Goal: Task Accomplishment & Management: Complete application form

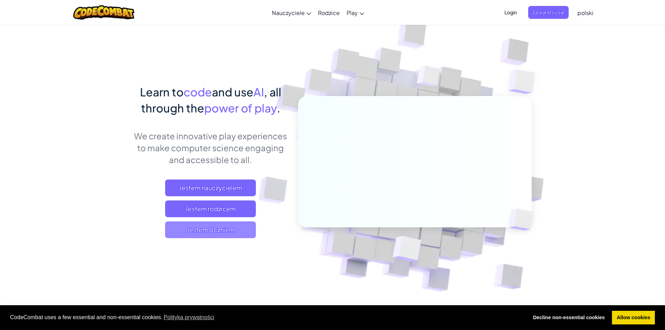
click at [232, 226] on span "Jestem Uczniem" at bounding box center [210, 229] width 91 height 17
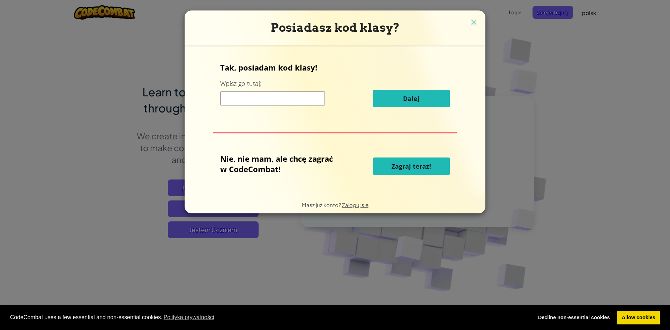
click at [302, 97] on input at bounding box center [272, 98] width 105 height 14
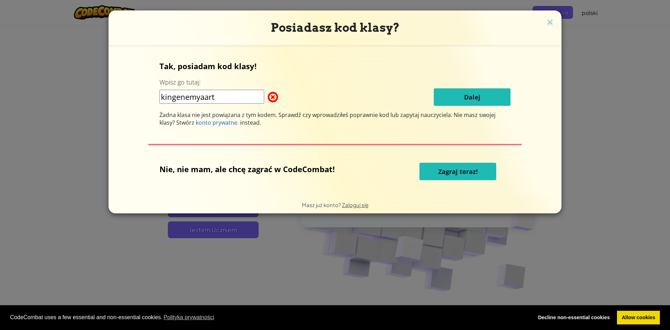
click at [203, 96] on input "kingenemyaart" at bounding box center [211, 97] width 105 height 14
click at [207, 97] on input "kingenemyaart" at bounding box center [211, 97] width 105 height 14
type input "kingenemyart"
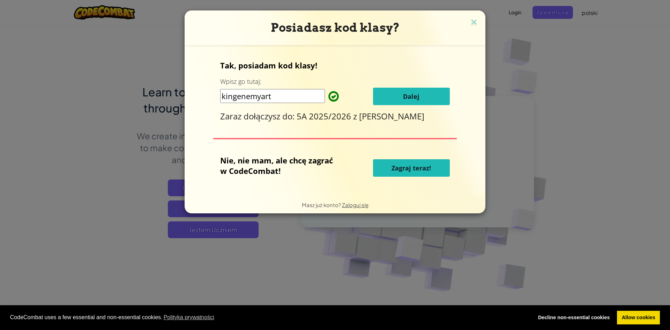
click at [454, 102] on div "Tak, posiadam kod klasy! Wpisz go tutaj: kingenemyart Dalej Zaraz dołączysz do:…" at bounding box center [335, 120] width 287 height 137
click at [409, 101] on button "Dalej" at bounding box center [411, 96] width 77 height 17
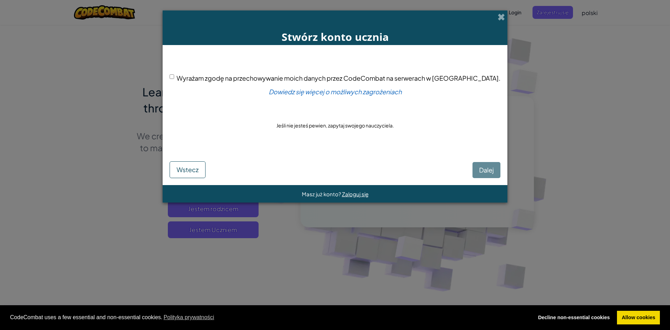
click at [174, 77] on input "Wyrażam zgodę na przechowywanie moich danych przez CodeCombat na serwerach w US…" at bounding box center [172, 76] width 5 height 5
checkbox input "true"
click at [472, 164] on button "Dalej" at bounding box center [486, 170] width 28 height 16
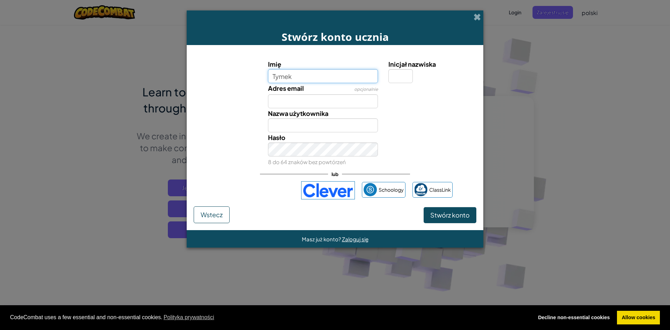
type input "Tymek"
click at [397, 71] on input "Inicjał nazwiska" at bounding box center [400, 76] width 24 height 14
type input "c"
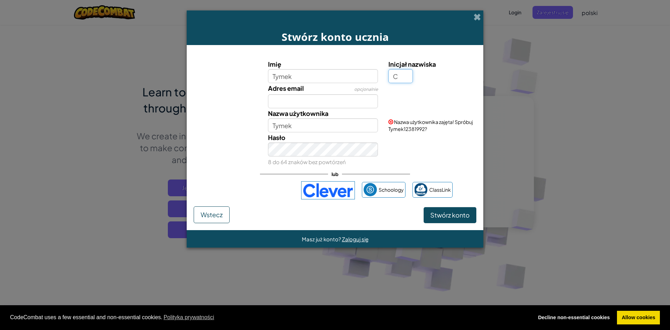
type input "C"
click at [413, 137] on div "Hasło 8 do 64 znaków bez powtórzeń" at bounding box center [335, 149] width 290 height 35
click at [412, 128] on span "Nazwa użytkownika zajęta! Spróbuj TymekC25030129?" at bounding box center [430, 125] width 84 height 13
click at [452, 125] on div "Nazwa użytkownika zajęta! Spróbuj TymekC25030129?" at bounding box center [431, 120] width 97 height 24
click at [302, 124] on input "TymekC" at bounding box center [323, 125] width 110 height 14
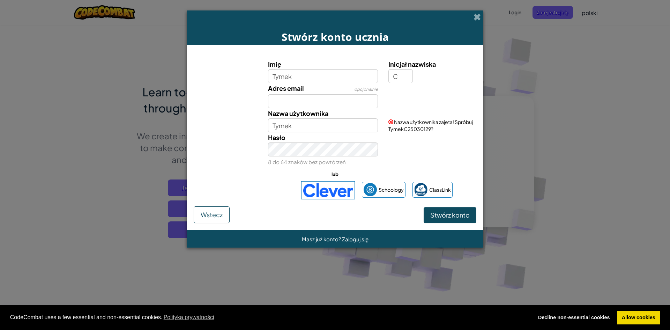
click at [414, 137] on div "Hasło 8 do 64 znaków bez powtórzeń" at bounding box center [335, 149] width 290 height 35
click at [407, 132] on div "Nazwa użytkownika zajęta! Spróbuj Tymek32300408?" at bounding box center [431, 120] width 97 height 24
click at [329, 127] on input "Tymek" at bounding box center [323, 125] width 110 height 14
type input "T"
type input "Timbos"
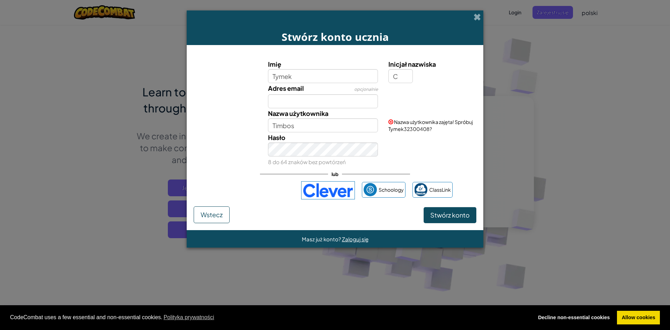
click at [428, 166] on div "Hasło 8 do 64 znaków bez powtórzeń" at bounding box center [335, 149] width 290 height 35
click at [423, 162] on div "Hasło 8 do 64 znaków bez powtórzeń" at bounding box center [335, 149] width 290 height 35
click at [447, 209] on button "Stwórz konto" at bounding box center [450, 215] width 53 height 16
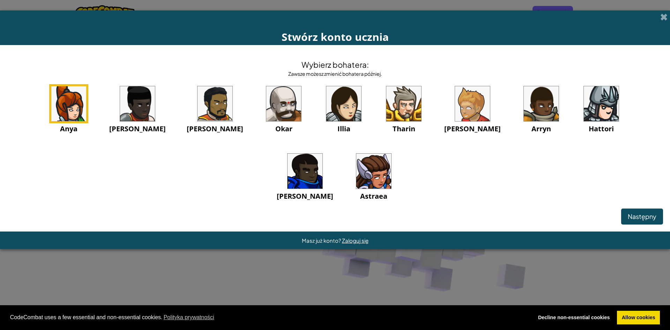
click at [122, 105] on img at bounding box center [137, 103] width 35 height 35
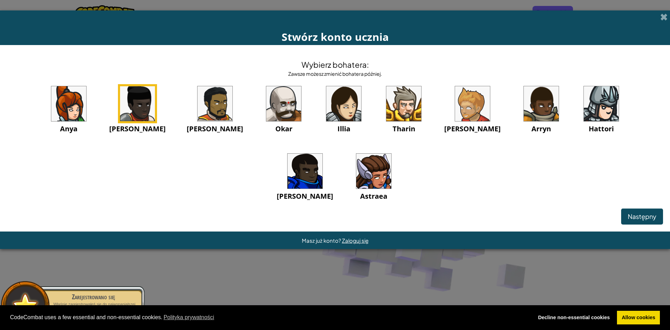
click at [197, 115] on img at bounding box center [214, 103] width 35 height 35
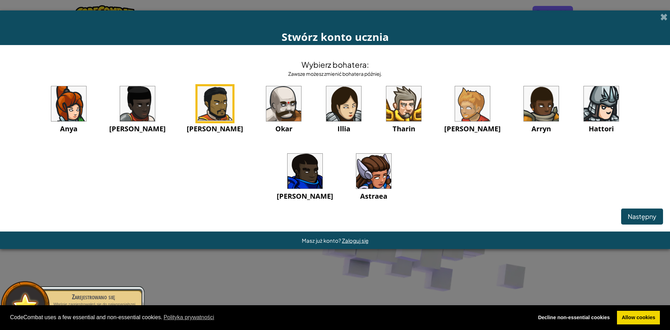
click at [322, 154] on img at bounding box center [305, 171] width 35 height 35
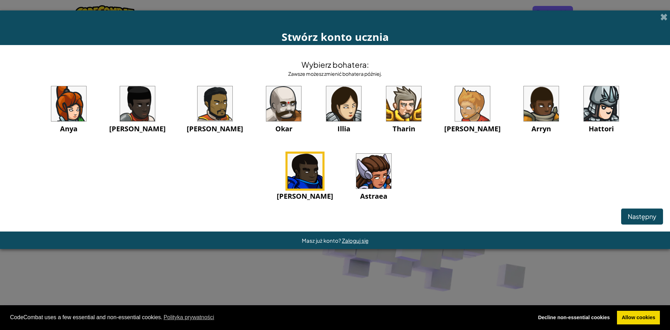
click at [197, 98] on img at bounding box center [214, 103] width 35 height 35
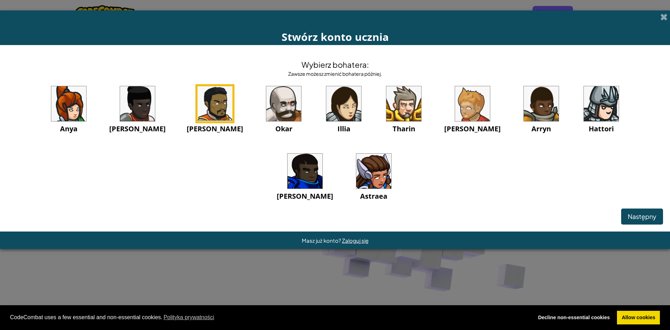
click at [322, 154] on img at bounding box center [305, 171] width 35 height 35
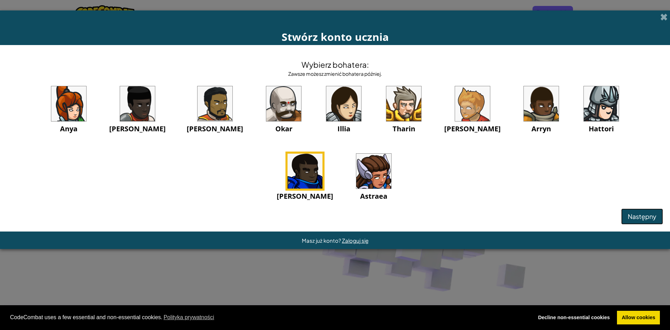
click at [639, 220] on span "Następny" at bounding box center [642, 216] width 29 height 8
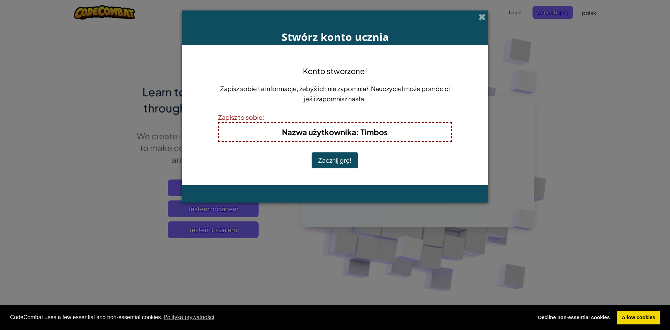
click at [334, 161] on button "Zacznij grę!" at bounding box center [335, 160] width 46 height 16
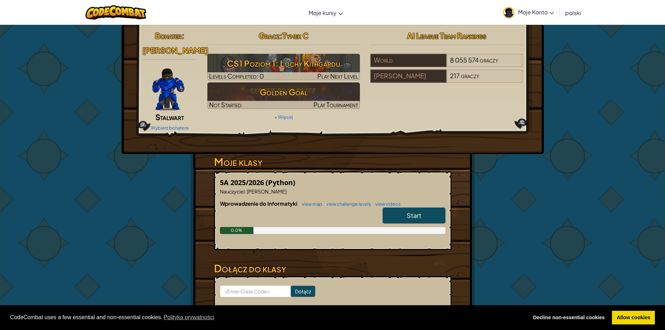
click at [415, 215] on span "Start" at bounding box center [413, 215] width 15 height 8
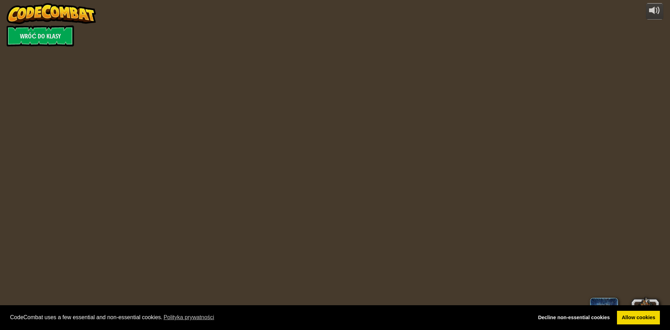
select select "pl"
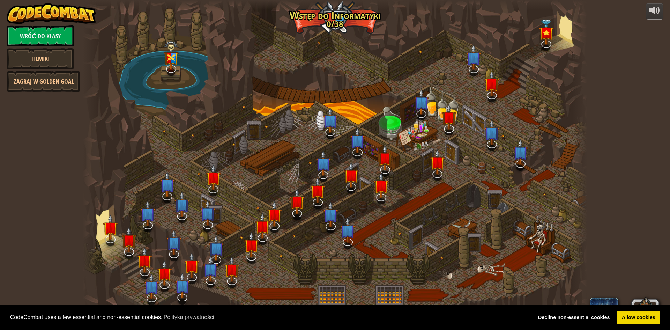
select select "pl"
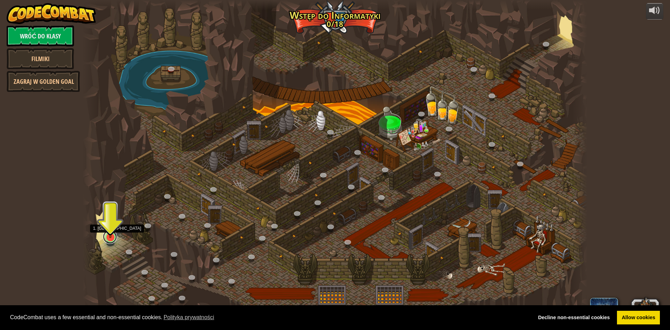
click at [106, 241] on div "25. Bramy Kithgardu (Zablokowane) Opuść Lochy Kithgardu, tak aby strażnicy Cię …" at bounding box center [335, 165] width 505 height 330
click at [110, 235] on img at bounding box center [111, 222] width 14 height 31
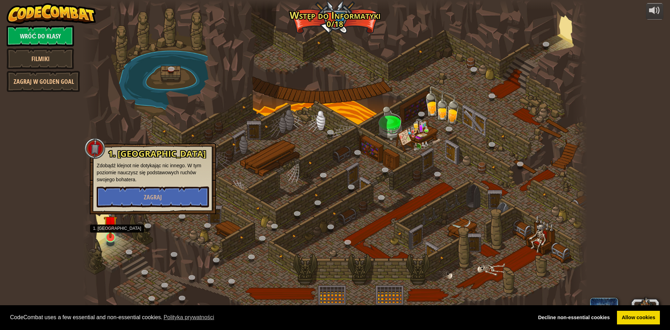
click at [110, 235] on img at bounding box center [111, 222] width 14 height 31
click at [123, 202] on button "Zagraj" at bounding box center [153, 196] width 112 height 21
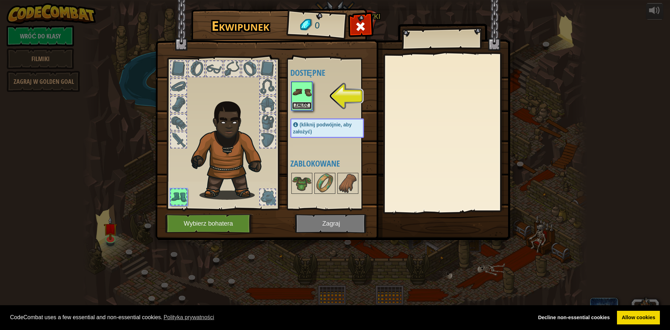
click at [293, 105] on button "Załóż" at bounding box center [302, 105] width 20 height 7
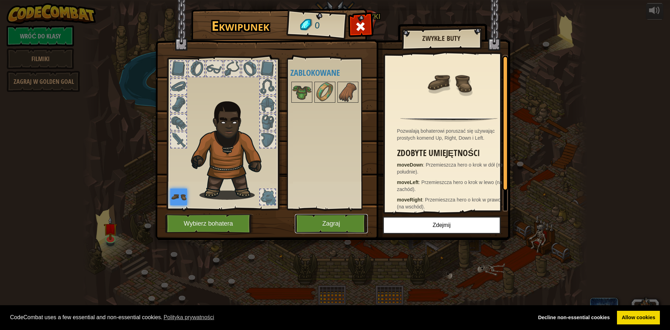
click at [341, 220] on button "Zagraj" at bounding box center [331, 223] width 73 height 19
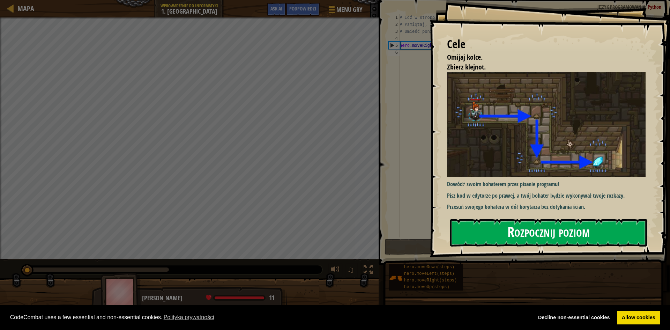
click at [546, 229] on button "Rozpocznij poziom" at bounding box center [548, 233] width 197 height 28
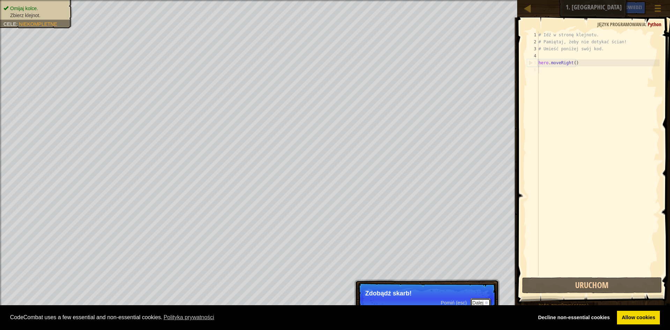
click at [476, 301] on button "Dalej" at bounding box center [480, 302] width 21 height 9
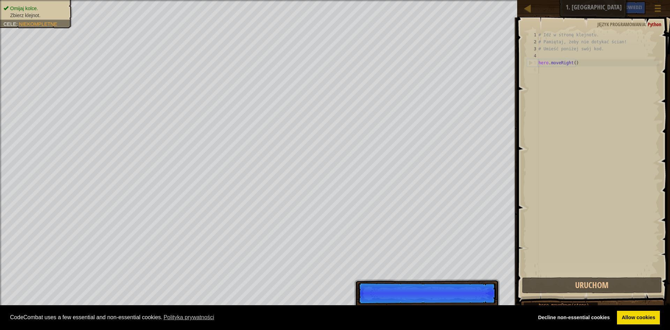
scroll to position [3, 0]
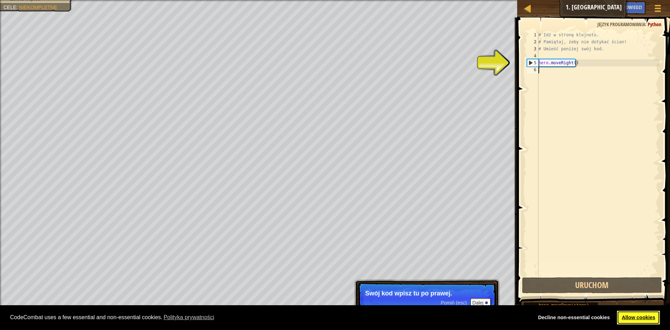
click at [633, 313] on link "Allow cookies" at bounding box center [638, 318] width 43 height 14
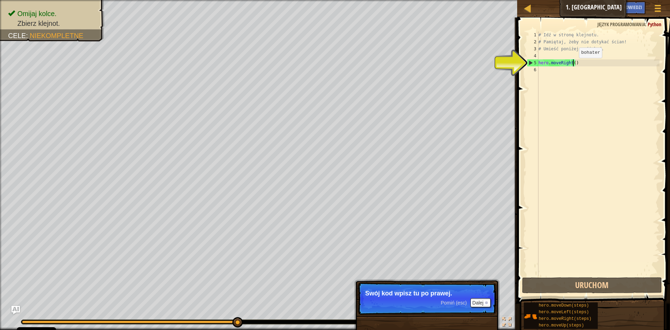
click at [573, 65] on div "# Idź w stronę klejnotu. # Pamiętaj, żeby nie dotykać ścian! # Umieść poniżej s…" at bounding box center [598, 160] width 122 height 258
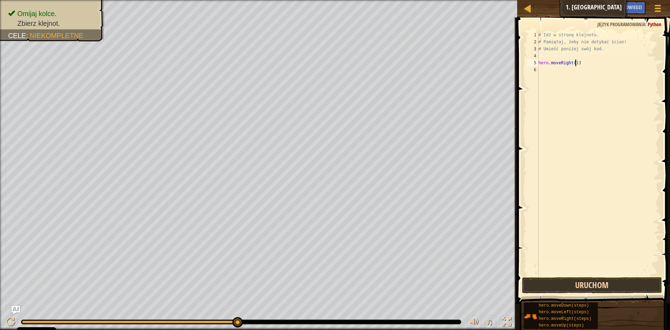
type textarea "hero.moveRight(1)"
click at [613, 285] on button "Uruchom" at bounding box center [592, 285] width 140 height 16
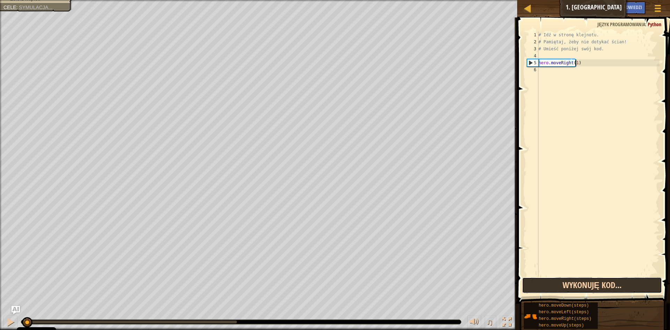
click at [613, 285] on button "Wykonuję kod..." at bounding box center [592, 285] width 140 height 16
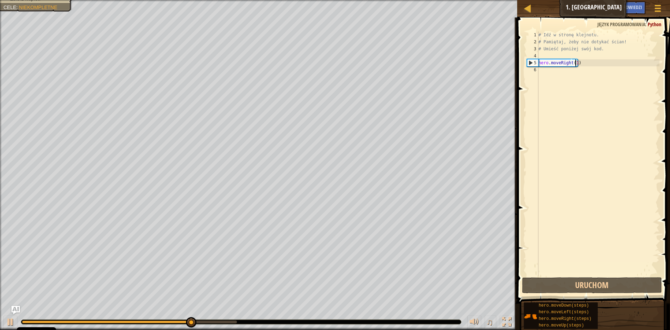
drag, startPoint x: 563, startPoint y: 77, endPoint x: 557, endPoint y: 76, distance: 6.3
click at [563, 77] on div "# Idź w stronę klejnotu. # Pamiętaj, żeby nie dotykać ścian! # Umieść poniżej s…" at bounding box center [598, 160] width 122 height 258
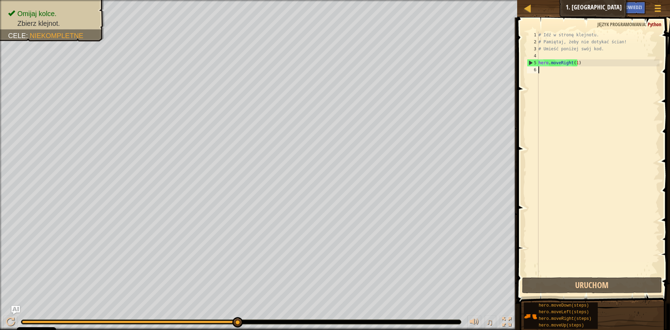
type textarea "h"
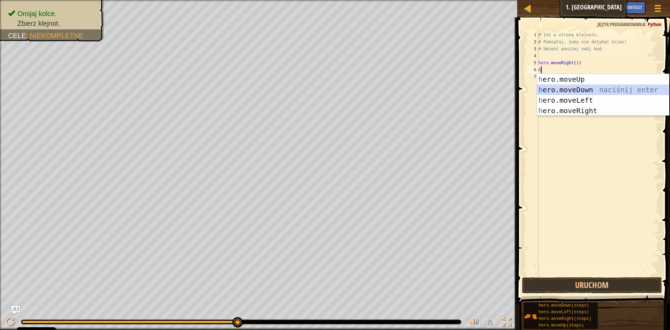
click at [581, 90] on div "h ero.moveUp naciśnij enter h ero.moveDown naciśnij enter h ero.moveLeft naciśn…" at bounding box center [603, 105] width 132 height 63
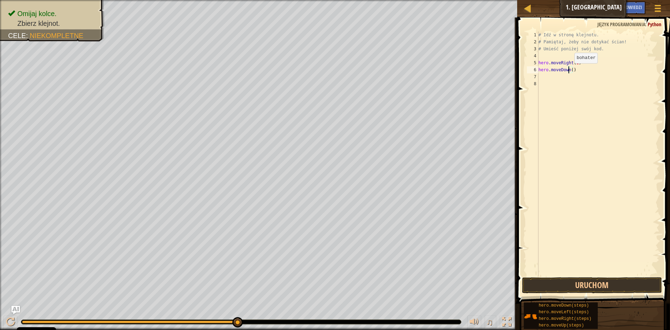
click at [568, 70] on div "# Idź w stronę klejnotu. # Pamiętaj, żeby nie dotykać ścian! # Umieść poniżej s…" at bounding box center [598, 160] width 122 height 258
click at [569, 69] on div "# Idź w stronę klejnotu. # Pamiętaj, żeby nie dotykać ścian! # Umieść poniżej s…" at bounding box center [598, 160] width 122 height 258
click at [572, 72] on div "# Idź w stronę klejnotu. # Pamiętaj, żeby nie dotykać ścian! # Umieść poniżej s…" at bounding box center [598, 160] width 122 height 258
click at [569, 72] on div "# Idź w stronę klejnotu. # Pamiętaj, żeby nie dotykać ścian! # Umieść poniżej s…" at bounding box center [598, 160] width 122 height 258
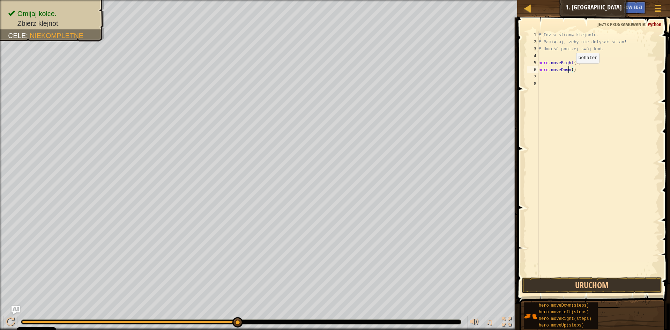
click at [570, 70] on div "# Idź w stronę klejnotu. # Pamiętaj, żeby nie dotykać ścian! # Umieść poniżej s…" at bounding box center [598, 160] width 122 height 258
type textarea "hero.moveDown(1)"
click at [605, 290] on button "Uruchom" at bounding box center [592, 285] width 140 height 16
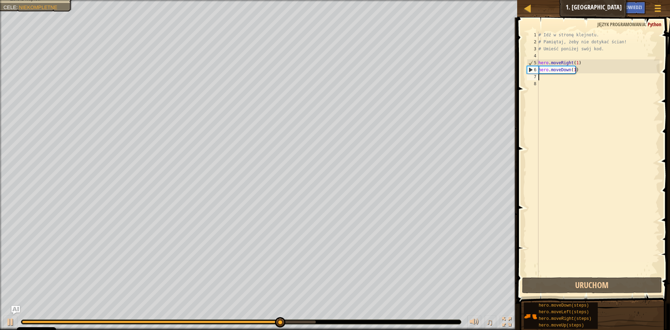
click at [550, 76] on div "# Idź w stronę klejnotu. # Pamiętaj, żeby nie dotykać ścian! # Umieść poniżej s…" at bounding box center [598, 160] width 122 height 258
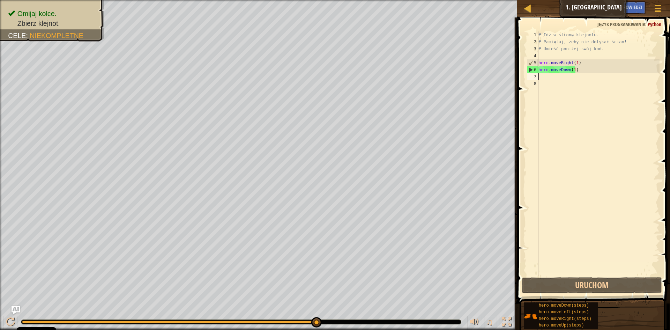
type textarea "h"
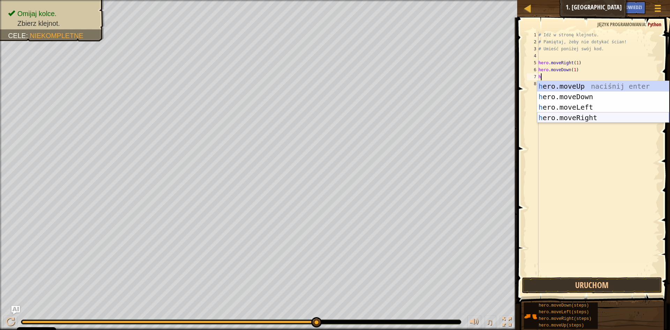
click at [577, 114] on div "h ero.moveUp naciśnij enter h ero.moveDown naciśnij enter h ero.moveLeft naciśn…" at bounding box center [603, 112] width 132 height 63
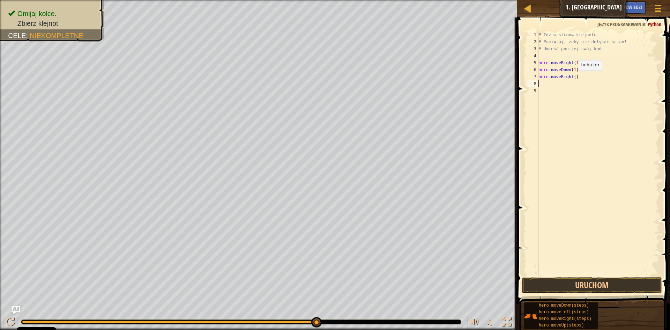
click at [573, 77] on div "# Idź w stronę klejnotu. # Pamiętaj, żeby nie dotykać ścian! # Umieść poniżej s…" at bounding box center [598, 160] width 122 height 258
type textarea "hero.moveRight(1)"
click at [609, 283] on button "Uruchom" at bounding box center [592, 285] width 140 height 16
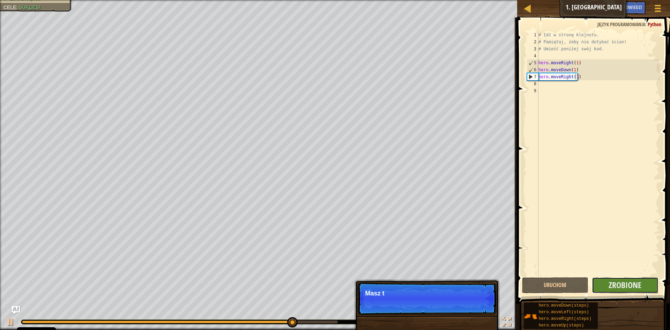
click at [614, 279] on button "Zrobione" at bounding box center [625, 285] width 67 height 16
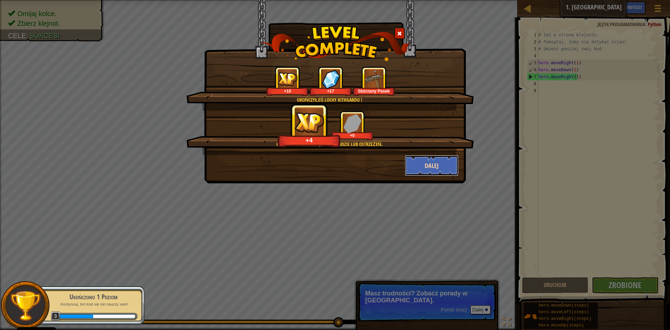
click at [428, 159] on button "Dalej" at bounding box center [432, 165] width 54 height 21
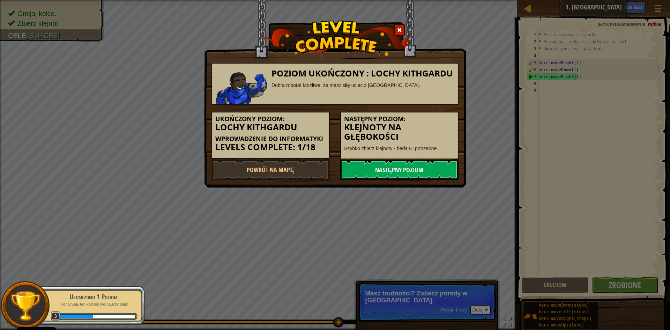
click at [428, 170] on link "Następny poziom" at bounding box center [399, 169] width 118 height 21
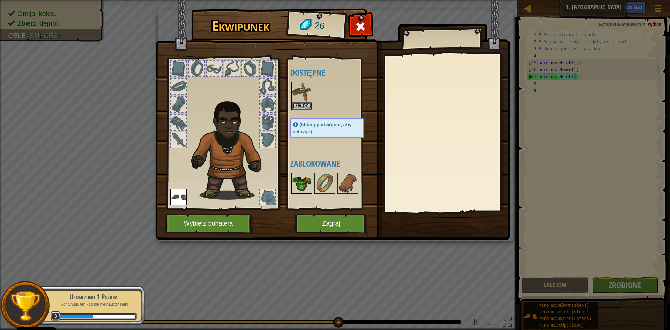
click at [305, 184] on img at bounding box center [302, 183] width 20 height 20
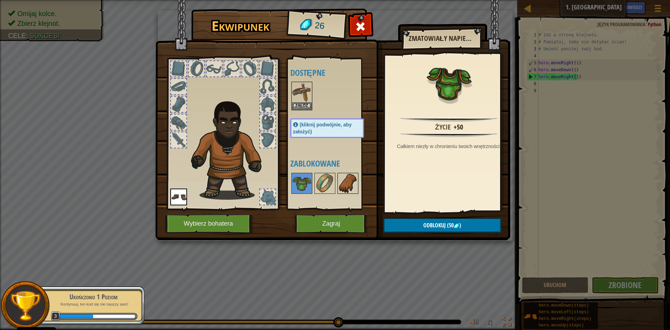
click at [339, 180] on img at bounding box center [348, 183] width 20 height 20
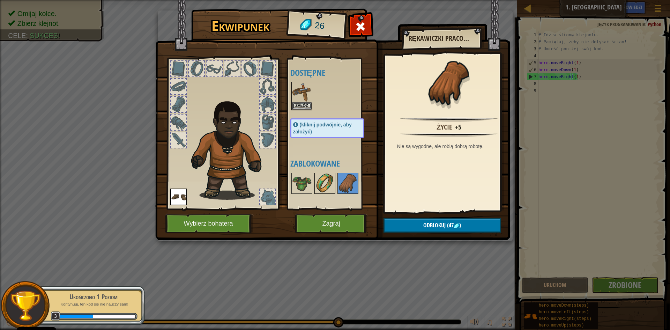
click at [328, 180] on img at bounding box center [325, 183] width 20 height 20
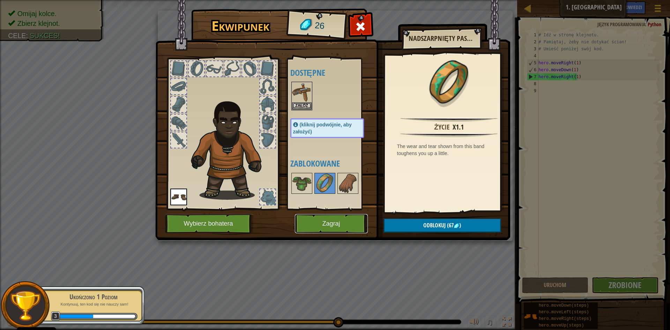
click at [327, 225] on button "Zagraj" at bounding box center [331, 223] width 73 height 19
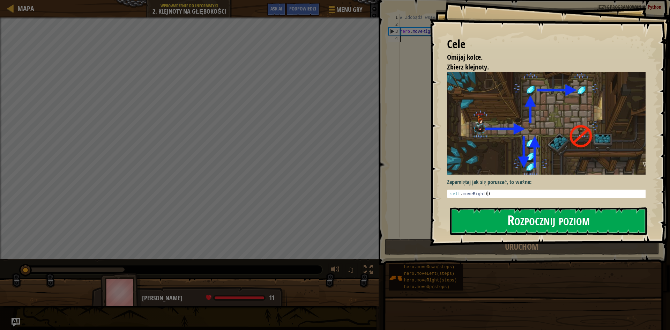
click at [510, 226] on button "Rozpocznij poziom" at bounding box center [548, 221] width 197 height 28
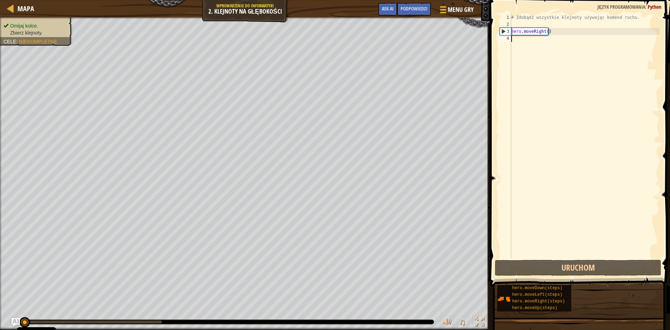
type textarea "h"
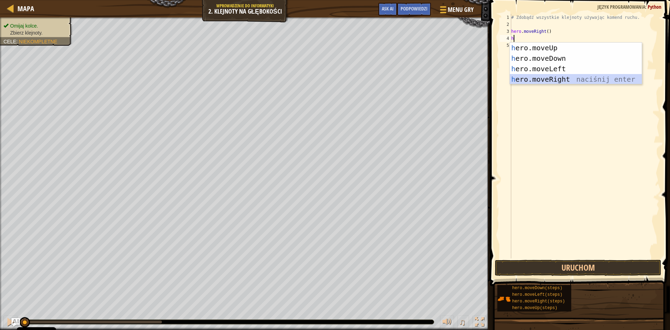
click at [550, 75] on div "h ero.moveUp naciśnij enter h ero.moveDown naciśnij enter h ero.moveLeft naciśn…" at bounding box center [576, 74] width 132 height 63
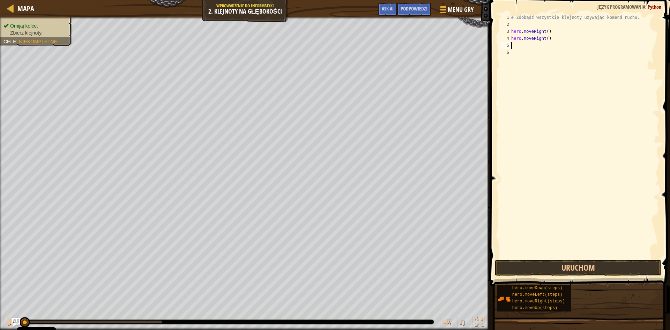
type textarea "h"
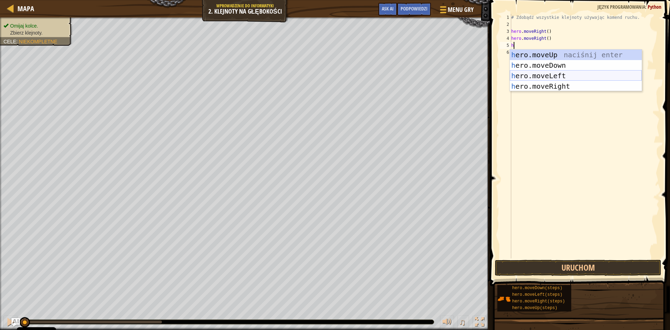
click at [537, 77] on div "h ero.moveUp naciśnij enter h ero.moveDown naciśnij enter h ero.moveLeft naciśn…" at bounding box center [576, 81] width 132 height 63
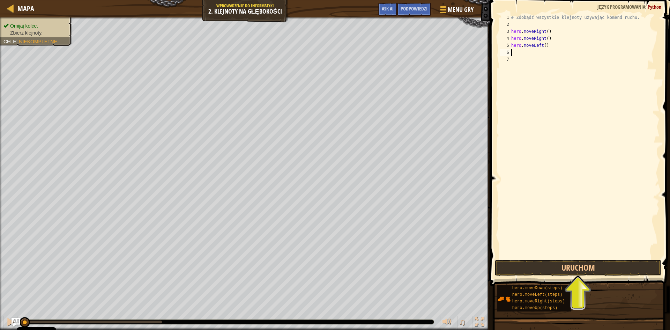
type textarea "h"
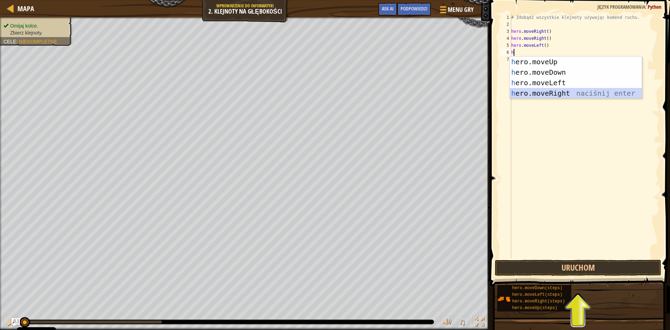
click at [543, 91] on div "h ero.moveUp naciśnij enter h ero.moveDown naciśnij enter h ero.moveLeft naciśn…" at bounding box center [576, 88] width 132 height 63
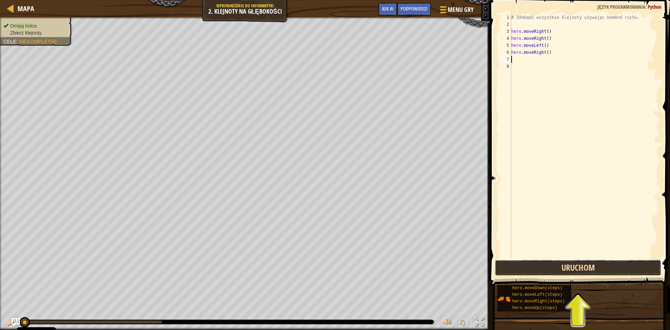
click at [558, 267] on button "Uruchom" at bounding box center [578, 268] width 166 height 16
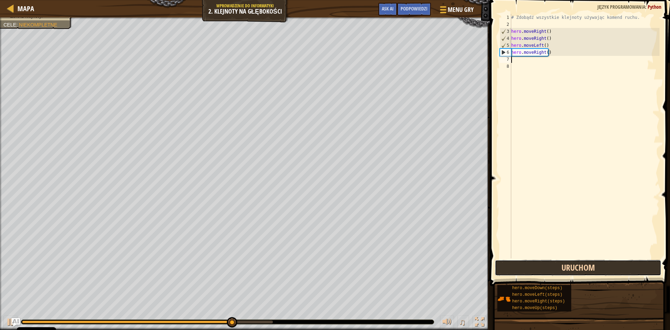
click at [595, 265] on button "Uruchom" at bounding box center [578, 268] width 166 height 16
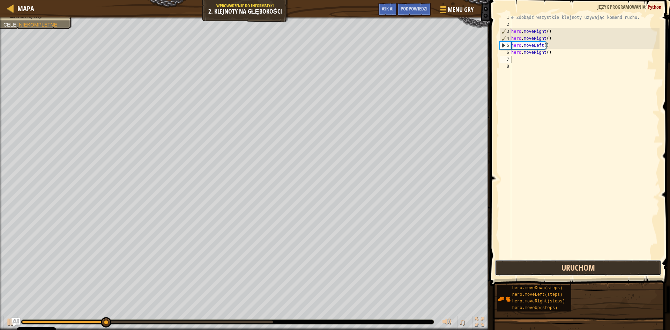
click at [595, 265] on button "Uruchom" at bounding box center [578, 268] width 166 height 16
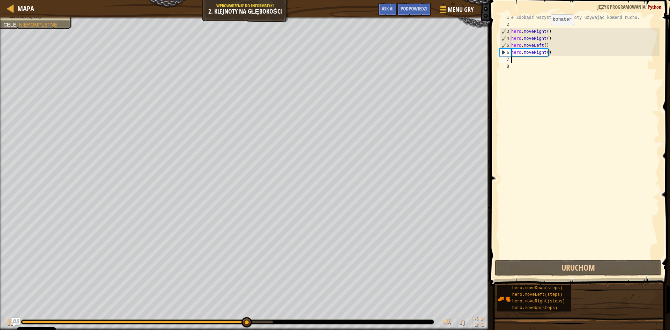
click at [545, 32] on div "# Zdobądź wszystkie klejnoty używając komend ruchu. hero . moveRight ( ) hero .…" at bounding box center [585, 143] width 150 height 258
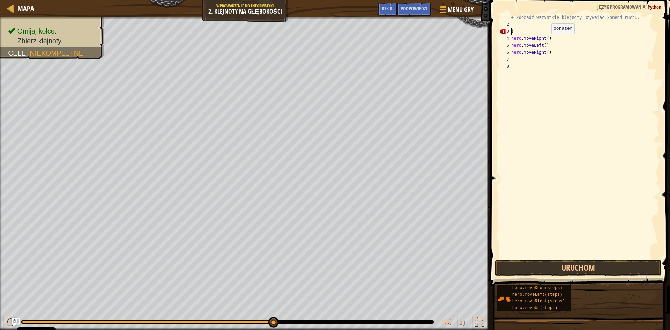
click at [545, 41] on div "# Zdobądź wszystkie klejnoty używając komend ruchu. ) hero . moveRight ( ) hero…" at bounding box center [585, 143] width 150 height 258
click at [545, 47] on div "# Zdobądź wszystkie klejnoty używając komend ruchu. ) ) hero . moveLeft ( ) her…" at bounding box center [585, 143] width 150 height 258
type textarea "h"
click at [545, 51] on div "# Zdobądź wszystkie klejnoty używając komend ruchu. ) ) hero . moveRight ( )" at bounding box center [585, 143] width 150 height 258
click at [516, 30] on div "# Zdobądź wszystkie klejnoty używając komend ruchu. ) ) )" at bounding box center [585, 143] width 150 height 258
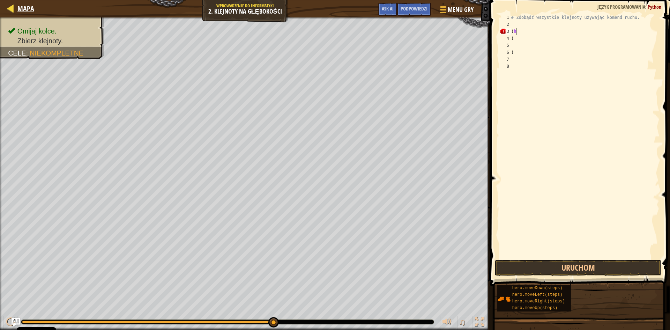
type textarea ")"
type textarea "h"
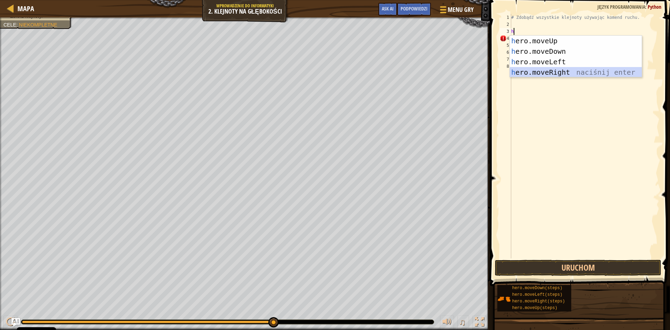
click at [567, 73] on div "h ero.moveUp naciśnij enter h ero.moveDown naciśnij enter h ero.moveLeft naciśn…" at bounding box center [576, 67] width 132 height 63
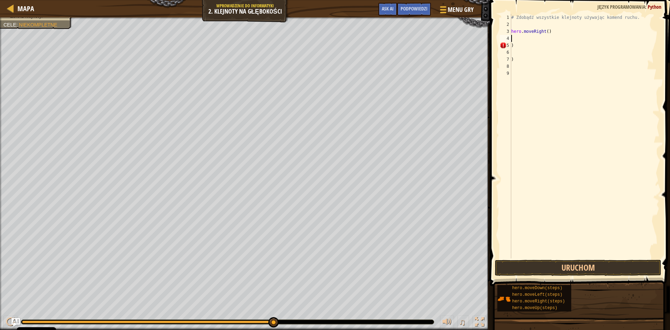
type textarea "h"
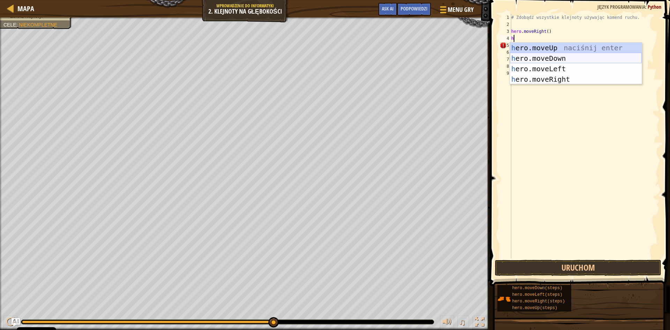
click at [527, 54] on div "h ero.moveUp naciśnij enter h ero.moveDown naciśnij enter h ero.moveLeft naciśn…" at bounding box center [576, 74] width 132 height 63
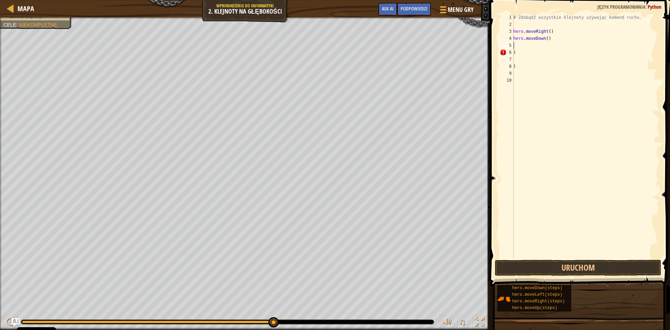
click at [527, 50] on div "# Zdobądź wszystkie klejnoty używając komend ruchu. hero . moveRight ( ) hero .…" at bounding box center [586, 143] width 148 height 258
type textarea ")"
click at [524, 48] on div "# Zdobądź wszystkie klejnoty używając komend ruchu. hero . moveRight ( ) hero .…" at bounding box center [586, 143] width 148 height 258
type textarea "h"
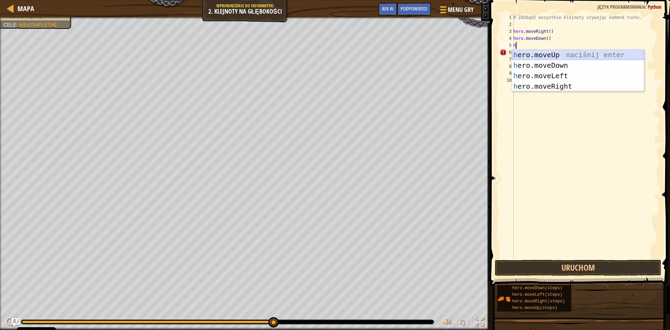
click at [542, 56] on div "h ero.moveUp naciśnij enter h ero.moveDown naciśnij enter h ero.moveLeft naciśn…" at bounding box center [578, 81] width 132 height 63
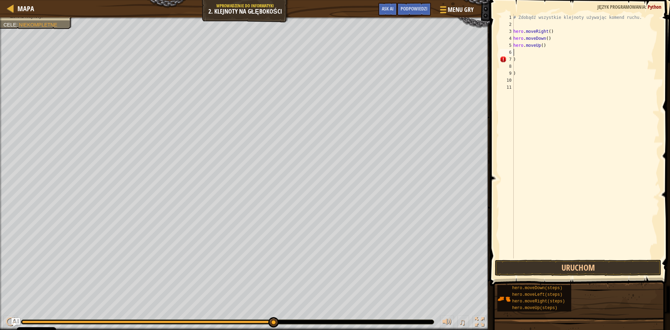
type textarea "h"
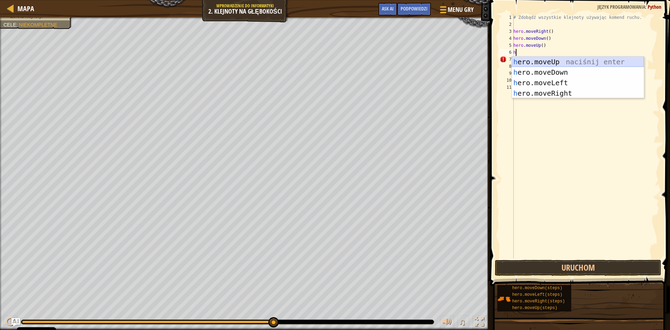
click at [552, 60] on div "h ero.moveUp naciśnij enter h ero.moveDown naciśnij enter h ero.moveLeft naciśn…" at bounding box center [578, 88] width 132 height 63
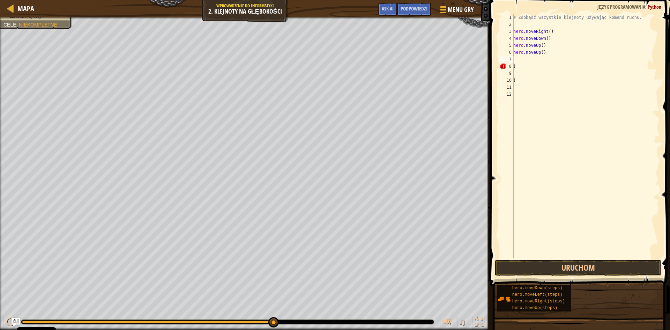
type textarea "h"
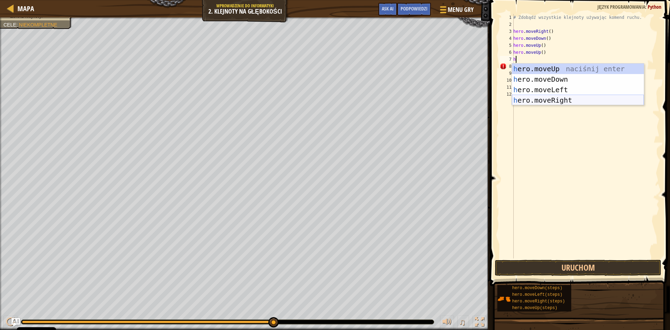
click at [544, 101] on div "h ero.moveUp naciśnij enter h ero.moveDown naciśnij enter h ero.moveLeft naciśn…" at bounding box center [578, 95] width 132 height 63
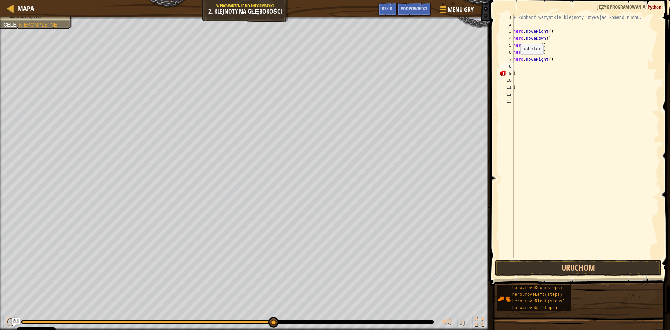
type textarea "h"
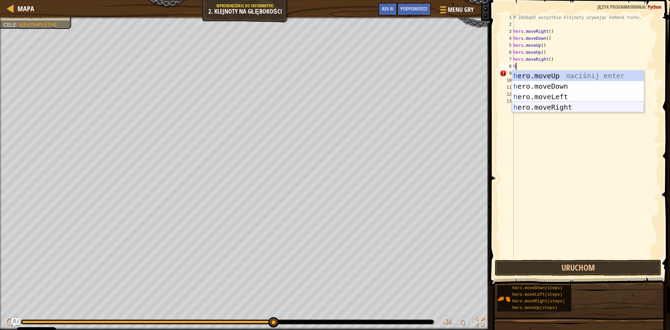
drag, startPoint x: 558, startPoint y: 102, endPoint x: 524, endPoint y: 182, distance: 86.5
click at [556, 104] on div "h ero.moveUp naciśnij enter h ero.moveDown naciśnij enter h ero.moveLeft naciśn…" at bounding box center [578, 101] width 132 height 63
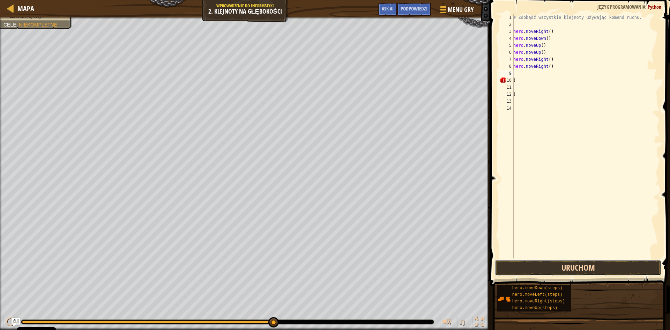
click at [522, 267] on button "Uruchom" at bounding box center [578, 268] width 166 height 16
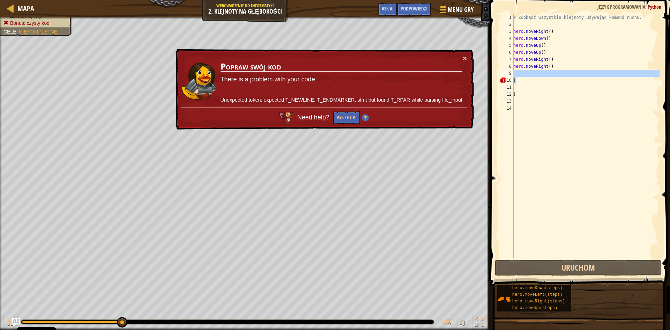
drag, startPoint x: 520, startPoint y: 77, endPoint x: 505, endPoint y: 76, distance: 14.7
click at [505, 76] on div "1 2 3 4 5 6 7 8 9 10 11 12 13 14 # Zdobądź wszystkie klejnoty używając komend r…" at bounding box center [578, 136] width 161 height 244
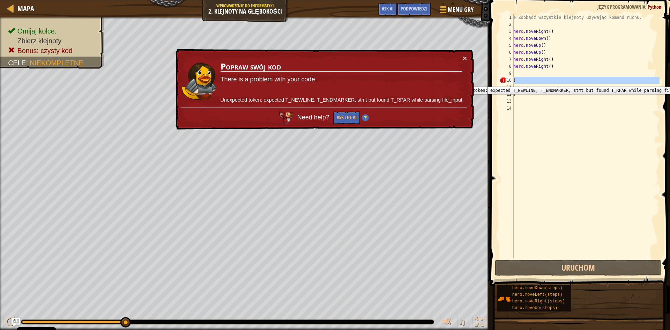
click at [503, 81] on div "10" at bounding box center [507, 80] width 14 height 7
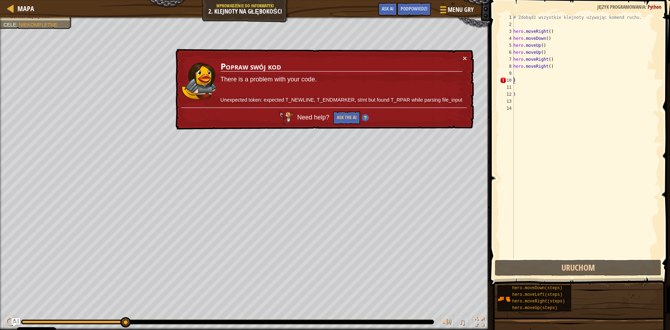
drag, startPoint x: 506, startPoint y: 77, endPoint x: 501, endPoint y: 82, distance: 6.9
click at [501, 82] on div "10" at bounding box center [507, 80] width 14 height 7
click at [508, 81] on div "10" at bounding box center [507, 80] width 14 height 7
type textarea ")"
click at [531, 92] on div "# Zdobądź wszystkie klejnoty używając komend ruchu. hero . moveRight ( ) hero .…" at bounding box center [586, 143] width 148 height 258
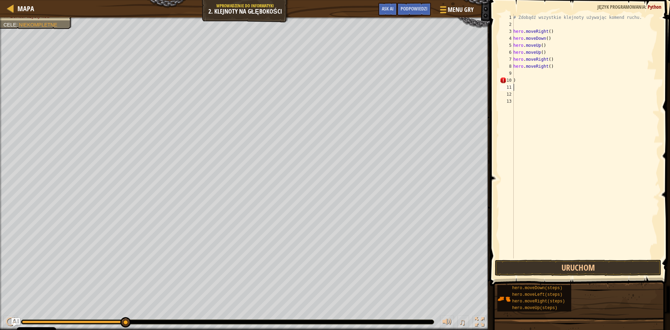
type textarea ")"
click at [579, 270] on button "Uruchom" at bounding box center [578, 268] width 166 height 16
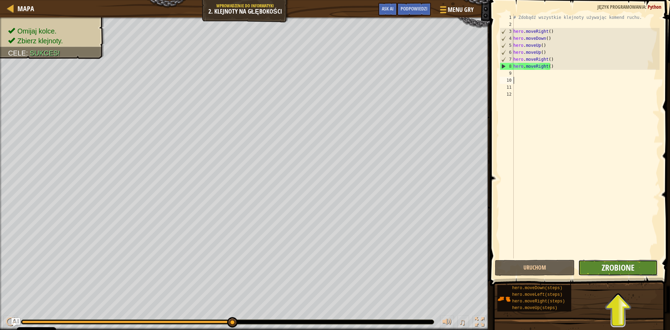
click at [624, 263] on span "Zrobione" at bounding box center [618, 267] width 33 height 11
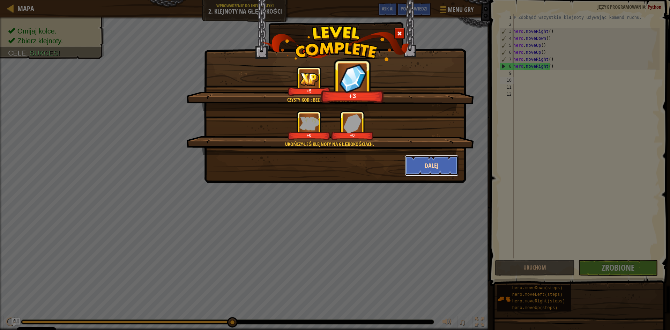
click at [421, 164] on button "Dalej" at bounding box center [432, 165] width 54 height 21
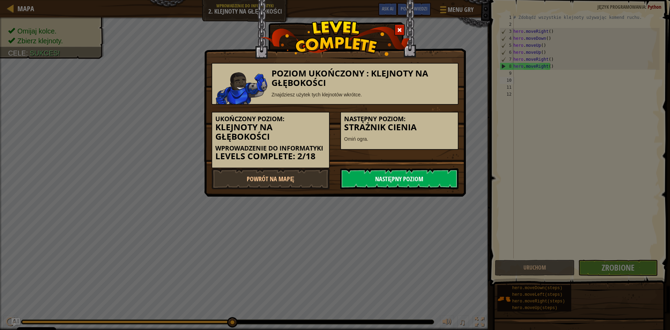
click at [406, 177] on link "Następny poziom" at bounding box center [399, 178] width 118 height 21
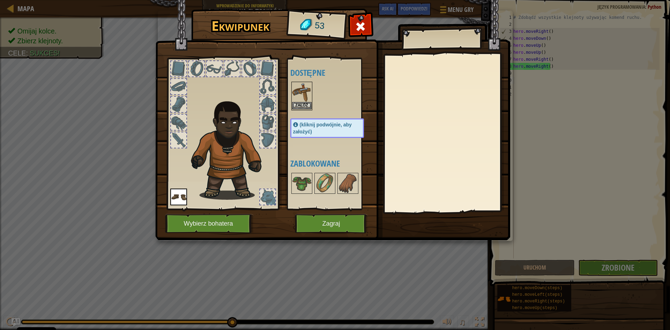
click at [299, 101] on img at bounding box center [302, 92] width 20 height 20
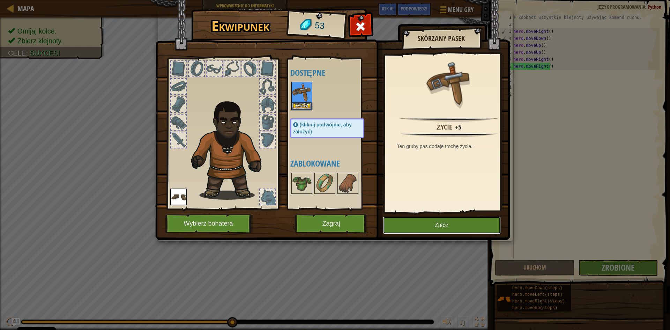
click at [454, 225] on button "Załóż" at bounding box center [442, 224] width 118 height 17
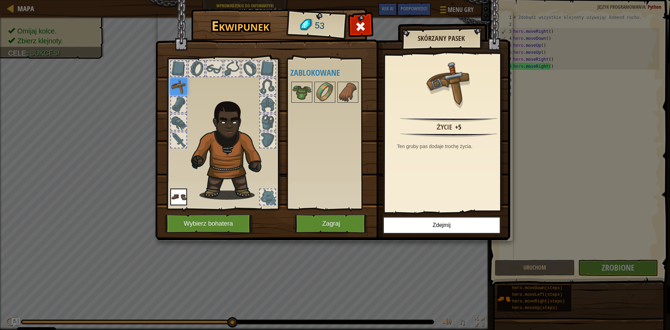
click at [169, 85] on div at bounding box center [222, 131] width 115 height 157
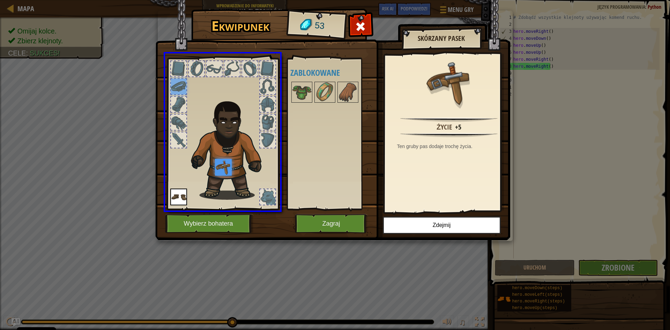
drag, startPoint x: 175, startPoint y: 85, endPoint x: 227, endPoint y: 172, distance: 101.4
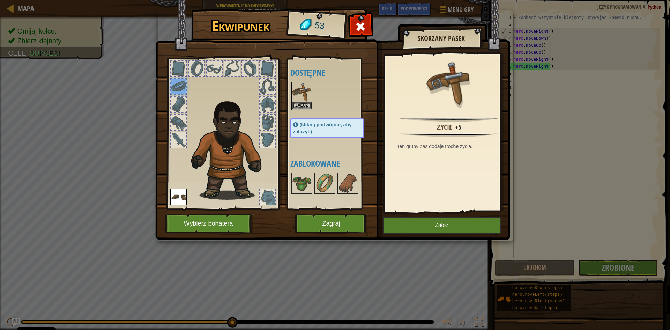
click at [305, 95] on img at bounding box center [302, 92] width 20 height 20
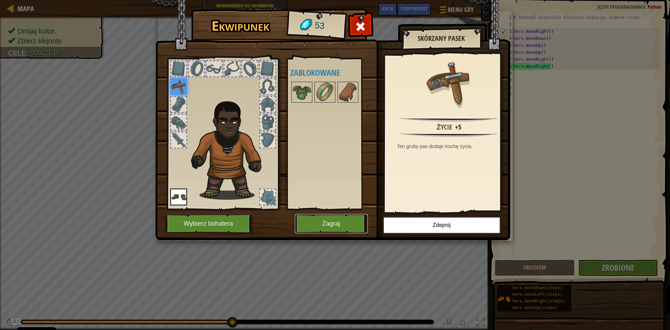
click at [318, 222] on button "Zagraj" at bounding box center [331, 223] width 73 height 19
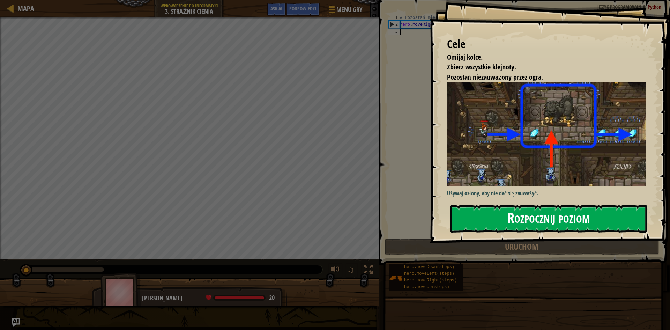
click at [537, 222] on button "Rozpocznij poziom" at bounding box center [548, 219] width 197 height 28
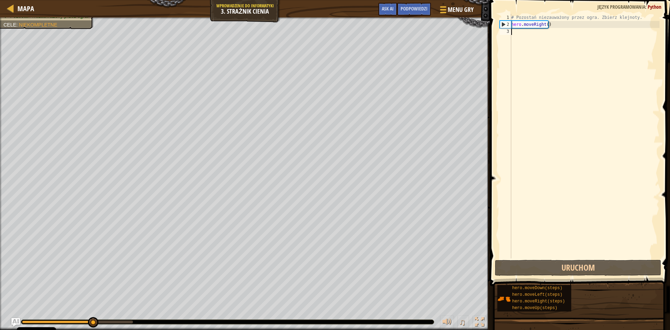
click at [560, 28] on div "# Pozostań niezauważony przez ogra. Zbierz klejnoty. hero . moveRight ( )" at bounding box center [585, 143] width 150 height 258
type textarea "h"
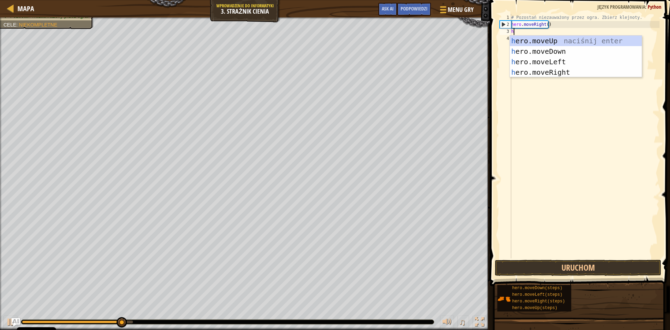
scroll to position [3, 0]
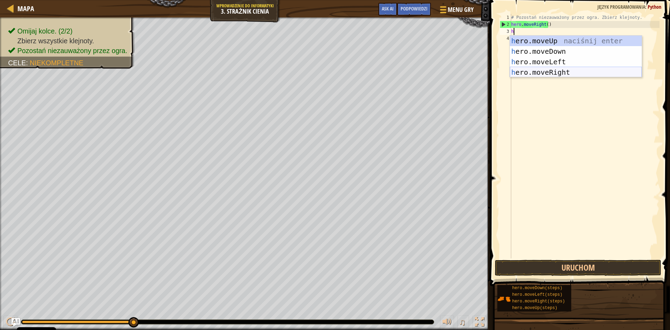
click at [548, 70] on div "h ero.moveUp naciśnij enter h ero.moveDown naciśnij enter h ero.moveLeft naciśn…" at bounding box center [576, 67] width 132 height 63
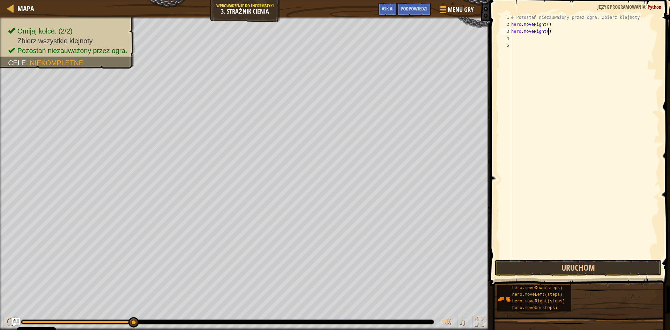
click at [551, 31] on div "# Pozostań niezauważony przez ogra. Zbierz klejnoty. hero . moveRight ( ) hero …" at bounding box center [585, 143] width 150 height 258
type textarea "h"
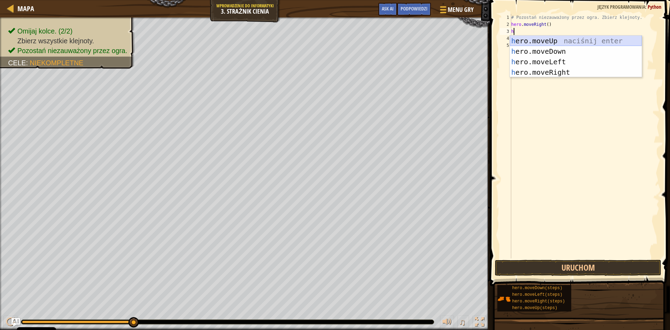
click at [550, 40] on div "h ero.moveUp naciśnij enter h ero.moveDown naciśnij enter h ero.moveLeft naciśn…" at bounding box center [576, 67] width 132 height 63
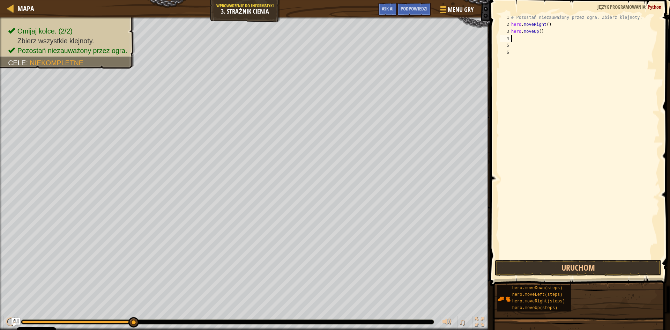
type textarea "h"
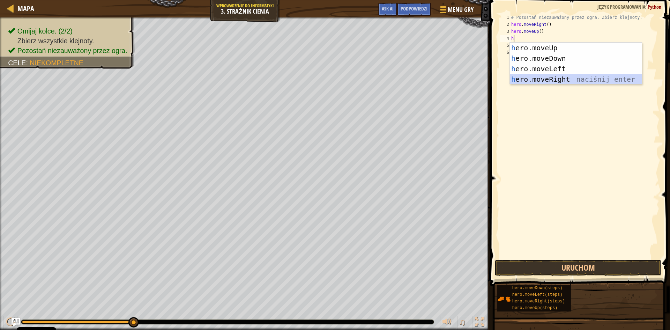
click at [542, 77] on div "h ero.moveUp naciśnij enter h ero.moveDown naciśnij enter h ero.moveLeft naciśn…" at bounding box center [576, 74] width 132 height 63
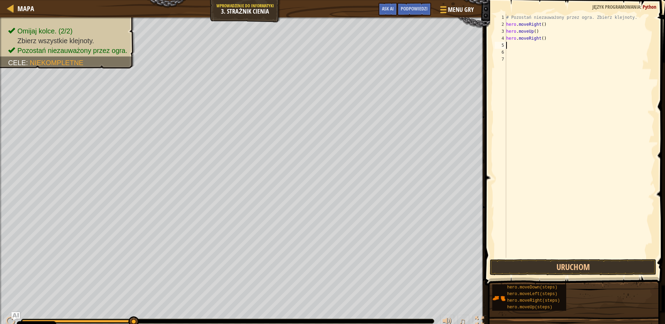
type textarea "h"
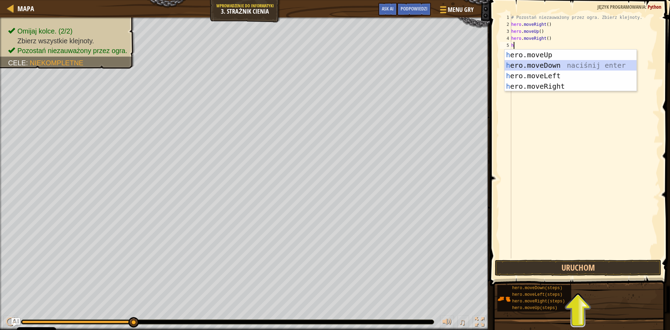
click at [539, 69] on div "h ero.moveUp naciśnij enter h ero.moveDown naciśnij enter h ero.moveLeft naciśn…" at bounding box center [571, 81] width 132 height 63
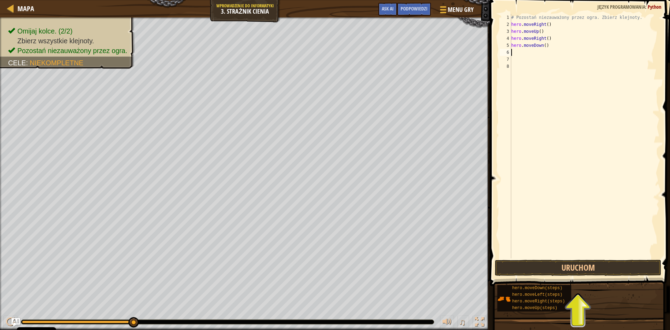
type textarea "h"
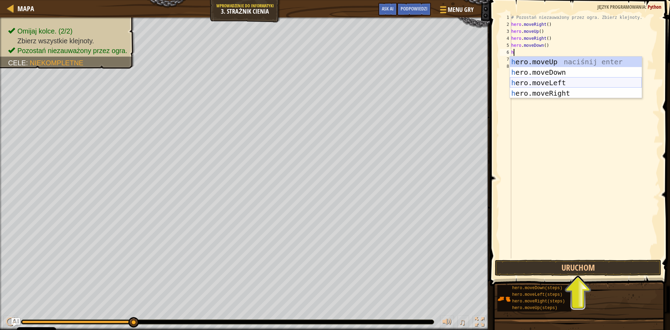
click at [536, 82] on div "h ero.moveUp naciśnij enter h ero.moveDown naciśnij enter h ero.moveLeft naciśn…" at bounding box center [576, 88] width 132 height 63
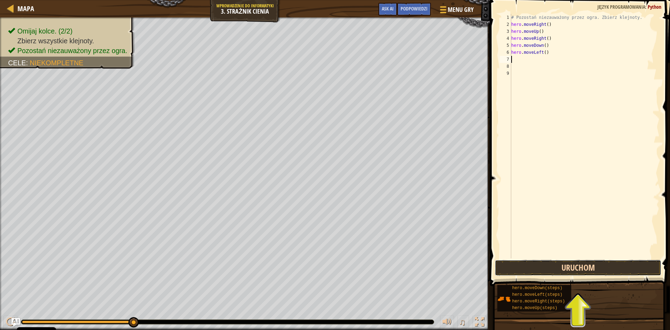
click at [553, 267] on button "Uruchom" at bounding box center [578, 268] width 166 height 16
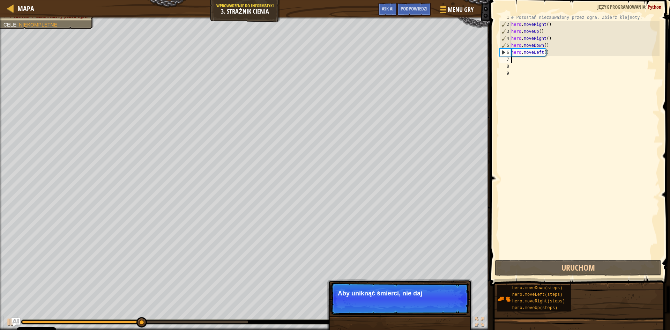
click at [548, 51] on div "# Pozostań niezauważony przez ogra. Zbierz klejnoty. hero . moveRight ( ) hero …" at bounding box center [585, 143] width 150 height 258
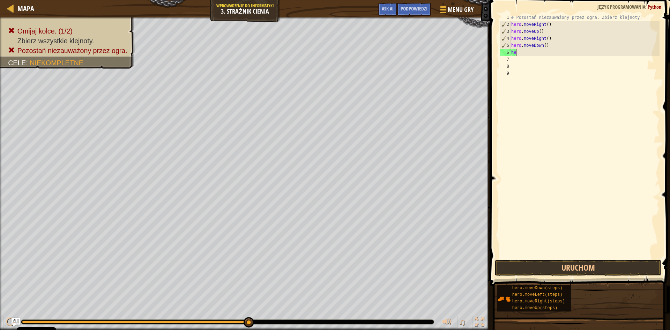
type textarea "h"
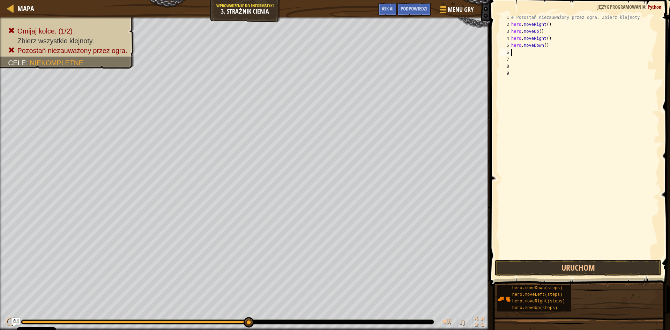
type textarea "h"
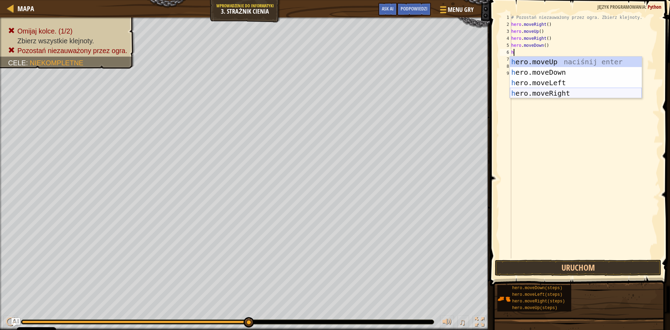
click at [548, 94] on div "h ero.moveUp naciśnij enter h ero.moveDown naciśnij enter h ero.moveLeft naciśn…" at bounding box center [576, 88] width 132 height 63
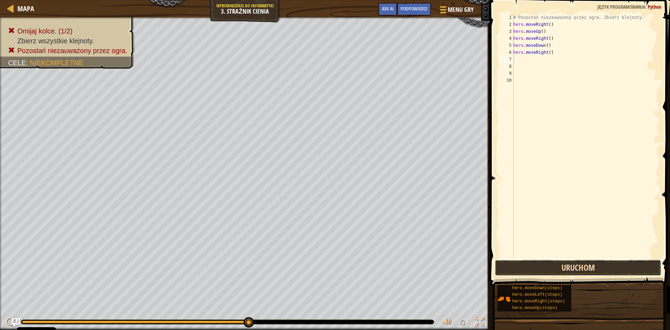
click at [582, 265] on button "Uruchom" at bounding box center [578, 268] width 166 height 16
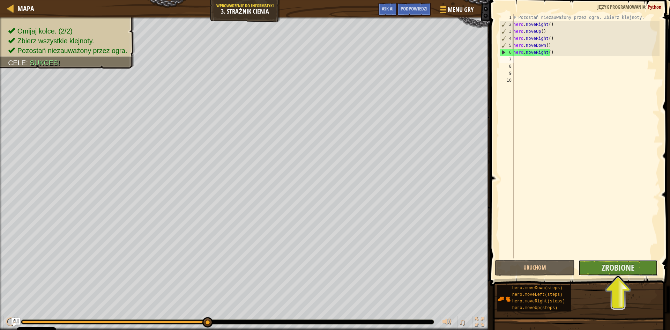
click at [596, 262] on button "Zrobione" at bounding box center [618, 268] width 80 height 16
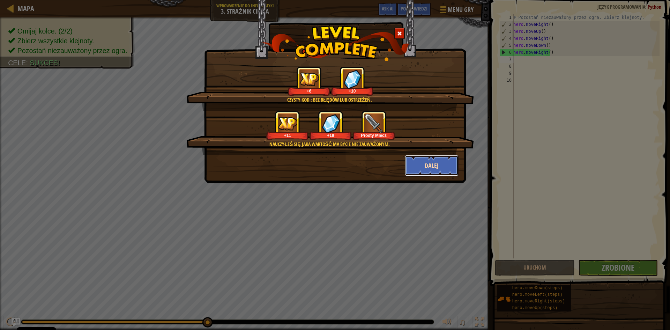
click at [417, 169] on button "Dalej" at bounding box center [432, 165] width 54 height 21
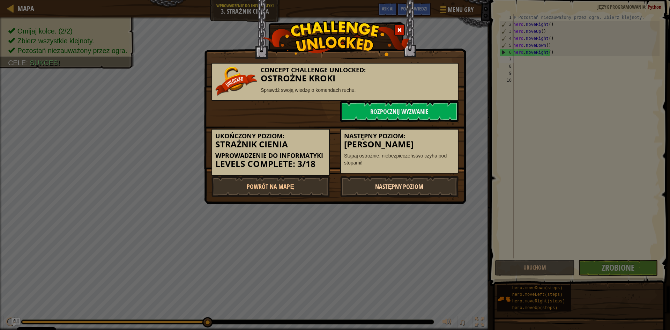
click at [404, 187] on link "Następny poziom" at bounding box center [399, 186] width 118 height 21
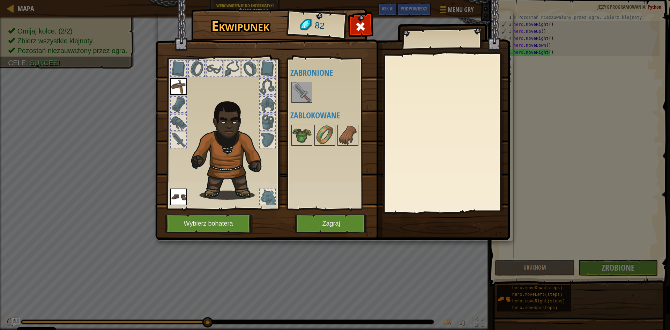
click at [297, 90] on img at bounding box center [302, 92] width 20 height 20
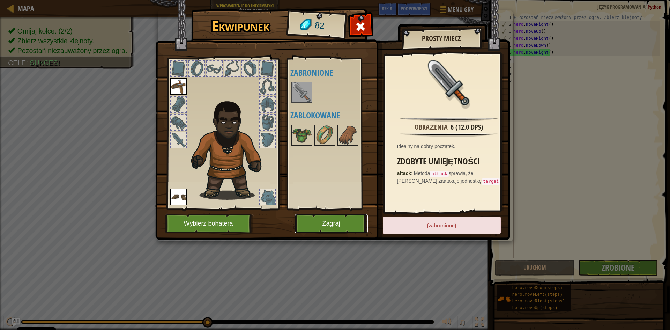
click at [335, 228] on button "Zagraj" at bounding box center [331, 223] width 73 height 19
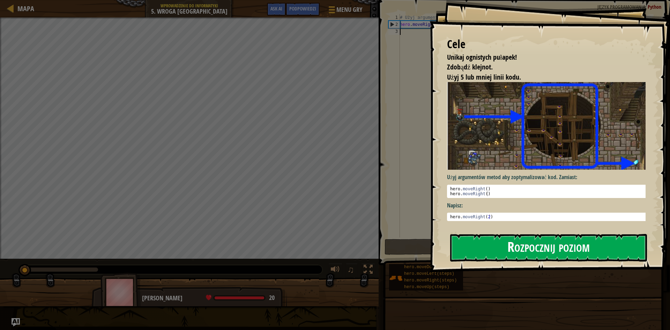
click at [540, 255] on button "Rozpocznij poziom" at bounding box center [548, 248] width 197 height 28
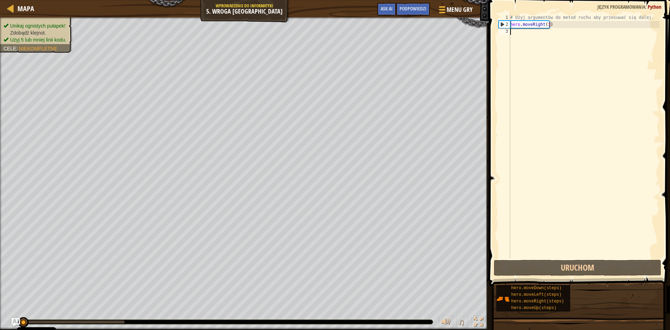
click at [490, 212] on div "Mapa Wprowadzenie do Informatyki 5. Wroga Kopalnia Menu gry Zrobione Podpowiedz…" at bounding box center [335, 165] width 670 height 330
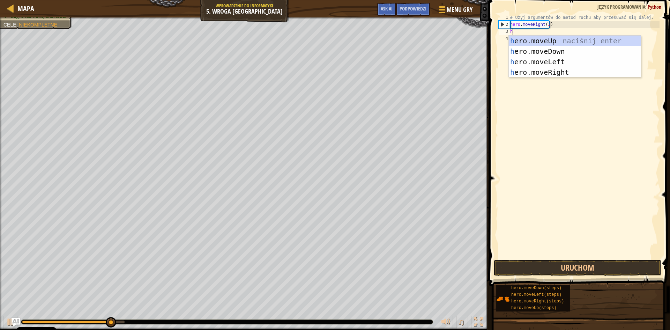
scroll to position [3, 0]
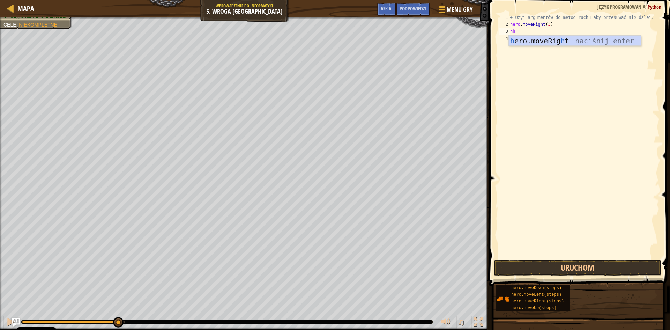
type textarea "h"
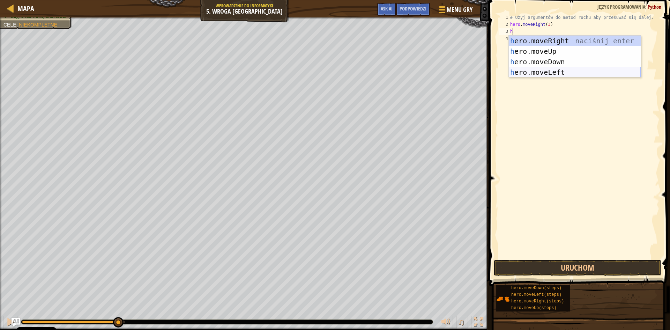
click at [545, 70] on div "h ero.moveRight naciśnij enter h ero.moveUp naciśnij enter h ero.moveDown naciś…" at bounding box center [575, 67] width 132 height 63
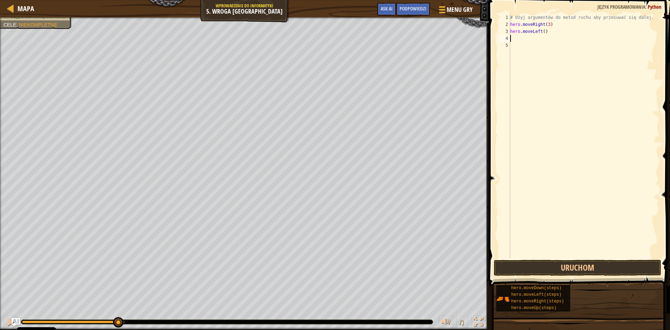
type textarea "h"
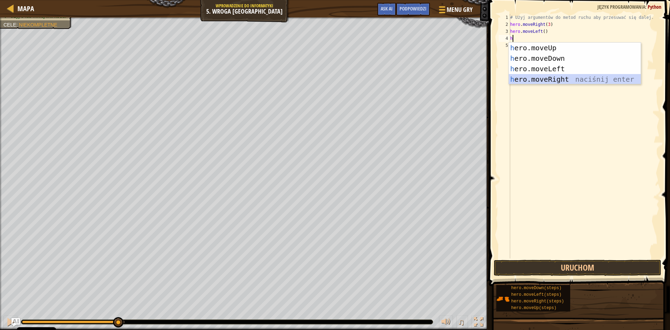
click at [553, 80] on div "h ero.moveUp naciśnij enter h ero.moveDown naciśnij enter h ero.moveLeft naciśn…" at bounding box center [575, 74] width 132 height 63
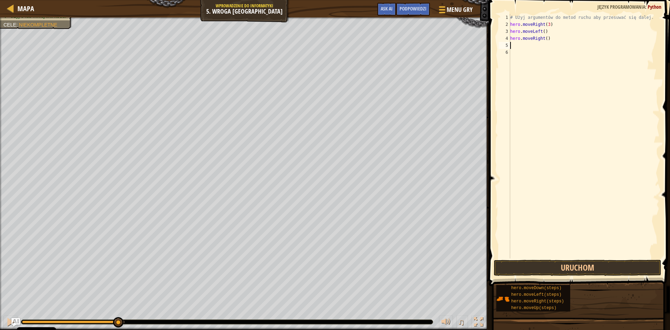
type textarea "h"
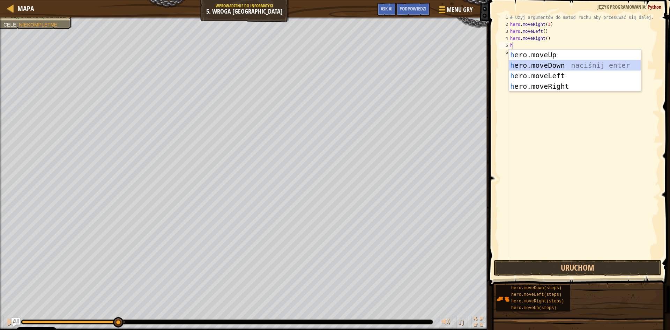
click at [525, 61] on div "h ero.moveUp naciśnij enter h ero.moveDown naciśnij enter h ero.moveLeft naciśn…" at bounding box center [575, 81] width 132 height 63
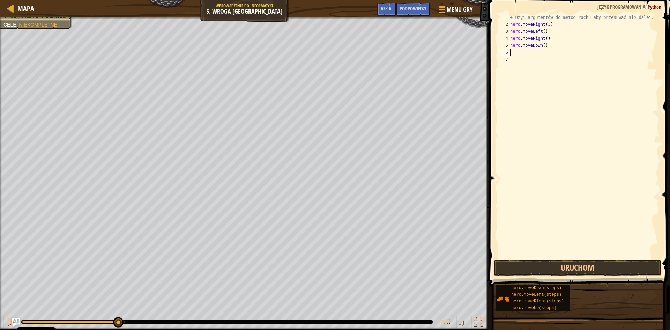
type textarea "h"
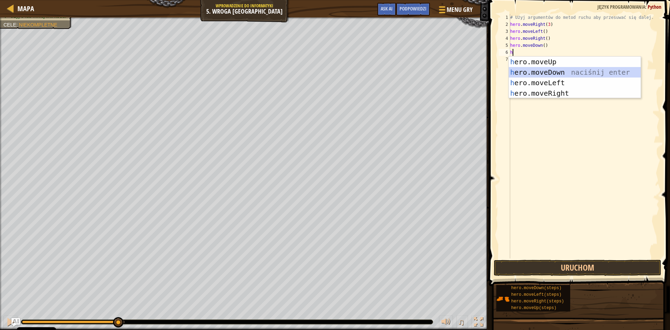
click at [533, 73] on div "h ero.moveUp naciśnij enter h ero.moveDown naciśnij enter h ero.moveLeft naciśn…" at bounding box center [575, 88] width 132 height 63
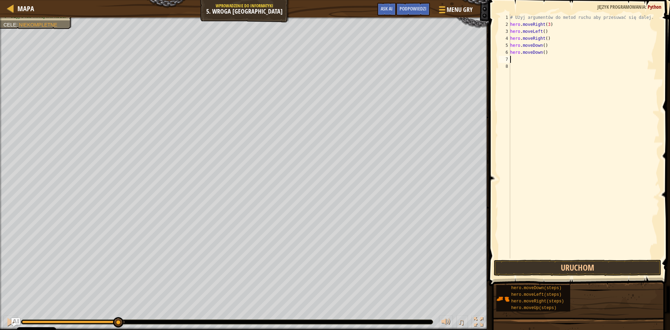
type textarea "h"
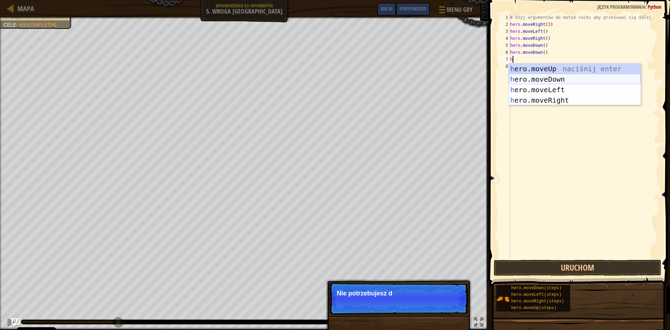
click at [538, 79] on div "h ero.moveUp naciśnij enter h ero.moveDown naciśnij enter h ero.moveLeft naciśn…" at bounding box center [575, 95] width 132 height 63
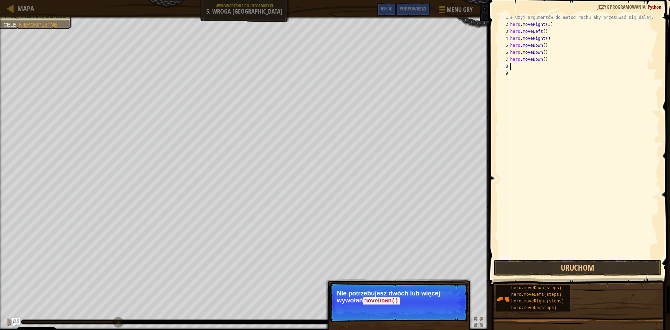
type textarea "h"
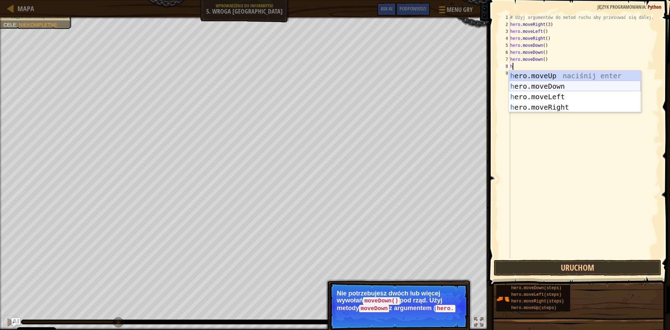
click at [541, 83] on div "h ero.moveUp naciśnij enter h ero.moveDown naciśnij enter h ero.moveLeft naciśn…" at bounding box center [575, 101] width 132 height 63
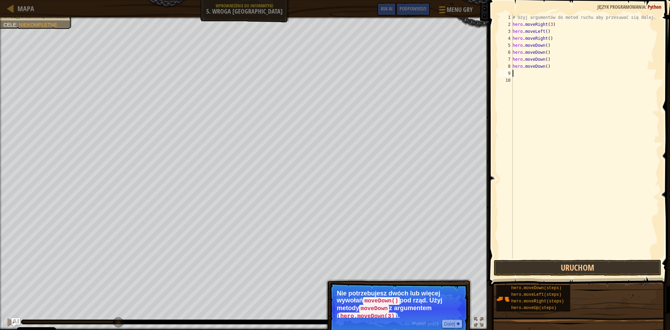
type textarea "h"
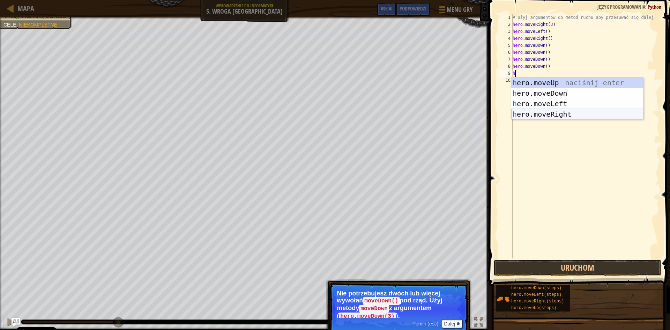
click at [543, 113] on div "h ero.moveUp naciśnij enter h ero.moveDown naciśnij enter h ero.moveLeft naciśn…" at bounding box center [577, 108] width 132 height 63
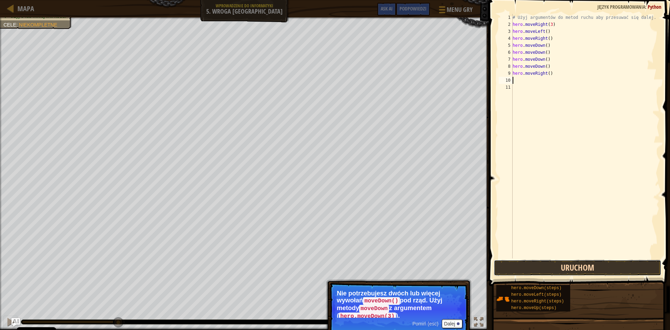
click at [567, 263] on button "Uruchom" at bounding box center [577, 268] width 167 height 16
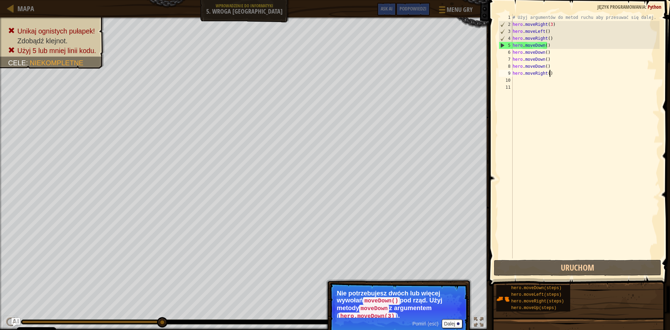
click at [552, 74] on div "# Użyj argumentów do metod ruchu aby przesuwać się dalej. hero . moveRight ( 3 …" at bounding box center [585, 143] width 149 height 258
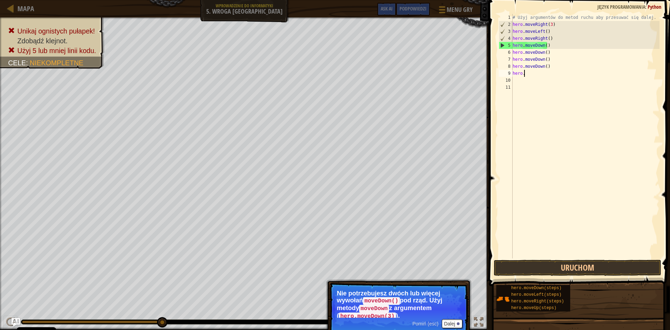
type textarea "h"
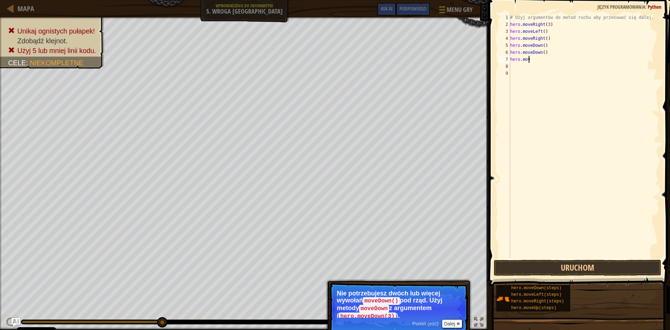
type textarea "h"
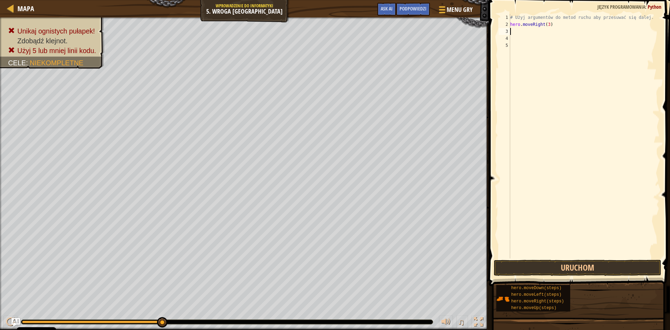
type textarea "h"
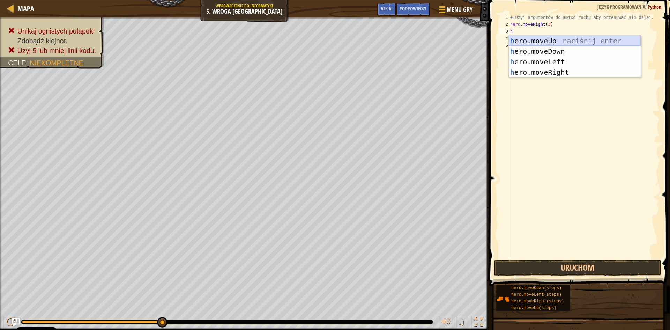
click at [555, 41] on div "h ero.moveUp naciśnij enter h ero.moveDown naciśnij enter h ero.moveLeft naciśn…" at bounding box center [575, 67] width 132 height 63
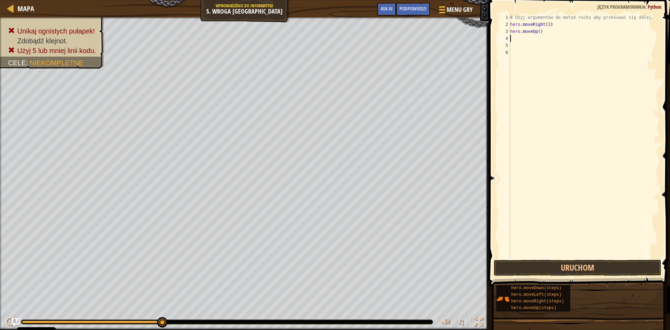
type textarea "h"
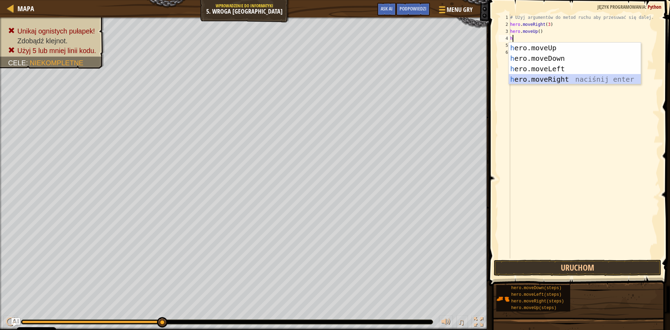
click at [558, 80] on div "h ero.moveUp naciśnij enter h ero.moveDown naciśnij enter h ero.moveLeft naciśn…" at bounding box center [575, 74] width 132 height 63
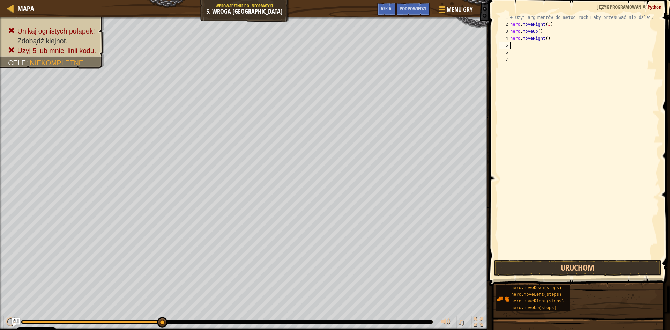
type textarea "h"
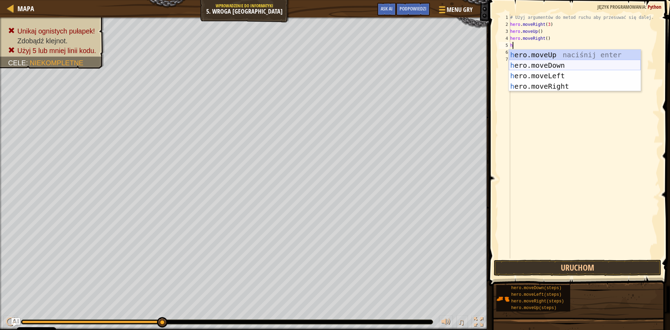
click at [548, 65] on div "h ero.moveUp naciśnij enter h ero.moveDown naciśnij enter h ero.moveLeft naciśn…" at bounding box center [575, 81] width 132 height 63
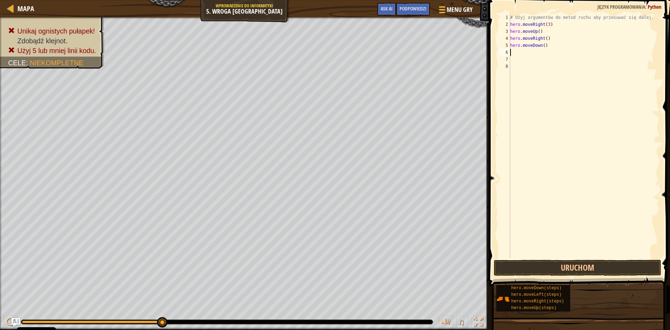
type textarea "h"
drag, startPoint x: 538, startPoint y: 128, endPoint x: 537, endPoint y: 115, distance: 13.0
click at [538, 127] on div "# Użyj argumentów do metod ruchu aby przesuwać się dalej. hero . moveRight ( 3 …" at bounding box center [584, 143] width 151 height 258
click at [543, 46] on div "# Użyj argumentów do metod ruchu aby przesuwać się dalej. hero . moveRight ( 3 …" at bounding box center [584, 143] width 151 height 258
type textarea "hero.moveDown(3)"
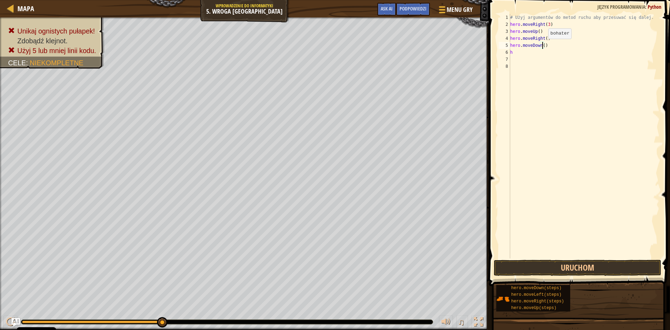
scroll to position [3, 3]
click at [528, 56] on div "# Użyj argumentów do metod ruchu aby przesuwać się dalej. hero . moveRight ( 3 …" at bounding box center [584, 143] width 151 height 258
click at [521, 51] on div "# Użyj argumentów do metod ruchu aby przesuwać się dalej. hero . moveRight ( 3 …" at bounding box center [584, 143] width 151 height 258
type textarea "h"
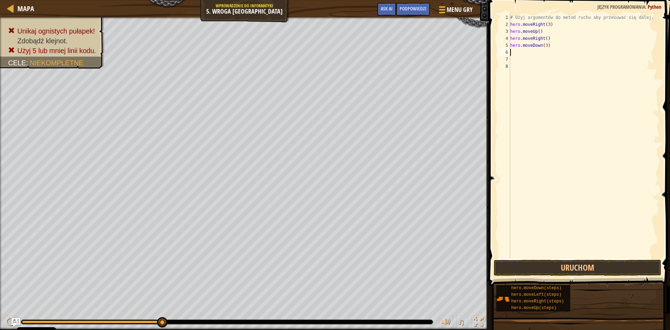
type textarea "h"
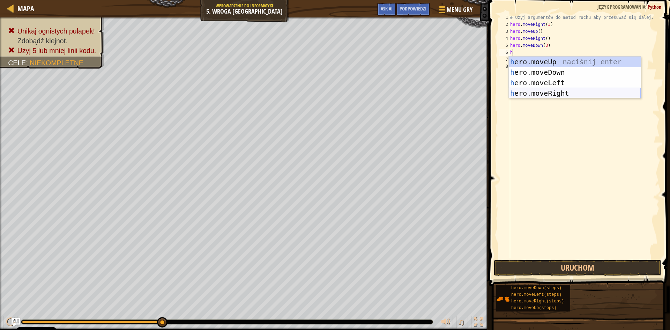
click at [552, 90] on div "h ero.moveUp naciśnij enter h ero.moveDown naciśnij enter h ero.moveLeft naciśn…" at bounding box center [575, 88] width 132 height 63
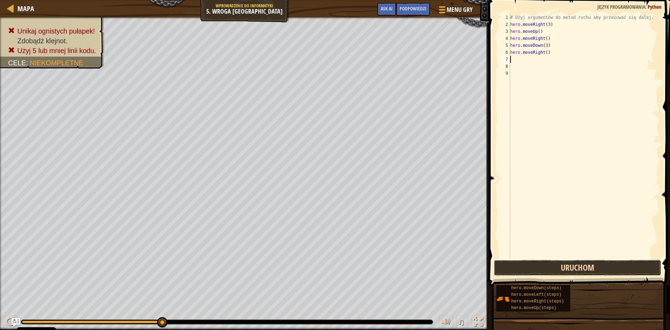
drag, startPoint x: 529, startPoint y: 263, endPoint x: 525, endPoint y: 261, distance: 3.8
click at [528, 263] on button "Uruchom" at bounding box center [577, 268] width 167 height 16
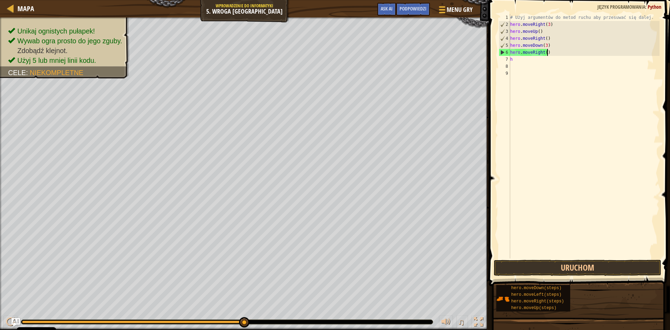
click at [561, 54] on div "# Użyj argumentów do metod ruchu aby przesuwać się dalej. hero . moveRight ( 3 …" at bounding box center [584, 143] width 151 height 258
click at [544, 52] on div "# Użyj argumentów do metod ruchu aby przesuwać się dalej. hero . moveRight ( 3 …" at bounding box center [584, 143] width 151 height 258
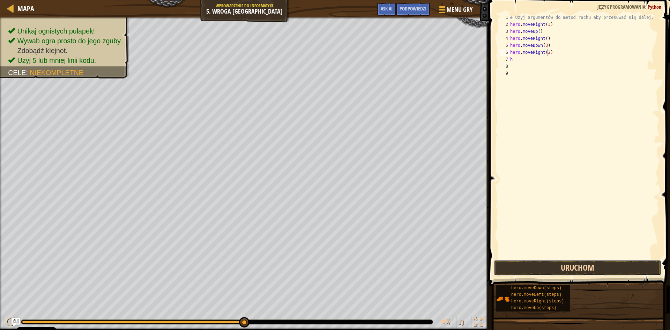
click at [573, 263] on button "Uruchom" at bounding box center [577, 268] width 167 height 16
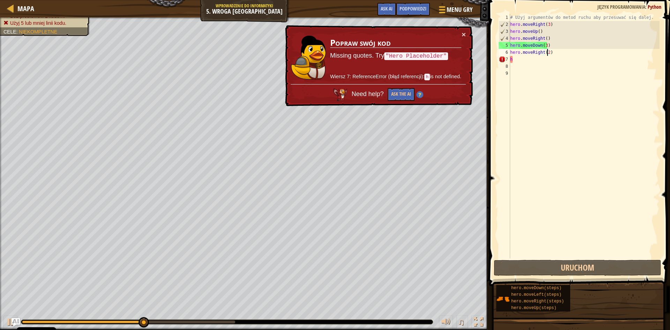
click at [522, 61] on div "# Użyj argumentów do metod ruchu aby przesuwać się dalej. hero . moveRight ( 3 …" at bounding box center [584, 143] width 151 height 258
type textarea "h"
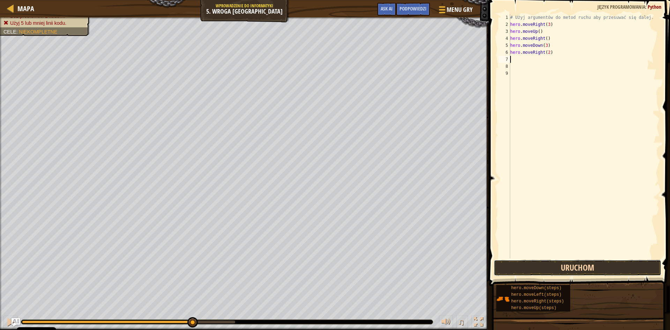
click at [537, 268] on button "Uruchom" at bounding box center [577, 268] width 167 height 16
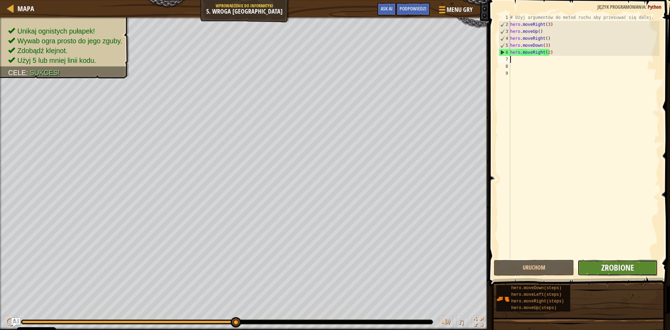
click at [609, 263] on span "Zrobione" at bounding box center [617, 267] width 33 height 11
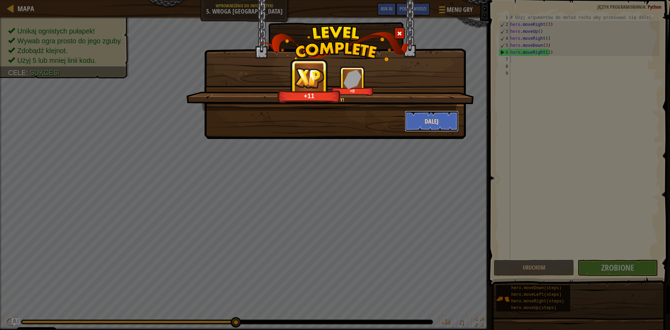
click at [434, 114] on button "Dalej" at bounding box center [432, 121] width 54 height 21
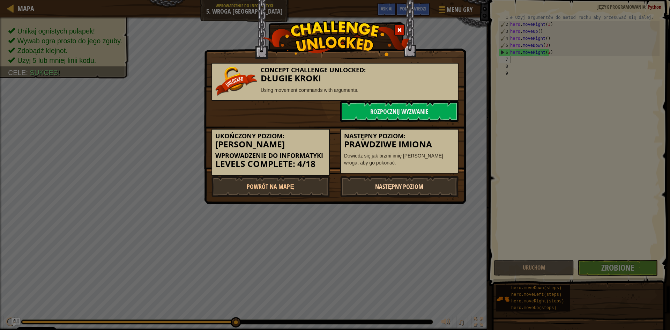
click at [398, 180] on link "Następny poziom" at bounding box center [399, 186] width 118 height 21
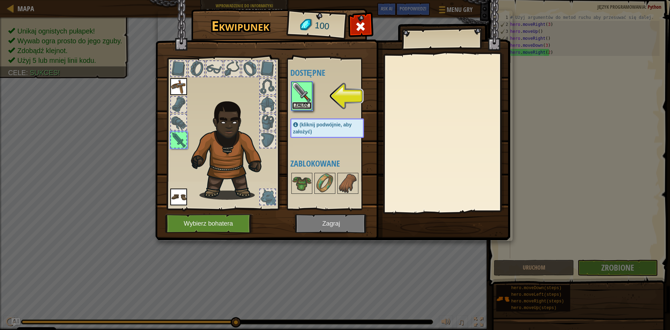
click at [305, 104] on button "Załóż" at bounding box center [302, 105] width 20 height 7
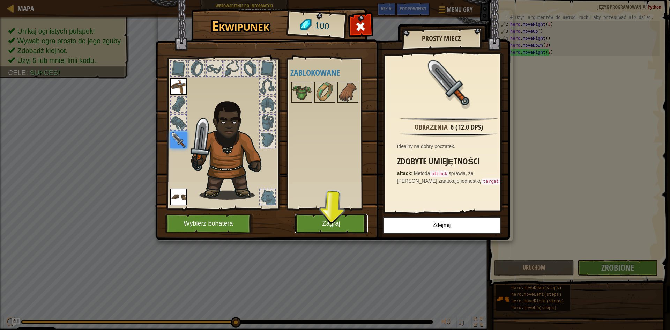
click at [341, 221] on button "Zagraj" at bounding box center [331, 223] width 73 height 19
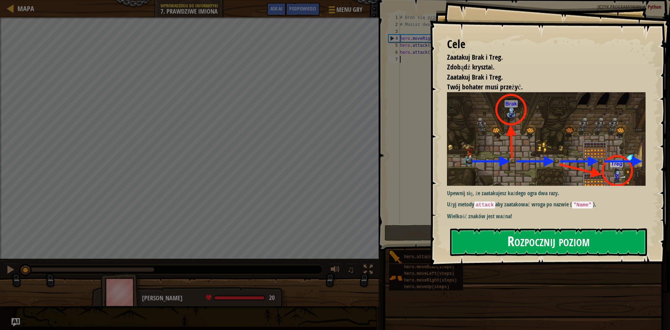
click at [548, 245] on button "Rozpocznij poziom" at bounding box center [548, 242] width 197 height 28
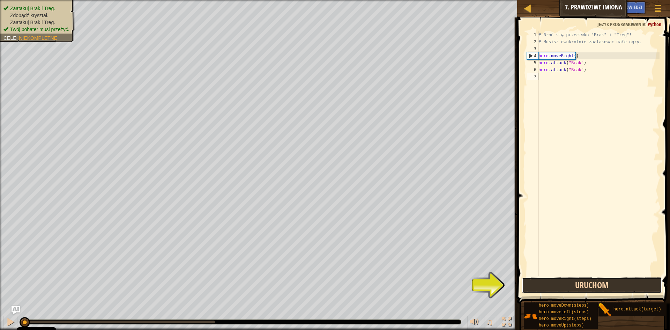
click at [611, 283] on button "Uruchom" at bounding box center [592, 285] width 140 height 16
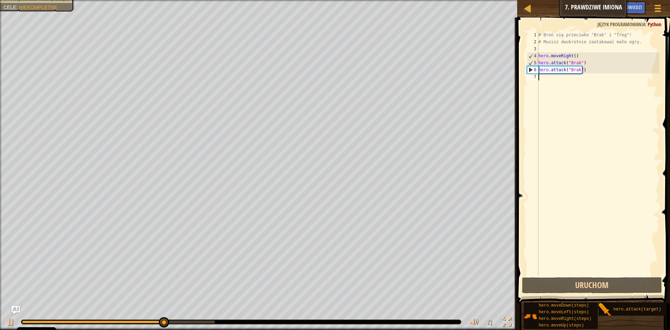
click at [562, 75] on div "# Broń się przeciwko "Brak" i "Treg"! # Musisz dwukrotnie zaatakować małe ogry.…" at bounding box center [598, 160] width 122 height 258
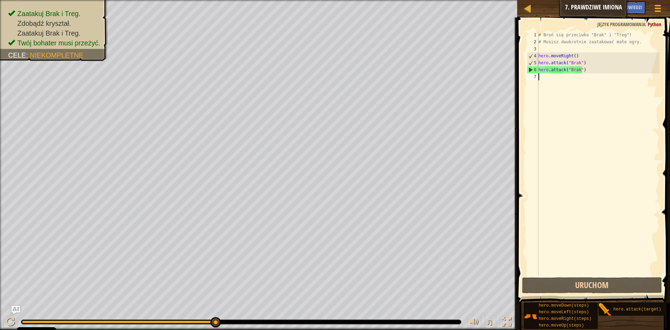
type textarea "h"
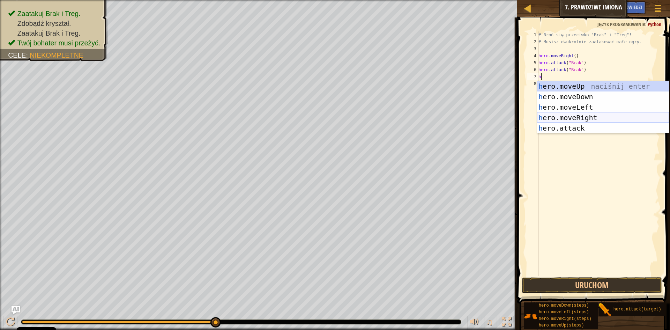
click at [576, 117] on div "h ero.moveUp naciśnij enter h ero.moveDown naciśnij enter h ero.moveLeft naciśn…" at bounding box center [603, 117] width 132 height 73
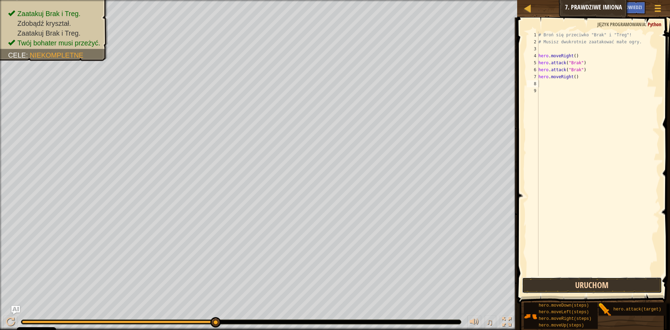
click at [565, 278] on button "Uruchom" at bounding box center [592, 285] width 140 height 16
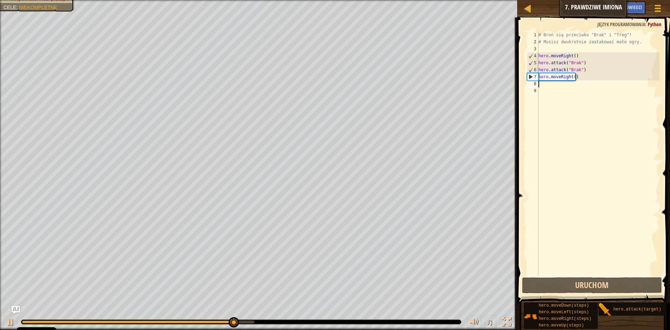
click at [554, 91] on div "# Broń się przeciwko "Brak" i "Treg"! # Musisz dwukrotnie zaatakować małe ogry.…" at bounding box center [598, 160] width 122 height 258
click at [551, 86] on div "# Broń się przeciwko "Brak" i "Treg"! # Musisz dwukrotnie zaatakować małe ogry.…" at bounding box center [598, 160] width 122 height 258
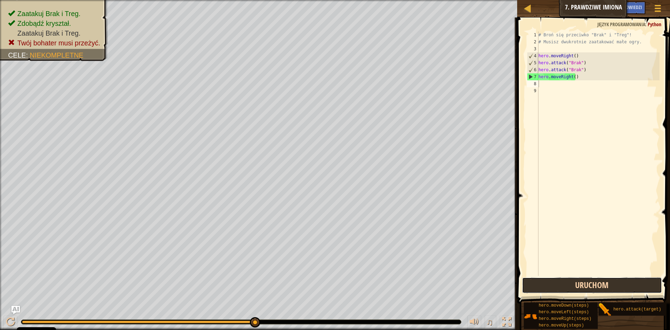
click at [573, 287] on button "Uruchom" at bounding box center [592, 285] width 140 height 16
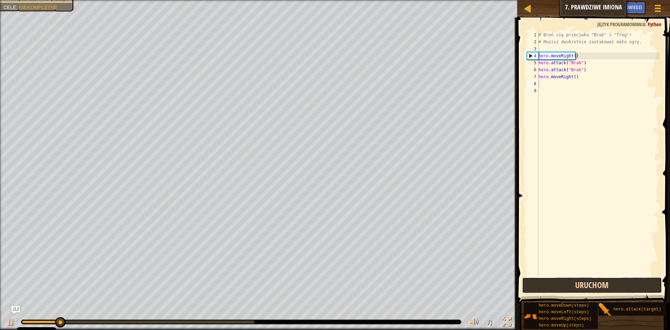
click at [574, 280] on button "Uruchom" at bounding box center [592, 285] width 140 height 16
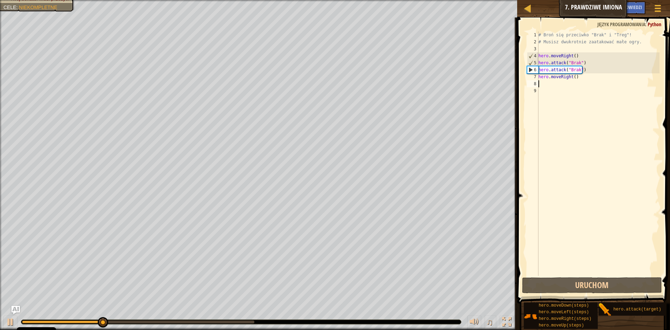
click at [569, 86] on div "# Broń się przeciwko "Brak" i "Treg"! # Musisz dwukrotnie zaatakować małe ogry.…" at bounding box center [598, 160] width 122 height 258
click at [565, 87] on div "# Broń się przeciwko "Brak" i "Treg"! # Musisz dwukrotnie zaatakować małe ogry.…" at bounding box center [598, 160] width 122 height 258
click at [563, 87] on div "# Broń się przeciwko "Brak" i "Treg"! # Musisz dwukrotnie zaatakować małe ogry.…" at bounding box center [598, 160] width 122 height 258
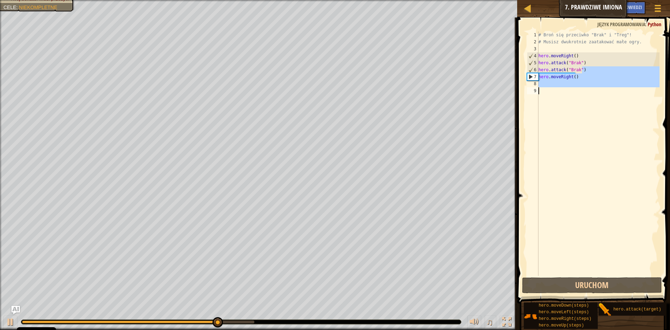
drag, startPoint x: 581, startPoint y: 68, endPoint x: 542, endPoint y: 103, distance: 53.1
click at [542, 103] on div "# Broń się przeciwko "Brak" i "Treg"! # Musisz dwukrotnie zaatakować małe ogry.…" at bounding box center [598, 160] width 122 height 258
click at [552, 93] on div "# Broń się przeciwko "Brak" i "Treg"! # Musisz dwukrotnie zaatakować małe ogry.…" at bounding box center [598, 153] width 122 height 244
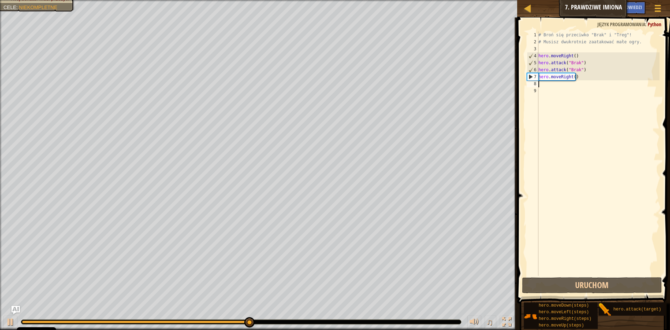
drag, startPoint x: 540, startPoint y: 85, endPoint x: 536, endPoint y: 83, distance: 5.3
click at [537, 84] on div "1 2 3 4 5 6 7 8 9 # Broń się przeciwko "Brak" i "Treg"! # Musisz dwukrotnie zaa…" at bounding box center [592, 153] width 134 height 244
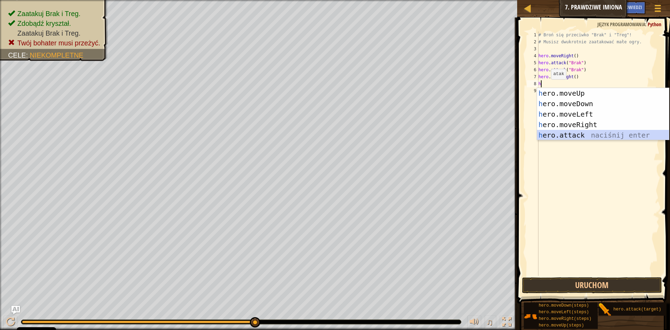
click at [583, 137] on div "h ero.moveUp naciśnij enter h ero.moveDown naciśnij enter h ero.moveLeft naciśn…" at bounding box center [603, 124] width 132 height 73
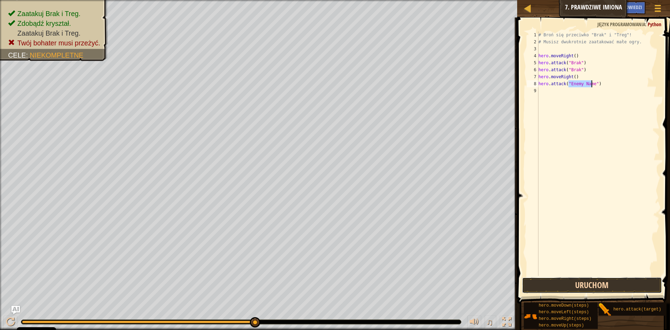
click at [568, 288] on button "Uruchom" at bounding box center [592, 285] width 140 height 16
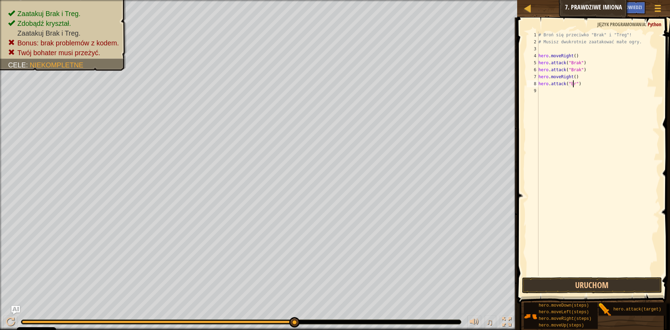
scroll to position [3, 3]
click at [563, 282] on button "Uruchom" at bounding box center [592, 285] width 140 height 16
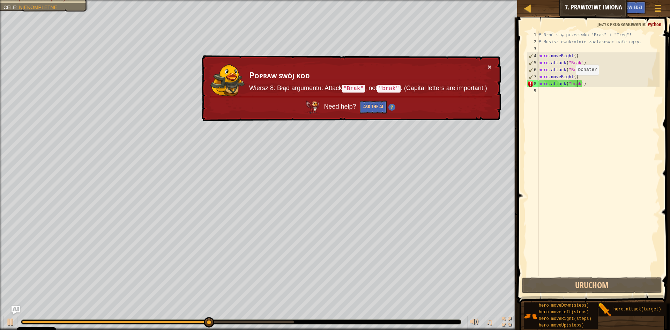
click at [570, 82] on div "# Broń się przeciwko "Brak" i "Treg"! # Musisz dwukrotnie zaatakować małe ogry.…" at bounding box center [598, 160] width 122 height 258
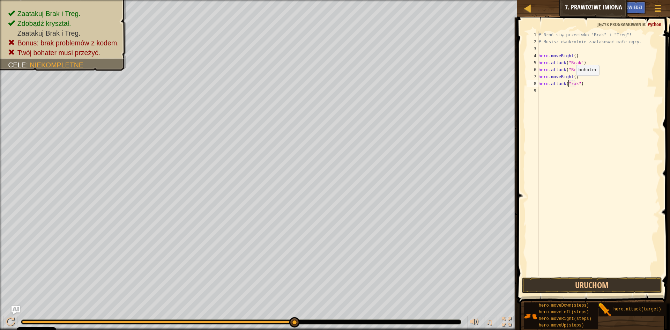
scroll to position [3, 3]
click at [566, 281] on button "Uruchom" at bounding box center [592, 285] width 140 height 16
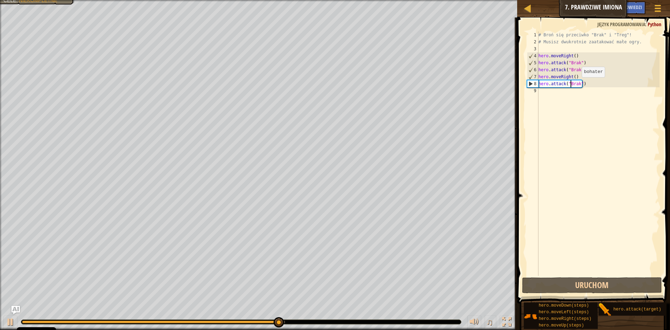
click at [576, 84] on div "# Broń się przeciwko "Brak" i "Treg"! # Musisz dwukrotnie zaatakować małe ogry.…" at bounding box center [598, 160] width 122 height 258
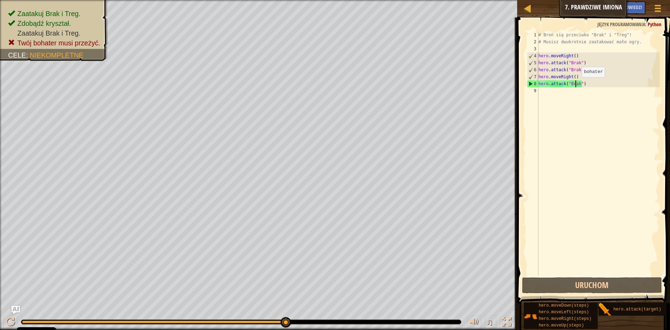
click at [576, 84] on div "# Broń się przeciwko "Brak" i "Treg"! # Musisz dwukrotnie zaatakować małe ogry.…" at bounding box center [598, 160] width 122 height 258
click at [577, 83] on div "# Broń się przeciwko "Brak" i "Treg"! # Musisz dwukrotnie zaatakować małe ogry.…" at bounding box center [598, 160] width 122 height 258
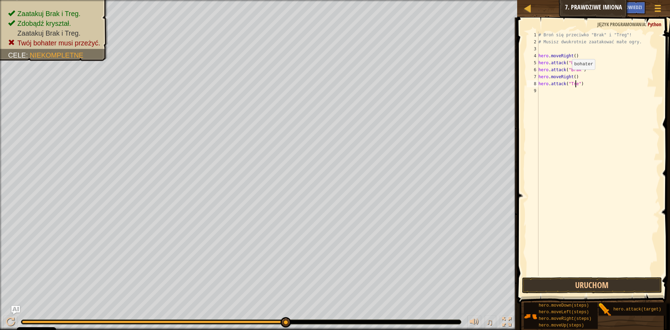
scroll to position [3, 3]
type textarea "hero.attack("Treg")"
click at [596, 286] on button "Uruchom" at bounding box center [592, 285] width 140 height 16
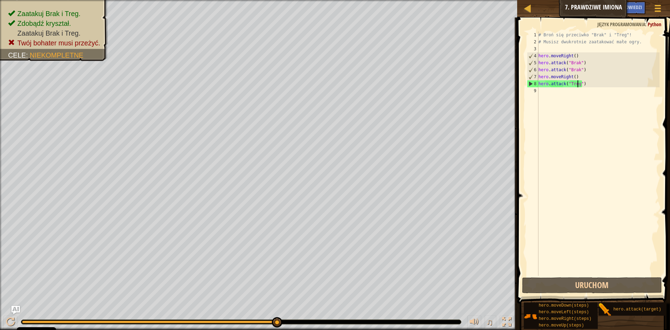
click at [552, 93] on div "# Broń się przeciwko "Brak" i "Treg"! # Musisz dwukrotnie zaatakować małe ogry.…" at bounding box center [598, 160] width 122 height 258
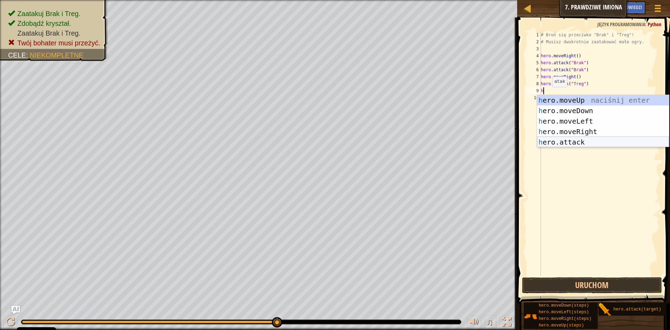
click at [562, 143] on div "h ero.moveUp naciśnij enter h ero.moveDown naciśnij enter h ero.moveLeft naciśn…" at bounding box center [603, 131] width 132 height 73
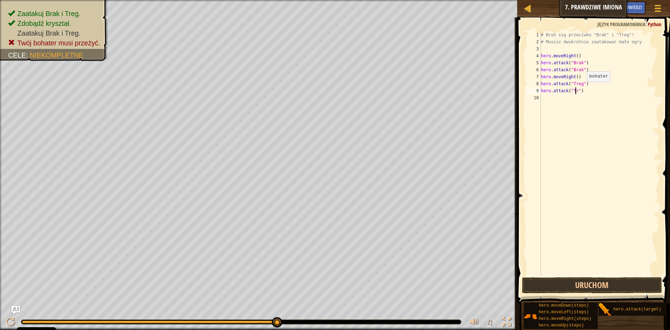
scroll to position [3, 3]
type textarea "hero.attack("Treg")"
click at [590, 286] on button "Uruchom" at bounding box center [592, 285] width 140 height 16
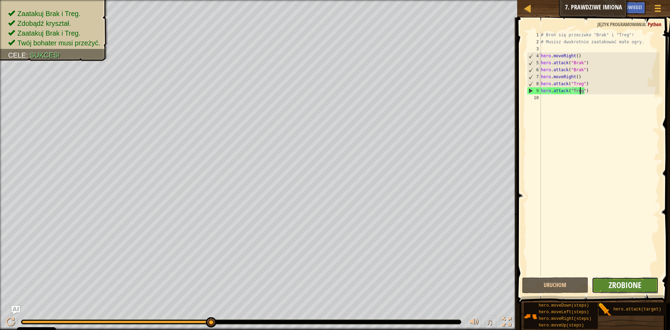
click at [609, 282] on span "Zrobione" at bounding box center [625, 284] width 33 height 11
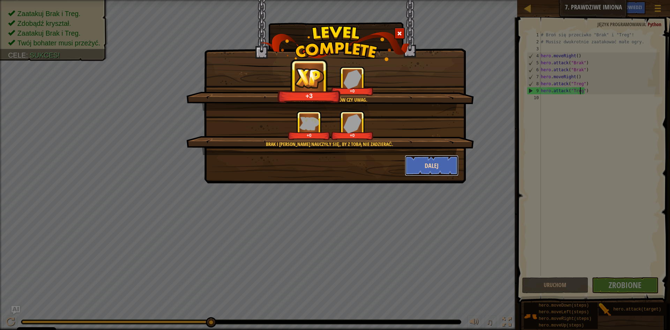
click at [424, 167] on button "Dalej" at bounding box center [432, 165] width 54 height 21
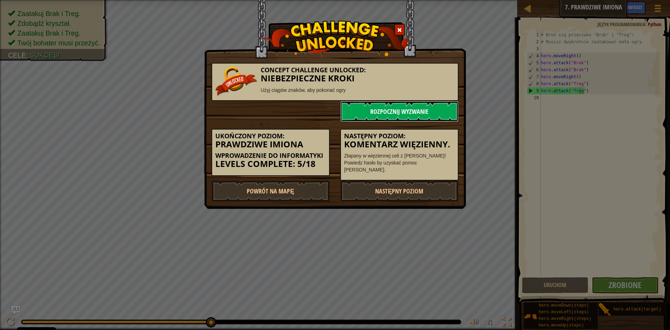
click at [419, 111] on link "Rozpocznij wyzwanie" at bounding box center [399, 111] width 118 height 21
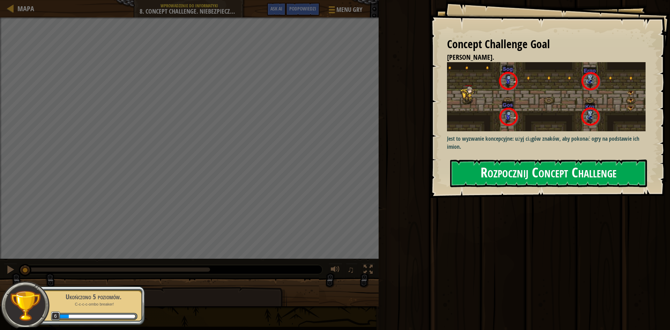
click at [467, 178] on button "Rozpocznij Concept Challenge" at bounding box center [548, 173] width 197 height 28
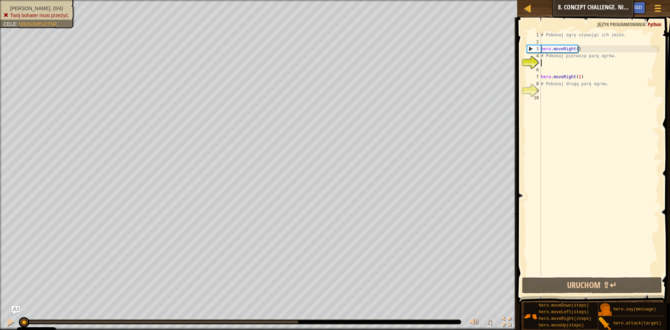
click at [555, 62] on div "# Pokonaj ogry używając ich imion. hero . moveRight ( ) # Pokonaj pierwszą parę…" at bounding box center [599, 160] width 120 height 258
type textarea "h"
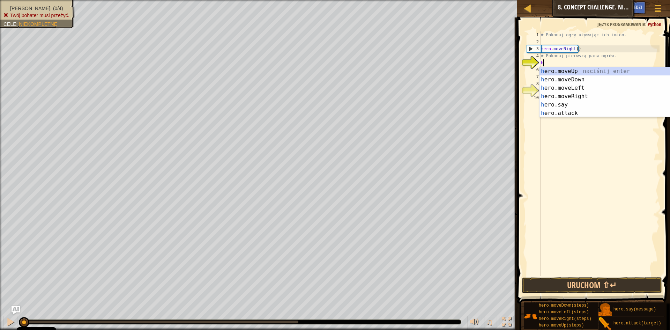
scroll to position [3, 0]
click at [574, 94] on div "h ero.moveUp naciśnij enter h ero.moveDown naciśnij enter h ero.moveLeft naciśn…" at bounding box center [605, 100] width 132 height 67
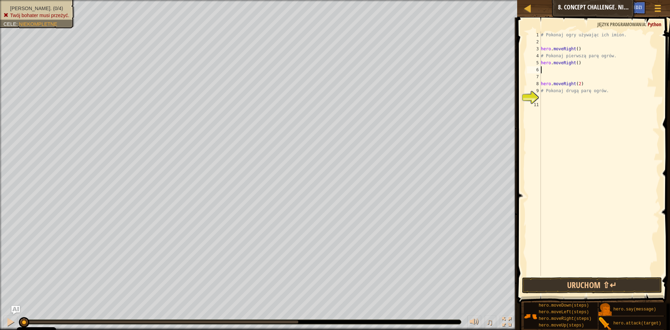
type textarea "h"
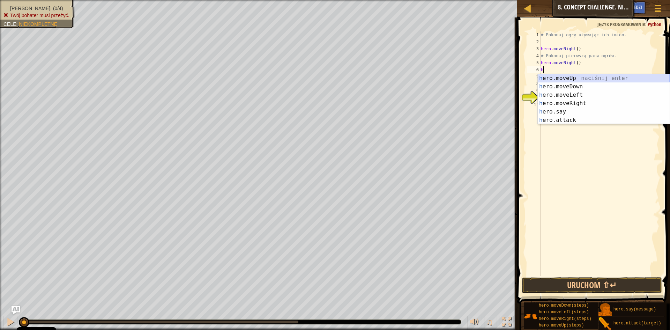
click at [573, 76] on div "h ero.moveUp naciśnij enter h ero.moveDown naciśnij enter h ero.moveLeft naciśn…" at bounding box center [604, 107] width 132 height 67
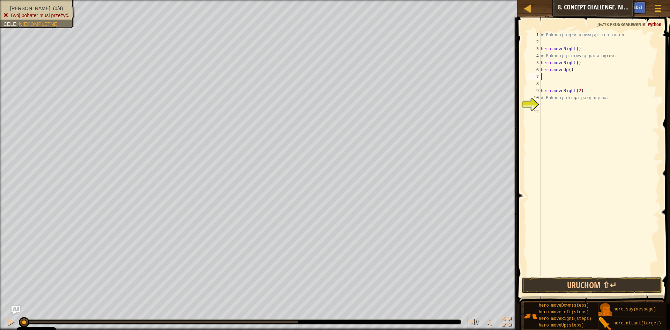
type textarea "h"
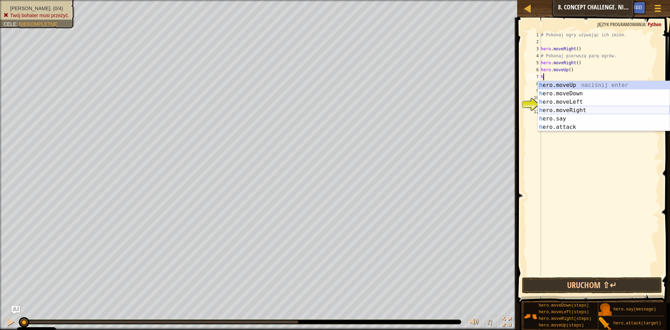
click at [560, 108] on div "h ero.moveUp naciśnij enter h ero.moveDown naciśnij enter h ero.moveLeft naciśn…" at bounding box center [604, 114] width 132 height 67
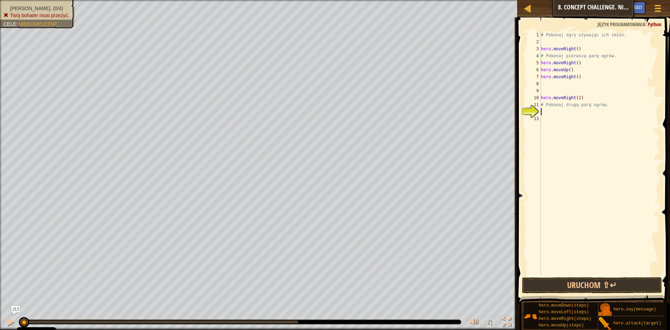
click at [553, 110] on div "# Pokonaj ogry używając ich imion. hero . moveRight ( ) # Pokonaj pierwszą parę…" at bounding box center [599, 160] width 120 height 258
type textarea "h"
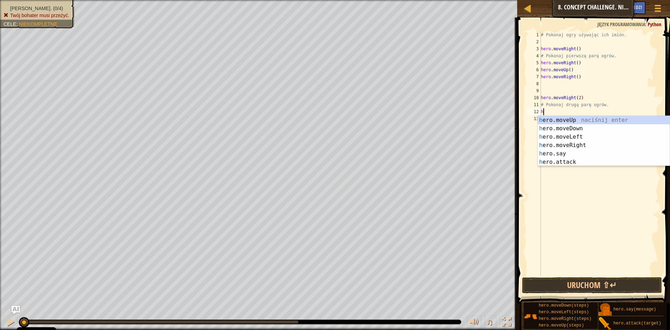
drag, startPoint x: 573, startPoint y: 180, endPoint x: 583, endPoint y: 185, distance: 11.6
click at [575, 181] on div "# Pokonaj ogry używając ich imion. hero . moveRight ( ) # Pokonaj pierwszą parę…" at bounding box center [599, 160] width 120 height 258
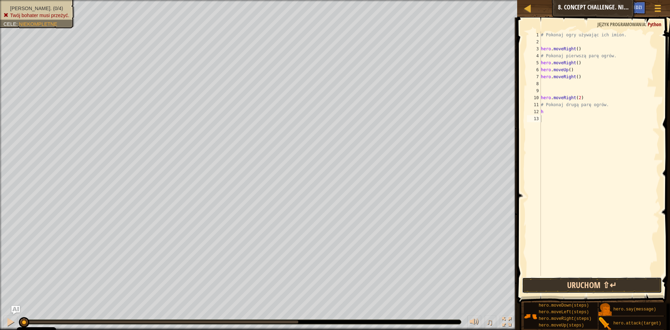
click at [561, 285] on button "Uruchom ⇧↵" at bounding box center [592, 285] width 140 height 16
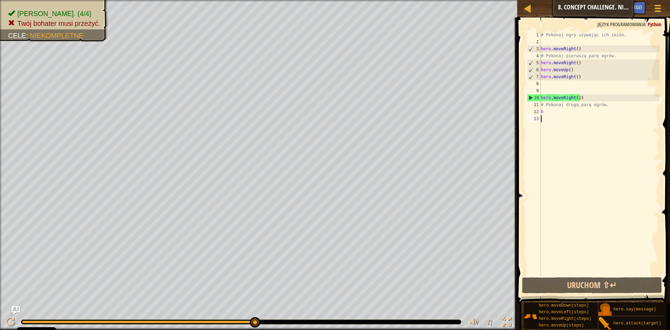
click at [600, 94] on div "# Pokonaj ogry używając ich imion. hero . moveRight ( ) # Pokonaj pierwszą parę…" at bounding box center [599, 160] width 120 height 258
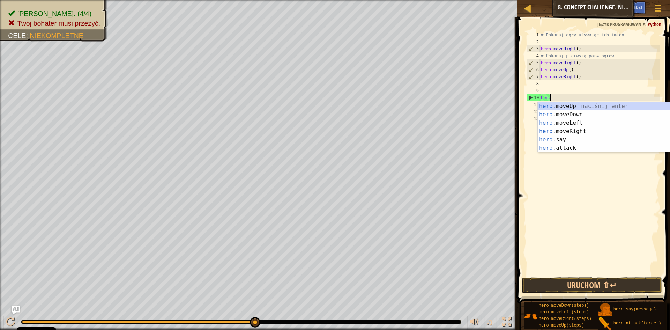
type textarea "h"
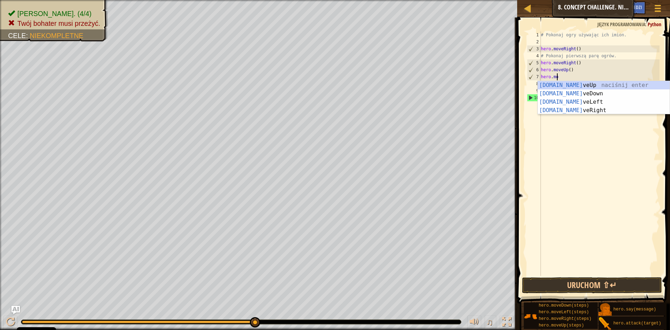
type textarea "h"
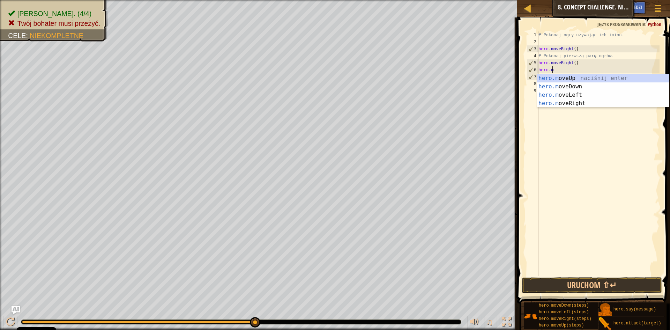
type textarea "h"
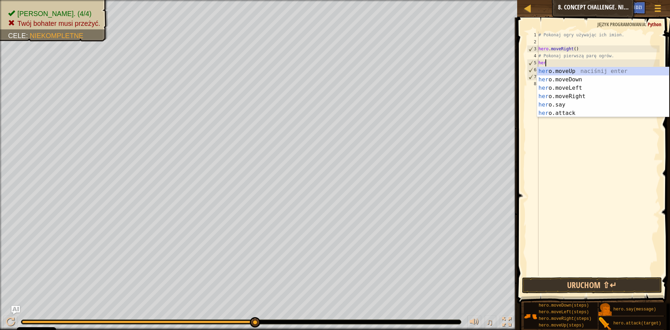
type textarea "h"
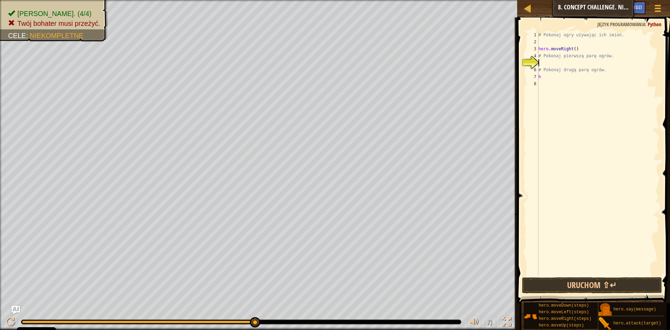
type textarea "h"
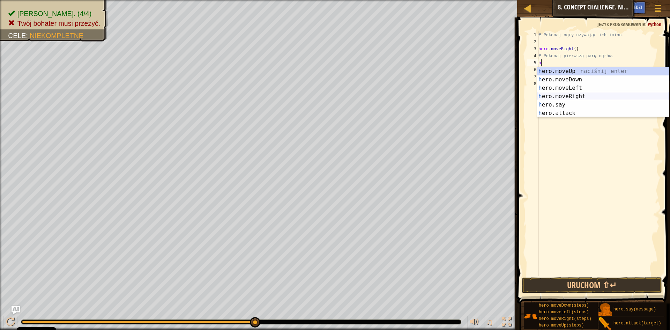
click at [567, 95] on div "h ero.moveUp naciśnij enter h ero.moveDown naciśnij enter h ero.moveLeft naciśn…" at bounding box center [603, 100] width 132 height 67
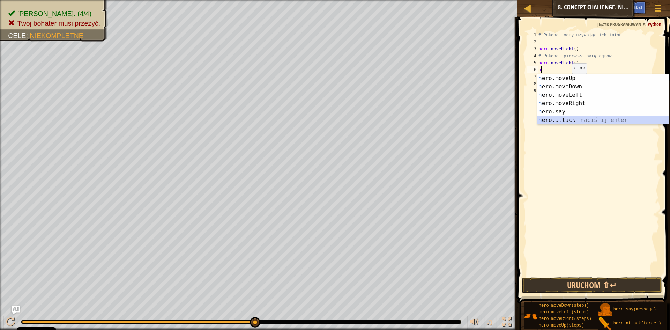
click at [565, 121] on div "h ero.moveUp naciśnij enter h ero.moveDown naciśnij enter h ero.moveLeft naciśn…" at bounding box center [603, 107] width 132 height 67
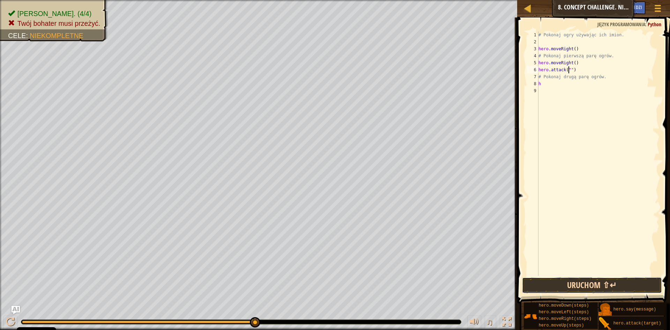
click at [572, 285] on button "Uruchom ⇧↵" at bounding box center [592, 285] width 140 height 16
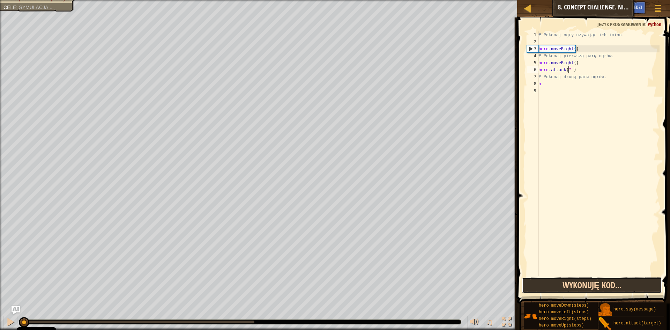
click at [572, 285] on button "Wykonuję kod..." at bounding box center [592, 285] width 140 height 16
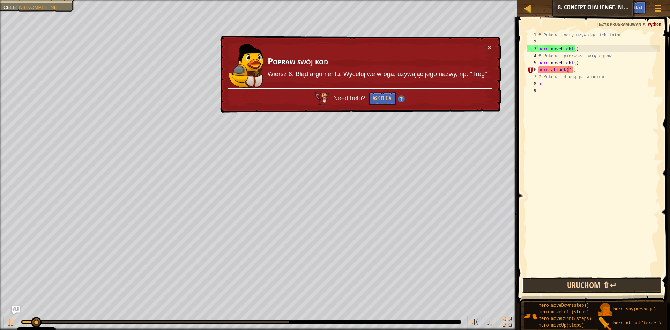
click at [568, 283] on button "Uruchom ⇧↵" at bounding box center [592, 285] width 140 height 16
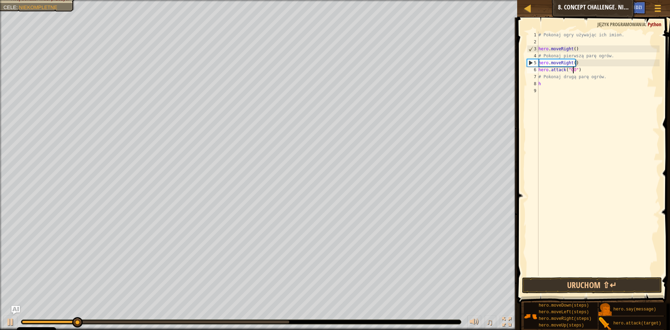
scroll to position [3, 3]
click at [558, 84] on div "# Pokonaj ogry używając ich imion. hero . moveRight ( ) # Pokonaj pierwszą parę…" at bounding box center [598, 160] width 122 height 258
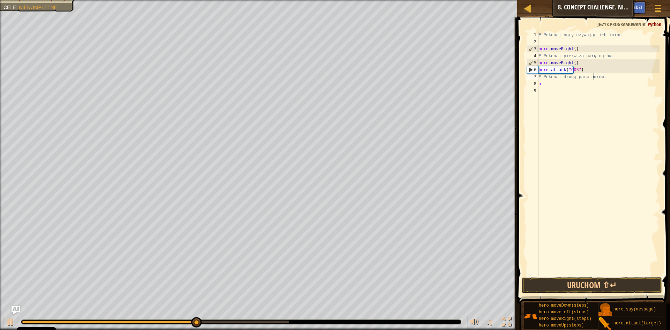
click at [594, 73] on div "# Pokonaj ogry używając ich imion. hero . moveRight ( ) # Pokonaj pierwszą parę…" at bounding box center [598, 160] width 122 height 258
click at [599, 76] on div "# Pokonaj ogry używając ich imion. hero . moveRight ( ) # Pokonaj pierwszą parę…" at bounding box center [598, 160] width 122 height 258
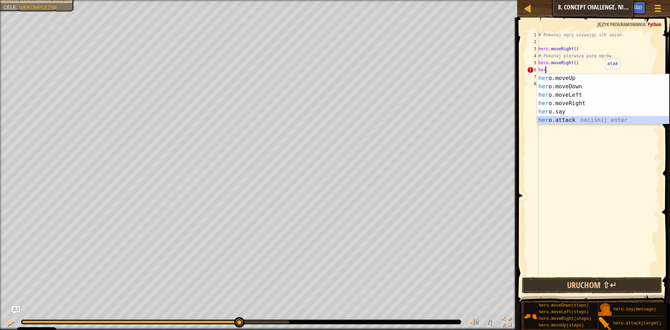
click at [546, 119] on div "her o.moveUp naciśnij enter her o.moveDown naciśnij enter her o.moveLeft naciśn…" at bounding box center [603, 107] width 132 height 67
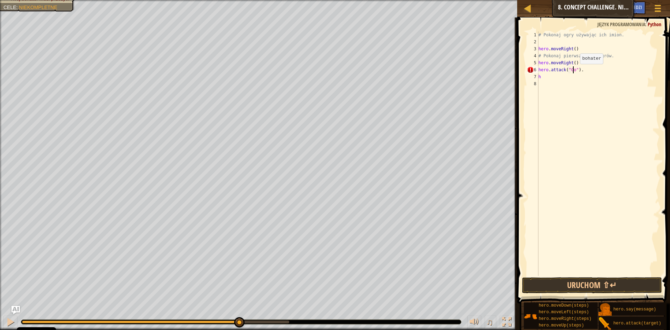
scroll to position [3, 3]
click at [554, 78] on div "# Pokonaj ogry używając ich imion. hero . moveRight ( ) # Pokonaj pierwszą parę…" at bounding box center [598, 160] width 122 height 258
type textarea "h"
click at [584, 71] on div "# Pokonaj ogry używając ich imion. hero . moveRight ( ) # Pokonaj pierwszą parę…" at bounding box center [598, 160] width 122 height 258
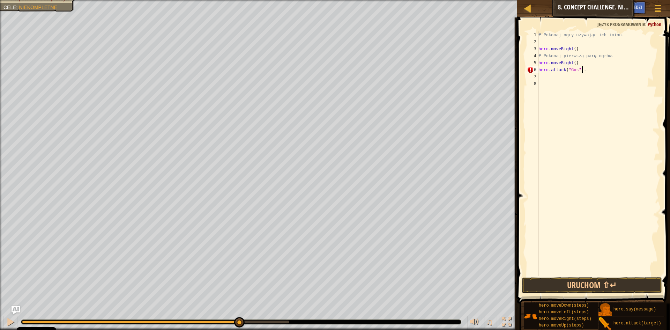
type textarea "hero.attack("Gos")"
click at [539, 79] on div "# Pokonaj ogry używając ich imion. hero . moveRight ( ) # Pokonaj pierwszą parę…" at bounding box center [598, 160] width 122 height 258
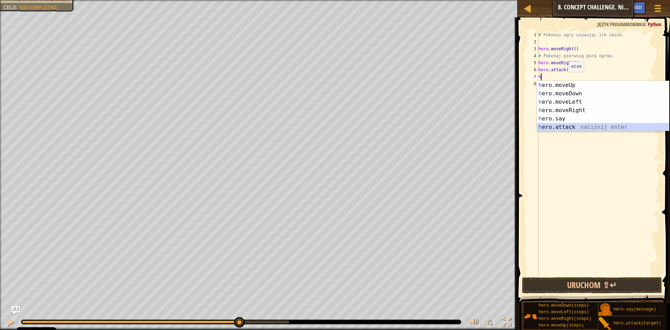
click at [567, 125] on div "h ero.moveUp naciśnij enter h ero.moveDown naciśnij enter h ero.moveLeft naciśn…" at bounding box center [603, 114] width 132 height 67
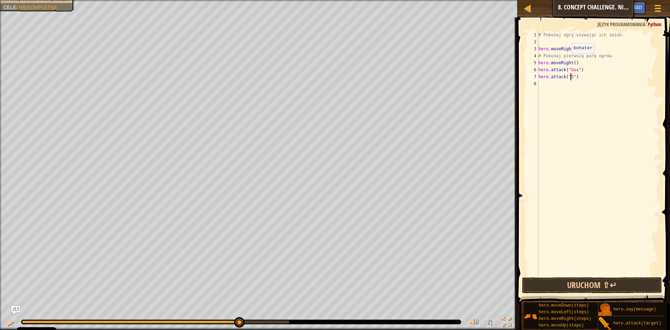
scroll to position [3, 3]
type textarea "hero.attack("Sog")"
click at [554, 84] on div "# Pokonaj ogry używając ich imion. hero . moveRight ( ) # Pokonaj pierwszą parę…" at bounding box center [598, 160] width 122 height 258
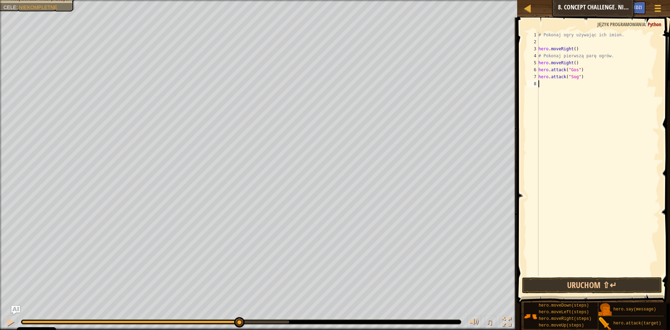
type textarea "n"
type textarea "h"
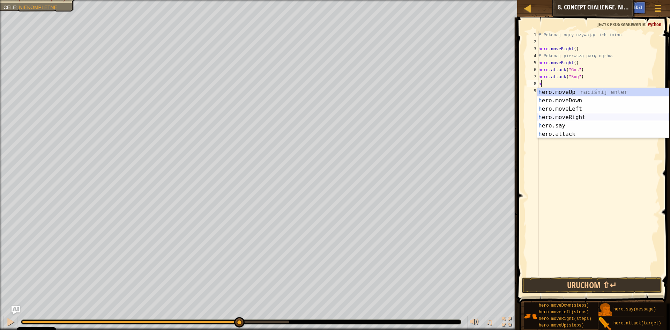
click at [568, 114] on div "h ero.moveUp naciśnij enter h ero.moveDown naciśnij enter h ero.moveLeft naciśn…" at bounding box center [603, 121] width 132 height 67
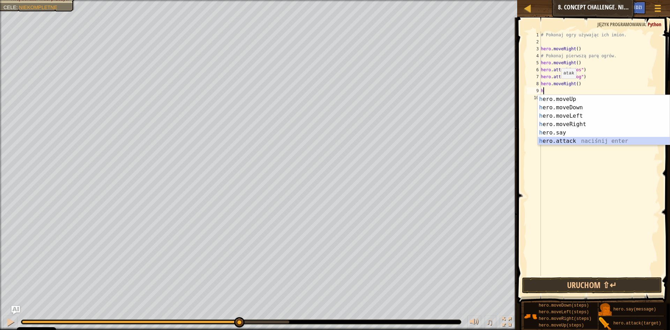
click at [572, 137] on div "h ero.moveUp naciśnij enter h ero.moveDown naciśnij enter h ero.moveLeft naciśn…" at bounding box center [604, 128] width 132 height 67
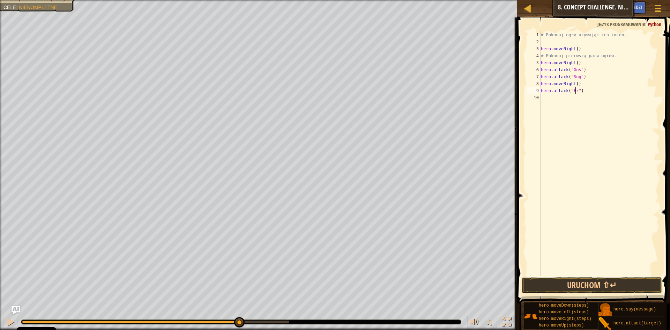
scroll to position [3, 3]
type textarea "hero.attack("Ergo")"
click at [559, 97] on div "# Pokonaj ogry używając ich imion. hero . moveRight ( ) # Pokonaj pierwszą parę…" at bounding box center [599, 160] width 120 height 258
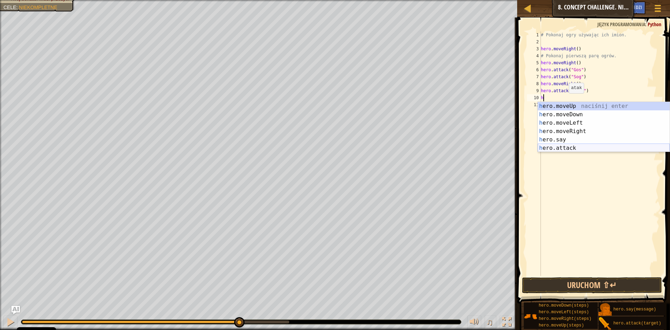
click at [583, 144] on div "h ero.moveUp naciśnij enter h ero.moveDown naciśnij enter h ero.moveLeft naciśn…" at bounding box center [604, 135] width 132 height 67
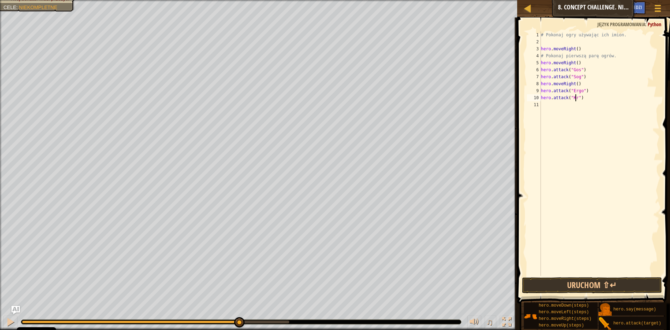
scroll to position [3, 3]
click at [538, 287] on button "Uruchom ⇧↵" at bounding box center [592, 285] width 140 height 16
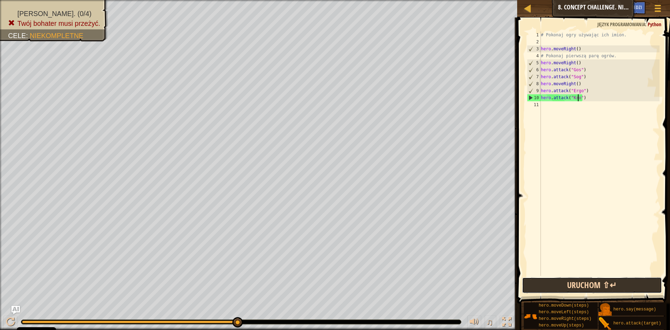
click at [576, 290] on button "Uruchom ⇧↵" at bounding box center [592, 285] width 140 height 16
click at [579, 85] on div "# Pokonaj ogry używając ich imion. hero . moveRight ( ) # Pokonaj pierwszą parę…" at bounding box center [599, 160] width 120 height 258
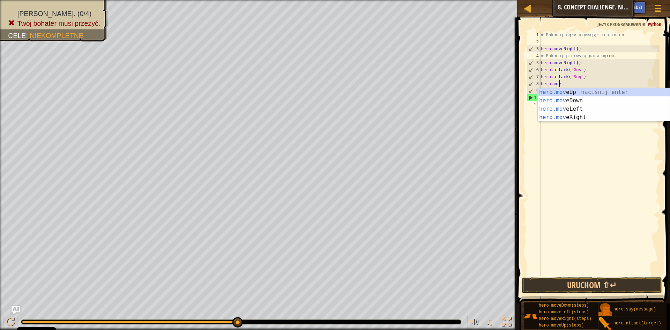
scroll to position [3, 0]
type textarea "h"
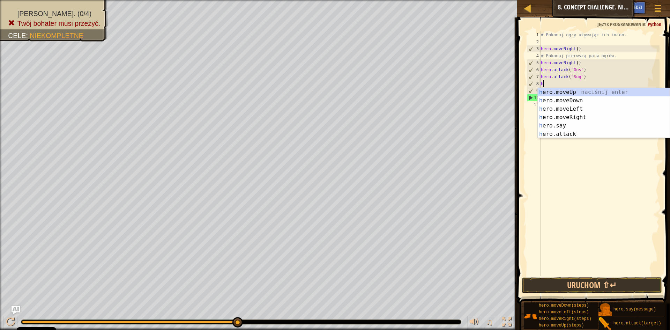
scroll to position [3, 0]
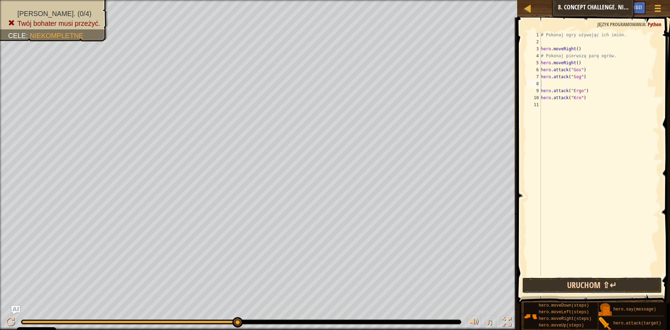
click at [583, 283] on button "Uruchom ⇧↵" at bounding box center [592, 285] width 140 height 16
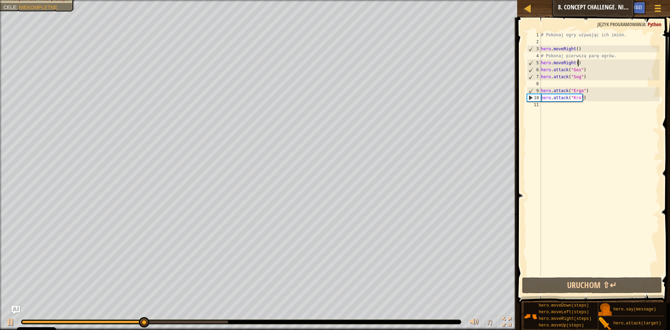
click at [584, 62] on div "# Pokonaj ogry używając ich imion. hero . moveRight ( ) # Pokonaj pierwszą parę…" at bounding box center [599, 160] width 120 height 258
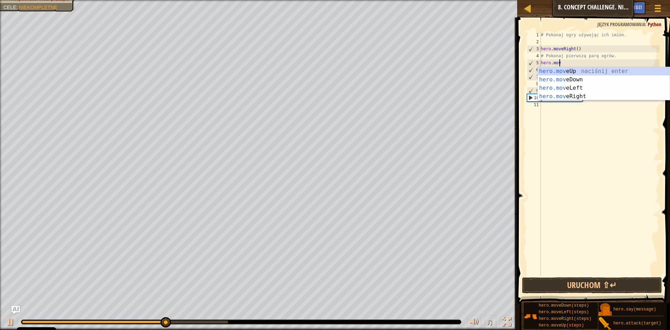
type textarea "h"
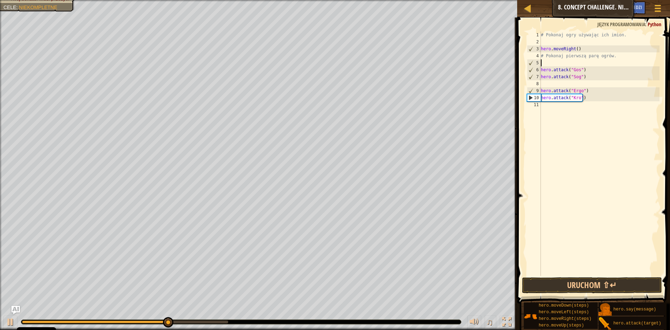
type textarea "# Pokonaj pierwszą parę ogrów."
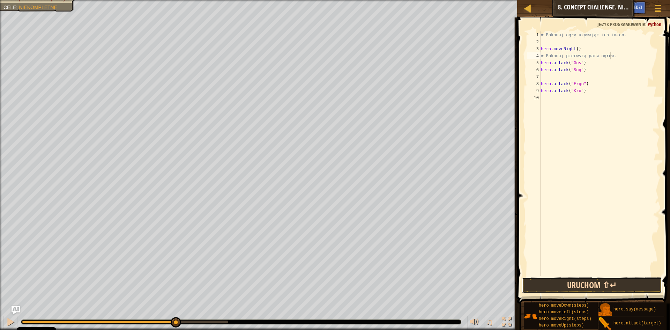
click at [590, 284] on button "Uruchom ⇧↵" at bounding box center [592, 285] width 140 height 16
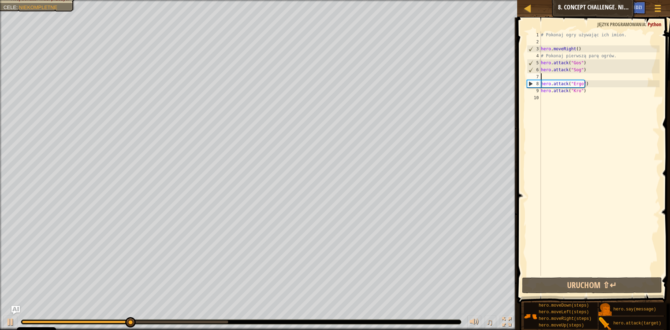
click at [589, 80] on div "# Pokonaj ogry używając ich imion. hero . moveRight ( ) # Pokonaj pierwszą parę…" at bounding box center [599, 160] width 120 height 258
click at [591, 84] on div "# Pokonaj ogry używając ich imion. hero . moveRight ( ) # Pokonaj pierwszą parę…" at bounding box center [599, 160] width 120 height 258
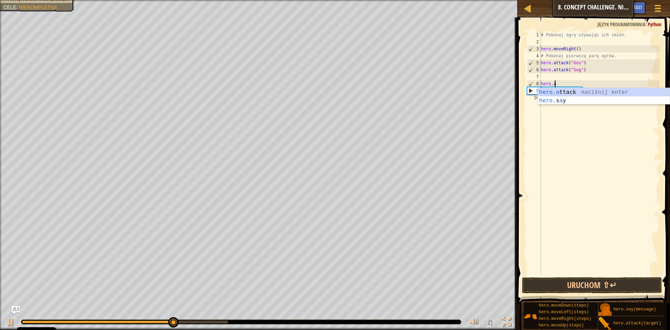
type textarea "h"
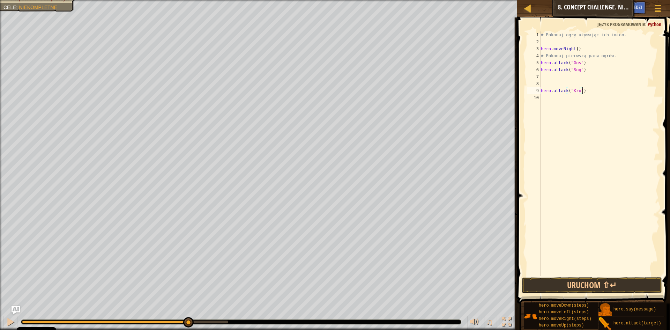
click at [594, 88] on div "# Pokonaj ogry używając ich imion. hero . moveRight ( ) # Pokonaj pierwszą parę…" at bounding box center [599, 160] width 120 height 258
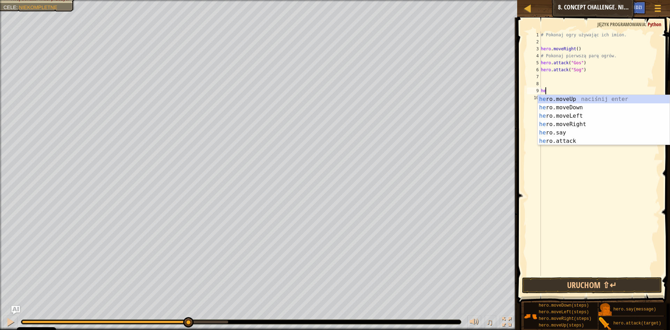
type textarea "h"
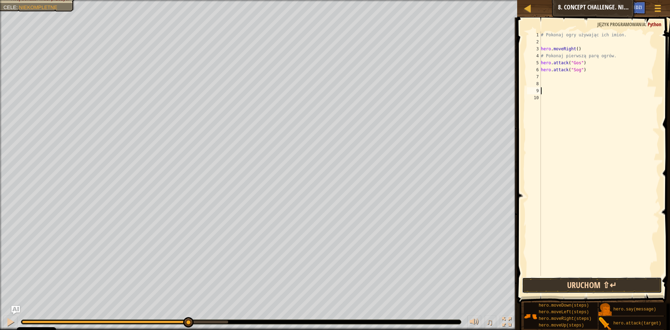
drag, startPoint x: 579, startPoint y: 284, endPoint x: 572, endPoint y: 279, distance: 8.9
click at [572, 280] on button "Uruchom ⇧↵" at bounding box center [592, 285] width 140 height 16
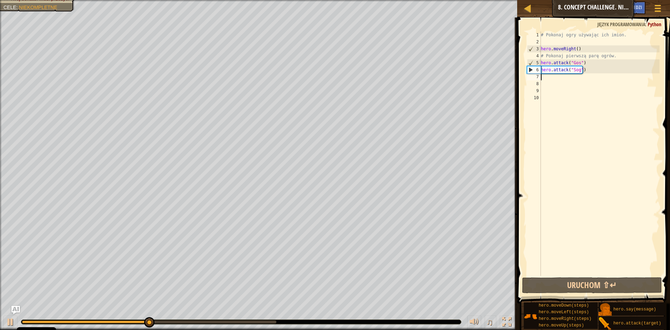
click at [552, 80] on div "# Pokonaj ogry używając ich imion. hero . moveRight ( ) # Pokonaj pierwszą parę…" at bounding box center [599, 160] width 120 height 258
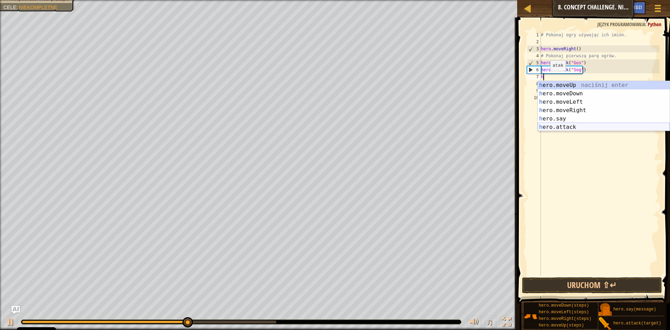
click at [561, 126] on div "h ero.moveUp naciśnij enter h ero.moveDown naciśnij enter h ero.moveLeft naciśn…" at bounding box center [604, 114] width 132 height 67
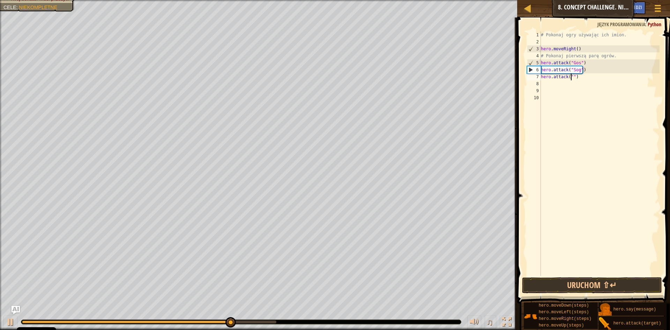
scroll to position [3, 3]
type textarea "hero.attack("Sog")"
click at [545, 80] on div "# Pokonaj ogry używając ich imion. hero . moveRight ( ) # Pokonaj pierwszą parę…" at bounding box center [599, 160] width 120 height 258
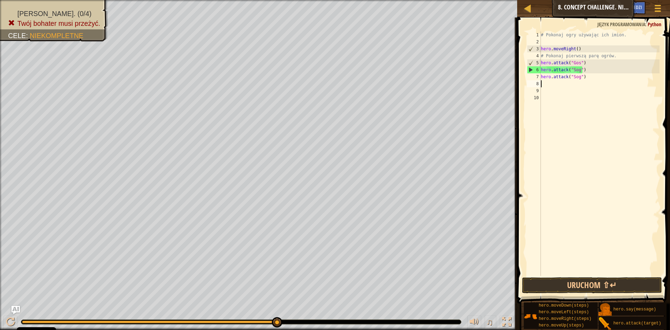
type textarea "h"
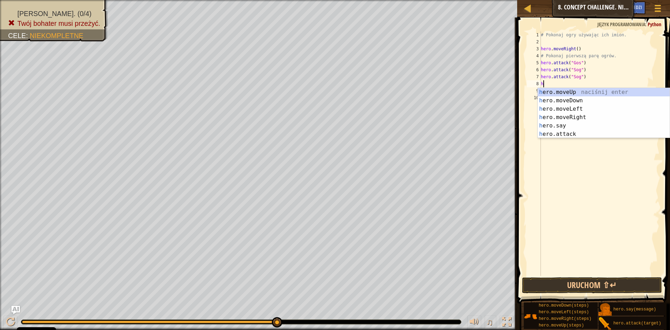
click at [567, 138] on div "# Pokonaj ogry używając ich imion. hero . moveRight ( ) # Pokonaj pierwszą parę…" at bounding box center [599, 160] width 120 height 258
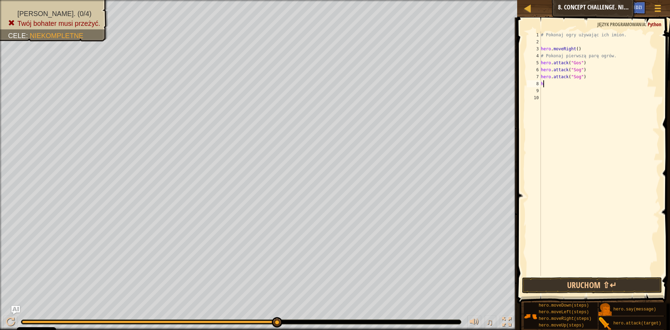
click at [548, 84] on div "# Pokonaj ogry używając ich imion. hero . moveRight ( ) # Pokonaj pierwszą parę…" at bounding box center [599, 160] width 120 height 258
type textarea "h"
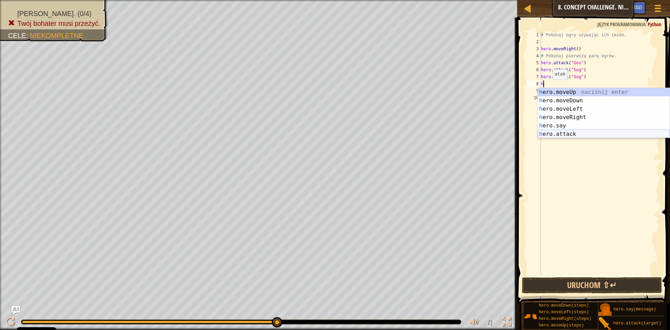
click at [572, 134] on div "h ero.moveUp naciśnij enter h ero.moveDown naciśnij enter h ero.moveLeft naciśn…" at bounding box center [604, 121] width 132 height 67
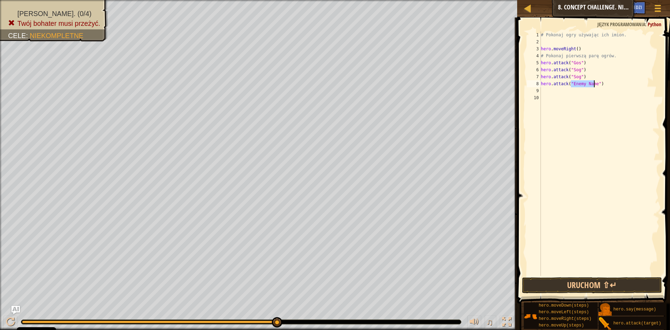
scroll to position [3, 3]
type textarea "hero.attack("Gos")"
click at [560, 90] on div "# Pokonaj ogry używając ich imion. hero . moveRight ( ) # Pokonaj pierwszą parę…" at bounding box center [599, 160] width 120 height 258
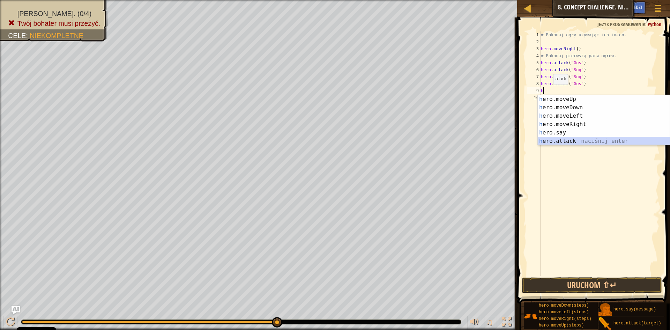
click at [576, 137] on div "h ero.moveUp naciśnij enter h ero.moveDown naciśnij enter h ero.moveLeft naciśn…" at bounding box center [604, 128] width 132 height 67
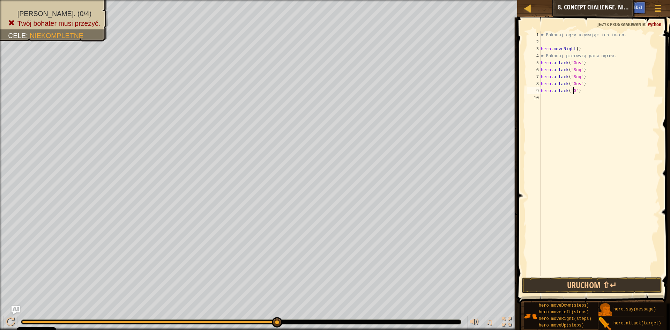
scroll to position [3, 3]
type textarea "hero.attack("Gos")"
click at [545, 100] on div "# Pokonaj ogry używając ich imion. hero . moveRight ( ) # Pokonaj pierwszą parę…" at bounding box center [599, 160] width 120 height 258
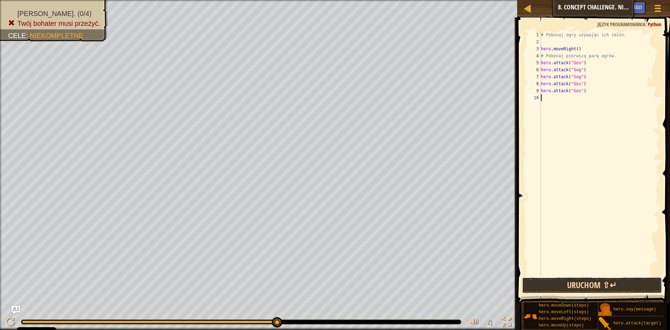
click at [573, 283] on button "Uruchom ⇧↵" at bounding box center [592, 285] width 140 height 16
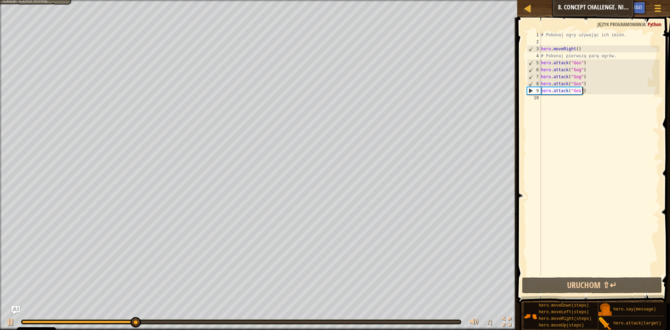
click at [586, 91] on div "# Pokonaj ogry używając ich imion. hero . moveRight ( ) # Pokonaj pierwszą parę…" at bounding box center [599, 160] width 120 height 258
click at [579, 91] on div "# Pokonaj ogry używając ich imion. hero . moveRight ( ) # Pokonaj pierwszą parę…" at bounding box center [599, 160] width 120 height 258
click at [582, 91] on div "# Pokonaj ogry używając ich imion. hero . moveRight ( ) # Pokonaj pierwszą parę…" at bounding box center [599, 160] width 120 height 258
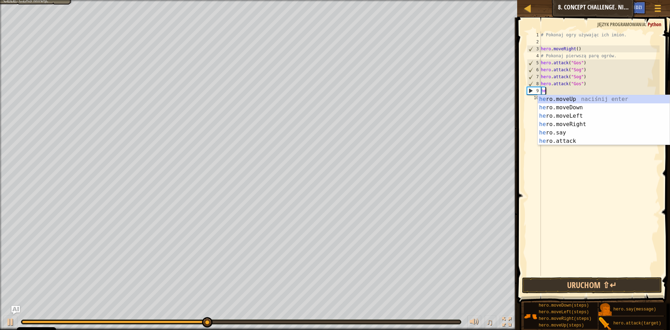
type textarea "h"
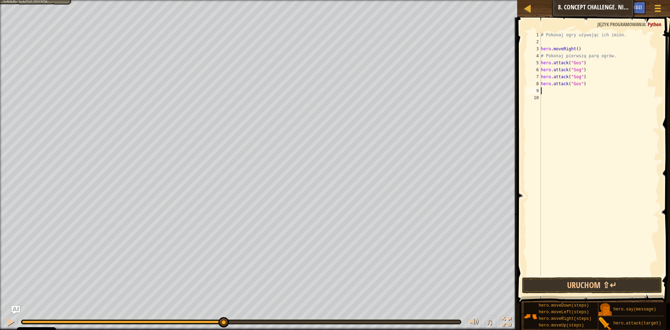
type textarea "h"
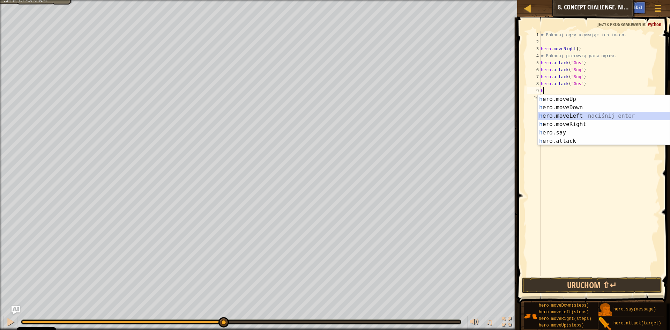
click at [583, 114] on div "h ero.moveUp naciśnij enter h ero.moveDown naciśnij enter h ero.moveLeft naciśn…" at bounding box center [604, 128] width 132 height 67
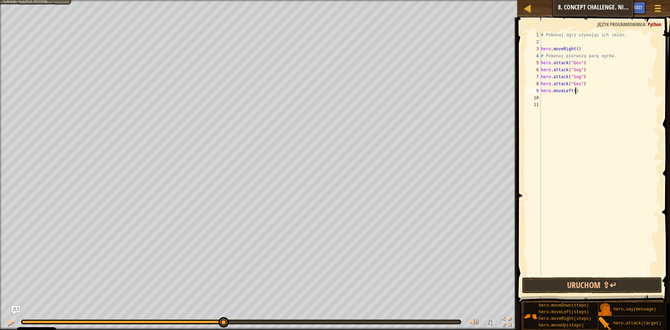
click at [576, 91] on div "# Pokonaj ogry używając ich imion. hero . moveRight ( ) # Pokonaj pierwszą parę…" at bounding box center [599, 160] width 120 height 258
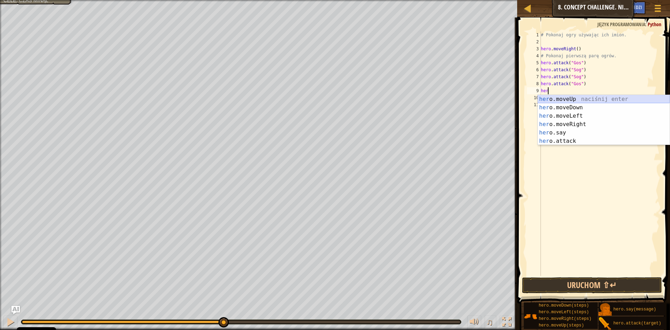
type textarea "he"
click at [578, 107] on div "he ro.moveUp naciśnij enter he ro.moveDown naciśnij enter he ro.moveLeft naciśn…" at bounding box center [604, 128] width 132 height 67
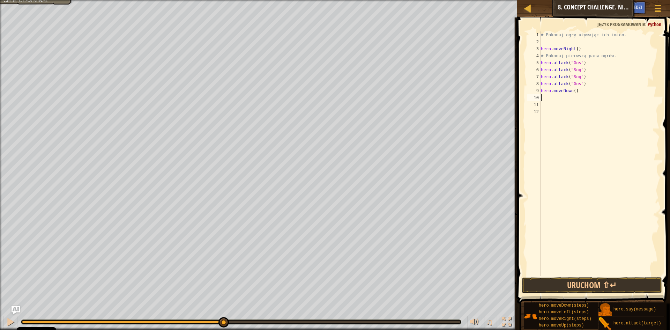
click at [563, 97] on div "# Pokonaj ogry używając ich imion. hero . moveRight ( ) # Pokonaj pierwszą parę…" at bounding box center [599, 160] width 120 height 258
type textarea "h"
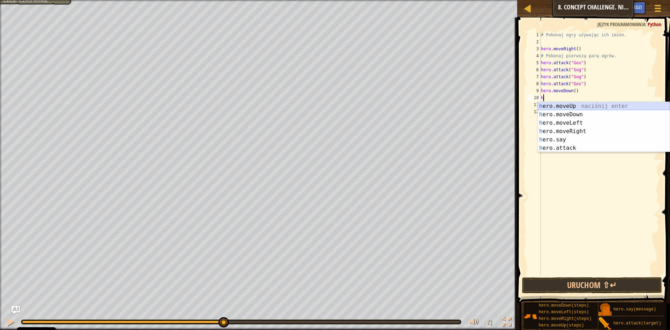
click at [571, 103] on div "h ero.moveUp naciśnij enter h ero.moveDown naciśnij enter h ero.moveLeft naciśn…" at bounding box center [604, 135] width 132 height 67
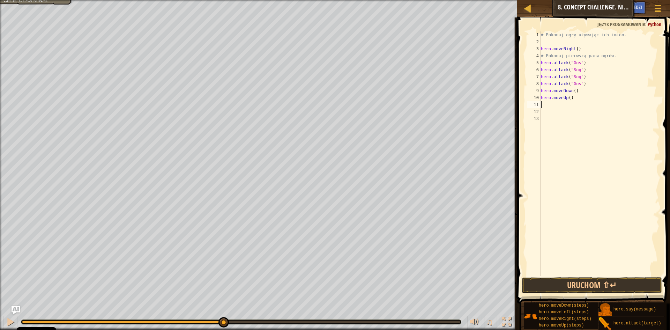
type textarea "h"
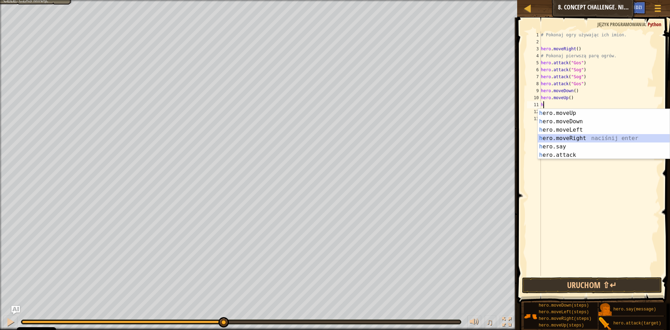
click at [576, 135] on div "h ero.moveUp naciśnij enter h ero.moveDown naciśnij enter h ero.moveLeft naciśn…" at bounding box center [604, 142] width 132 height 67
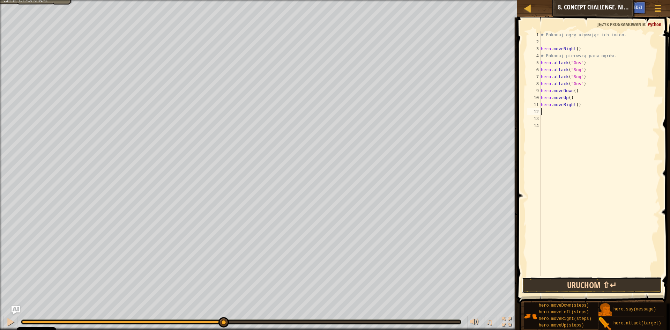
click at [553, 286] on button "Uruchom ⇧↵" at bounding box center [592, 285] width 140 height 16
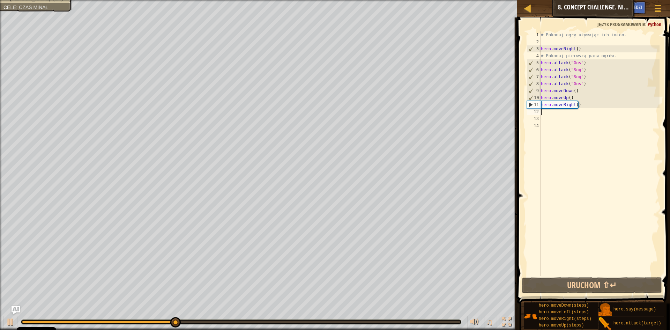
click at [554, 115] on div "# Pokonaj ogry używając ich imion. hero . moveRight ( ) # Pokonaj pierwszą parę…" at bounding box center [599, 160] width 120 height 258
type textarea "h"
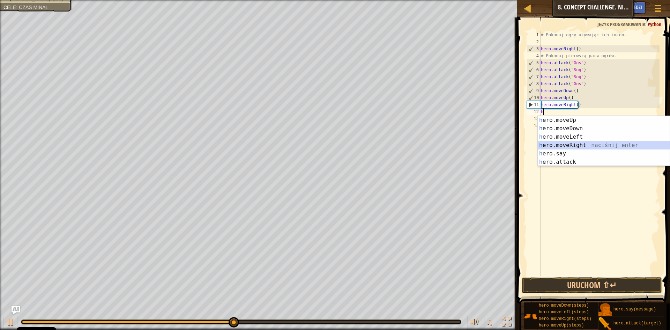
click at [567, 144] on div "h ero.moveUp naciśnij enter h ero.moveDown naciśnij enter h ero.moveLeft naciśn…" at bounding box center [604, 149] width 132 height 67
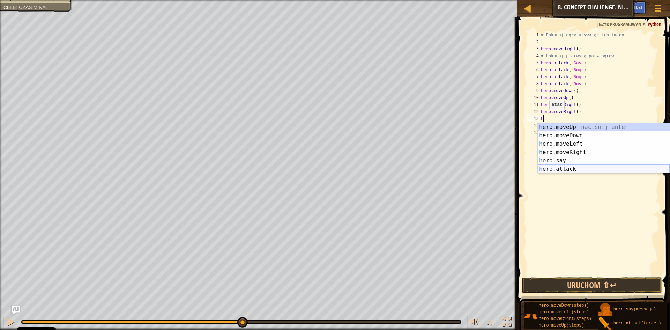
drag, startPoint x: 568, startPoint y: 167, endPoint x: 524, endPoint y: 178, distance: 45.3
click at [567, 167] on div "h ero.moveUp naciśnij enter h ero.moveDown naciśnij enter h ero.moveLeft naciśn…" at bounding box center [604, 156] width 132 height 67
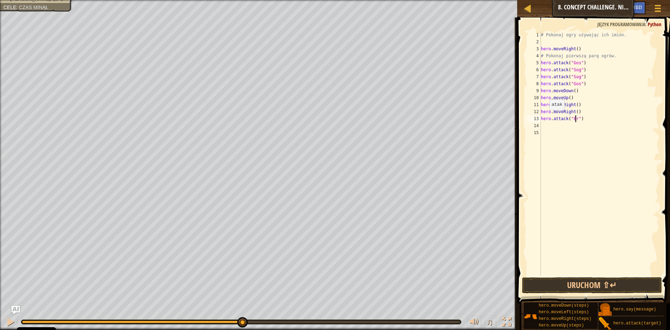
scroll to position [3, 3]
type textarea "hero.attack("Ergo")"
click at [553, 126] on div "# Pokonaj ogry używając ich imion. hero . moveRight ( ) # Pokonaj pierwszą parę…" at bounding box center [599, 160] width 120 height 258
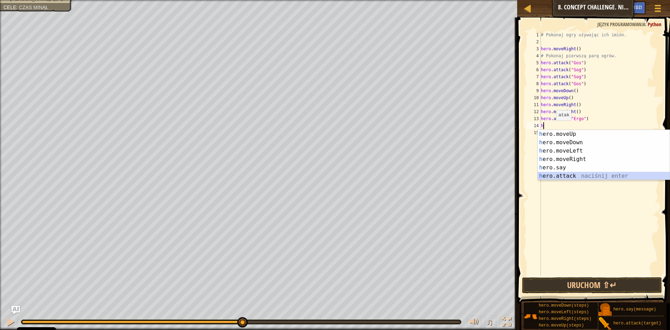
click at [572, 176] on div "h ero.moveUp naciśnij enter h ero.moveDown naciśnij enter h ero.moveLeft naciśn…" at bounding box center [604, 163] width 132 height 67
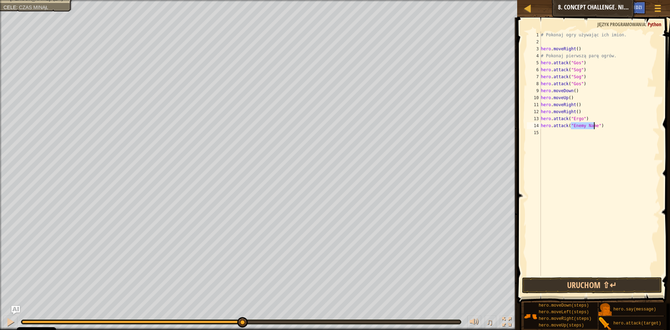
scroll to position [3, 3]
type textarea "hero.attack("Kro")"
click at [552, 135] on div "# Pokonaj ogry używając ich imion. hero . moveRight ( ) # Pokonaj pierwszą parę…" at bounding box center [599, 160] width 120 height 258
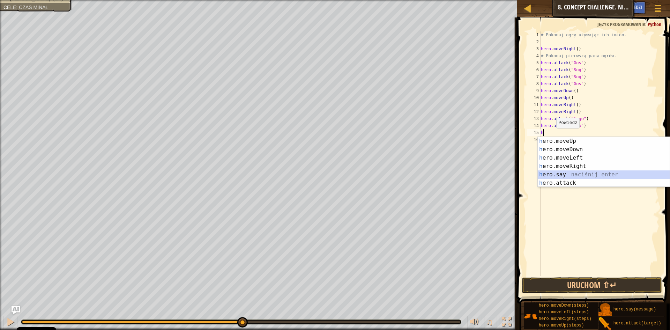
click at [575, 178] on div "h ero.moveUp naciśnij enter h ero.moveDown naciśnij enter h ero.moveLeft naciśn…" at bounding box center [604, 170] width 132 height 67
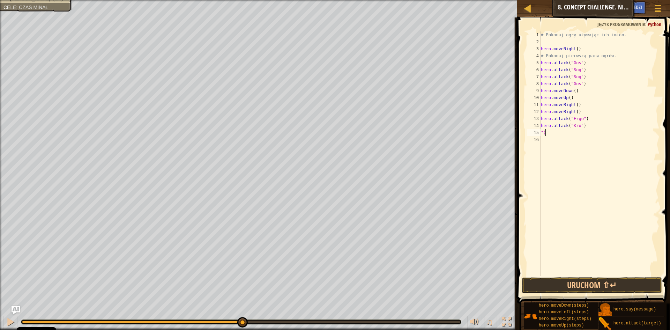
click at [554, 132] on div "# Pokonaj ogry używając ich imion. hero . moveRight ( ) # Pokonaj pierwszą parę…" at bounding box center [599, 160] width 120 height 258
type textarea """
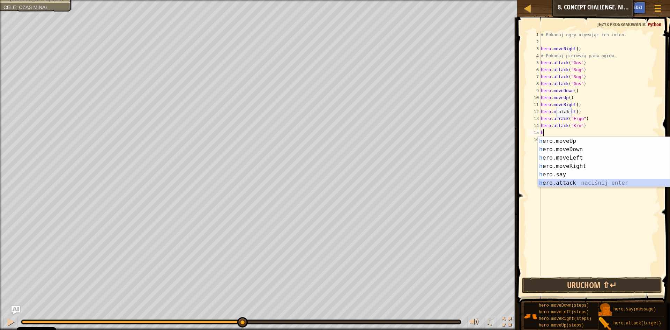
click at [564, 181] on div "h ero.moveUp naciśnij enter h ero.moveDown naciśnij enter h ero.moveLeft naciśn…" at bounding box center [604, 170] width 132 height 67
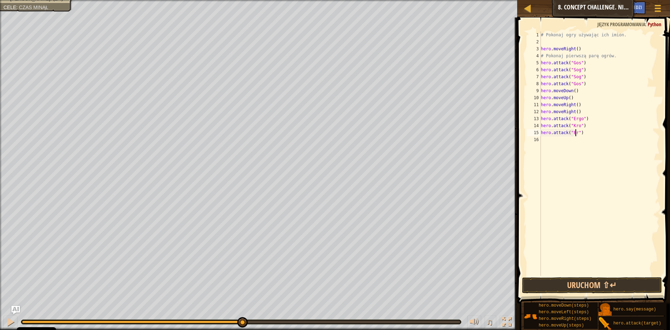
scroll to position [3, 3]
type textarea "hero.attack("Ergo")"
click at [561, 142] on div "# Pokonaj ogry używając ich imion. hero . moveRight ( ) # Pokonaj pierwszą parę…" at bounding box center [599, 160] width 120 height 258
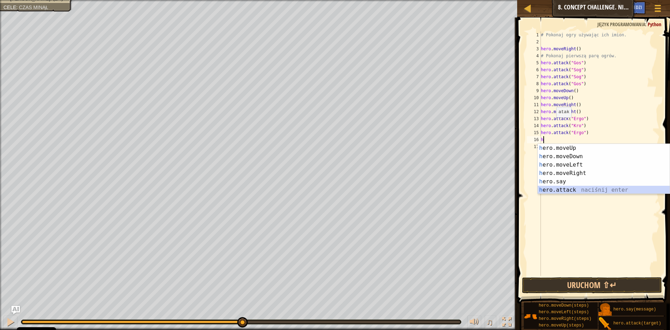
click at [576, 187] on div "h ero.moveUp naciśnij enter h ero.moveDown naciśnij enter h ero.moveLeft naciśn…" at bounding box center [604, 177] width 132 height 67
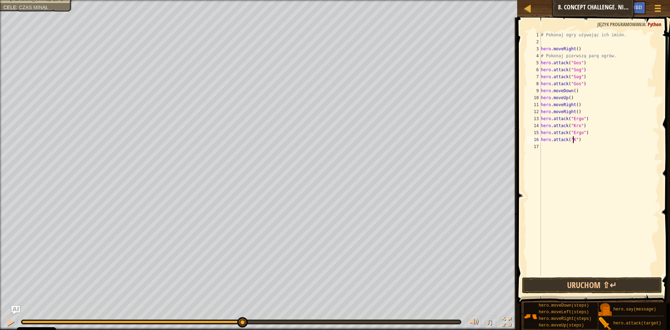
scroll to position [3, 3]
type textarea "hero.attack("Kro")"
click at [548, 145] on div "# Pokonaj ogry używając ich imion. hero . moveRight ( ) # Pokonaj pierwszą parę…" at bounding box center [599, 160] width 120 height 258
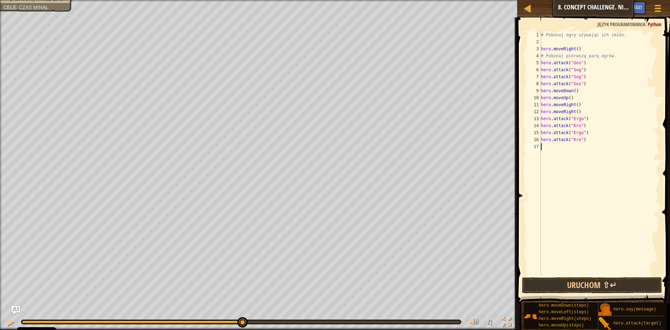
type textarea "h"
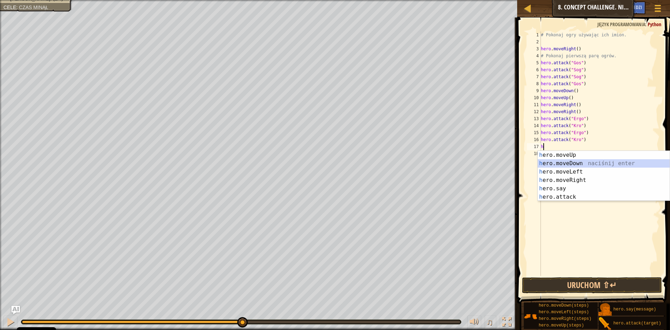
click at [570, 164] on div "h ero.moveUp naciśnij enter h ero.moveDown naciśnij enter h ero.moveLeft naciśn…" at bounding box center [604, 184] width 132 height 67
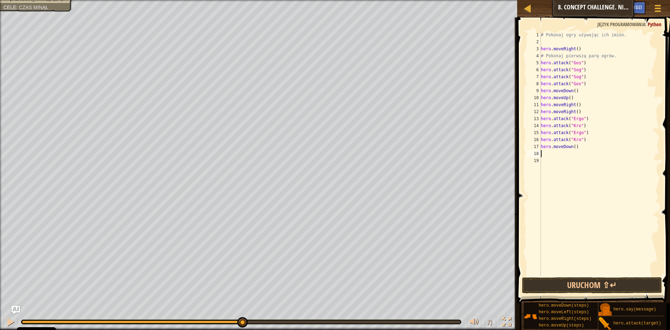
type textarea "h"
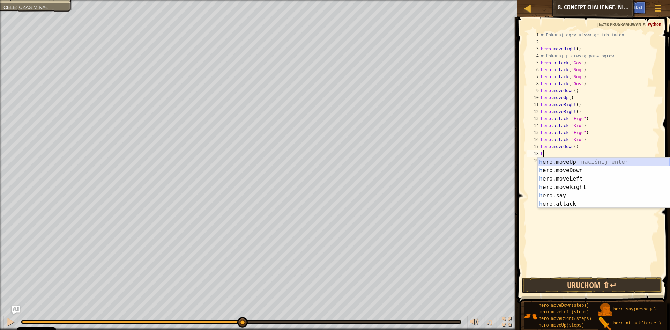
click at [571, 161] on div "h ero.moveUp naciśnij enter h ero.moveDown naciśnij enter h ero.moveLeft naciśn…" at bounding box center [604, 191] width 132 height 67
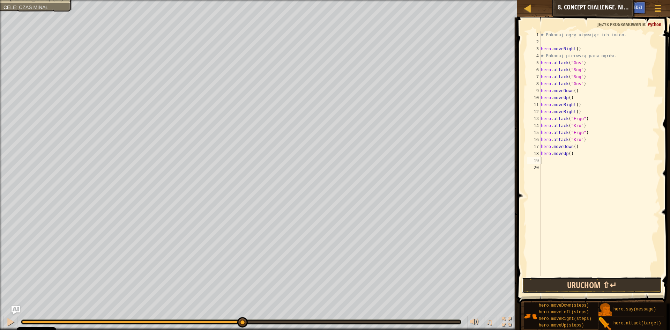
click at [559, 283] on button "Uruchom ⇧↵" at bounding box center [592, 285] width 140 height 16
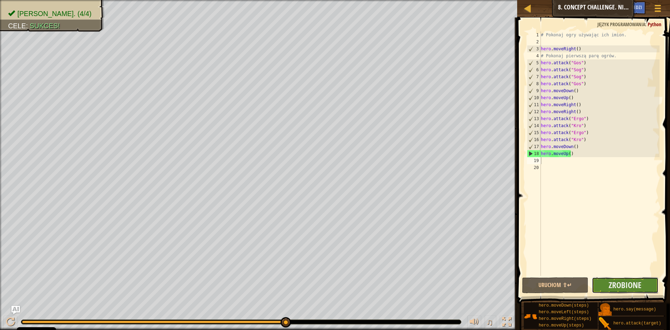
click at [615, 279] on button "Zrobione" at bounding box center [625, 285] width 67 height 16
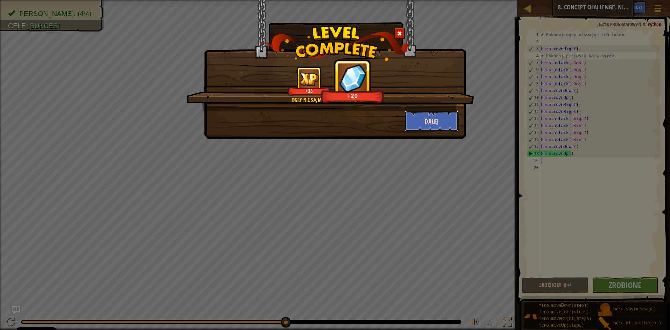
click at [420, 119] on button "Dalej" at bounding box center [432, 121] width 54 height 21
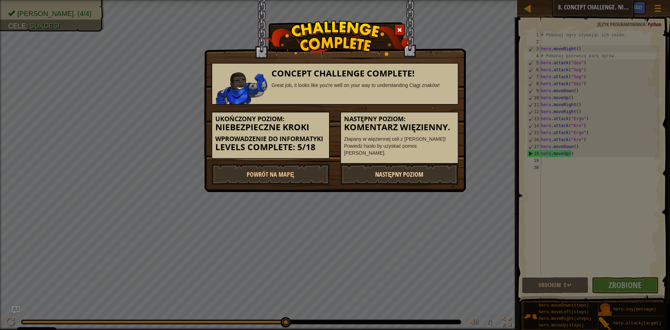
click at [406, 175] on link "Następny poziom" at bounding box center [399, 174] width 118 height 21
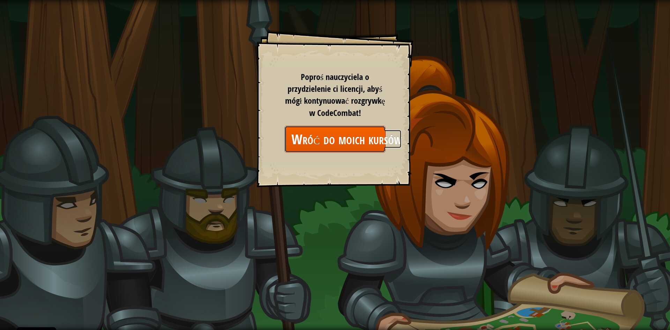
click at [349, 138] on link "Wróć do moich kursów" at bounding box center [334, 139] width 101 height 27
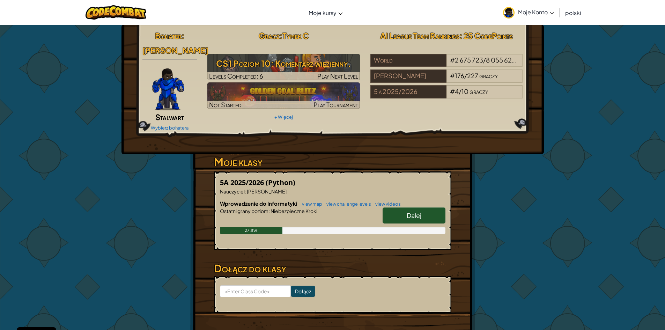
click at [400, 220] on link "Dalej" at bounding box center [413, 215] width 63 height 16
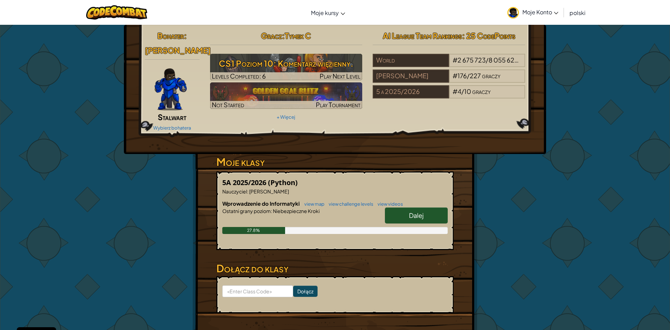
select select "pl"
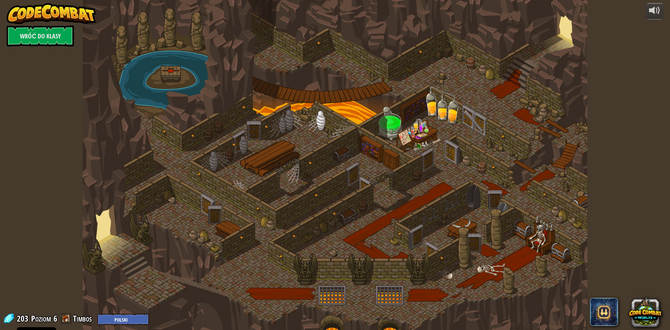
select select "pl"
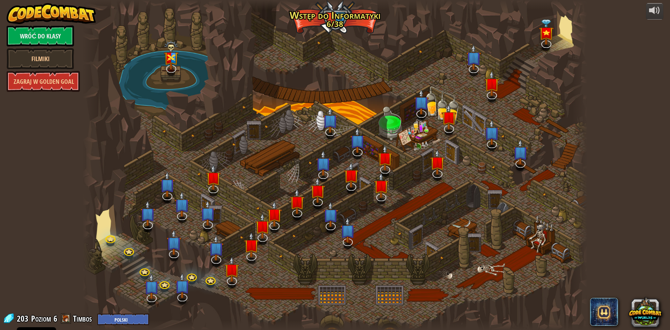
select select "pl"
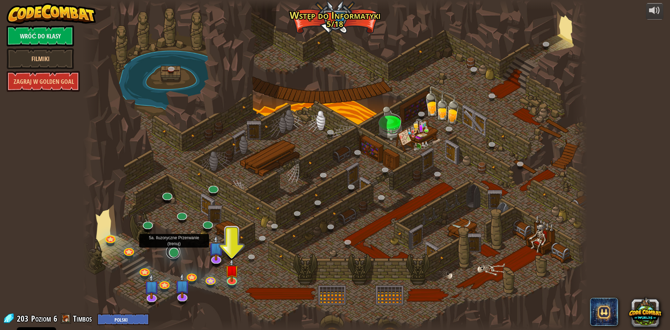
click at [175, 256] on link at bounding box center [173, 252] width 14 height 14
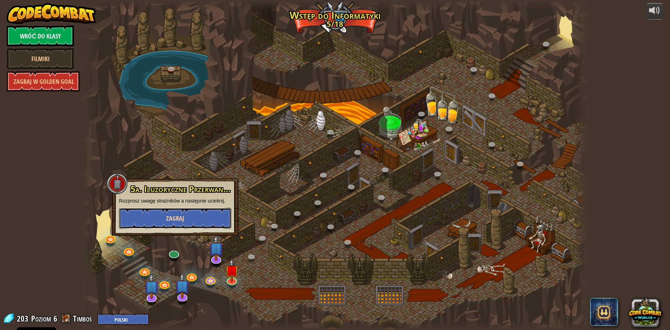
click at [170, 222] on span "Zagraj" at bounding box center [175, 218] width 18 height 9
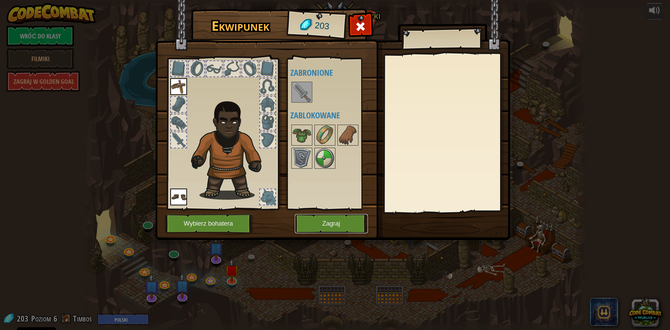
click at [321, 215] on button "Zagraj" at bounding box center [331, 223] width 73 height 19
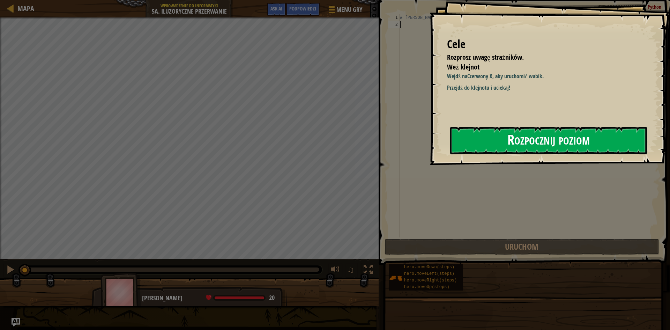
click at [529, 133] on button "Rozpocznij poziom" at bounding box center [548, 141] width 197 height 28
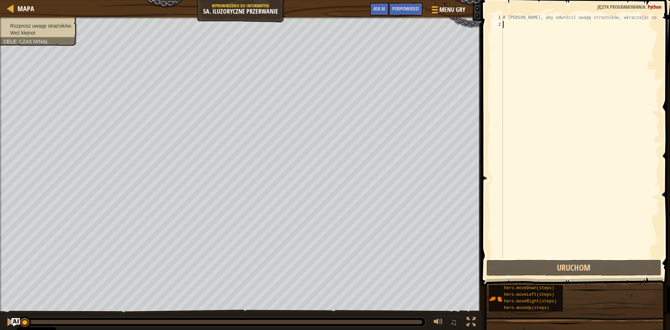
type textarea "h"
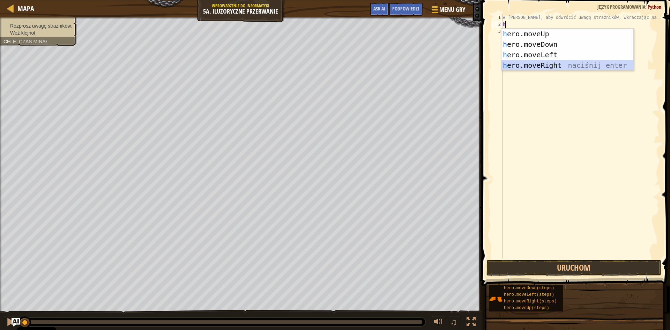
click at [560, 63] on div "h ero.moveUp naciśnij enter h ero.moveDown naciśnij enter h ero.moveLeft naciśn…" at bounding box center [567, 60] width 132 height 63
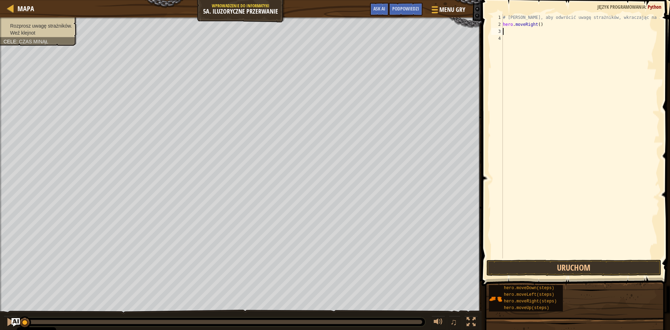
type textarea "h"
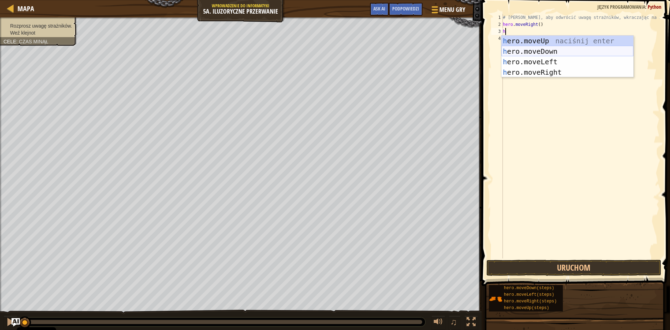
click at [544, 52] on div "h ero.moveUp naciśnij enter h ero.moveDown naciśnij enter h ero.moveLeft naciśn…" at bounding box center [567, 67] width 132 height 63
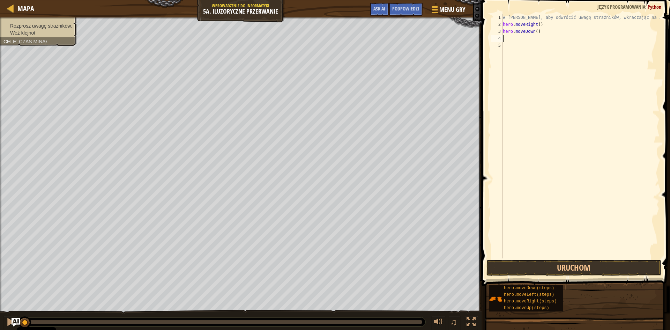
type textarea "h"
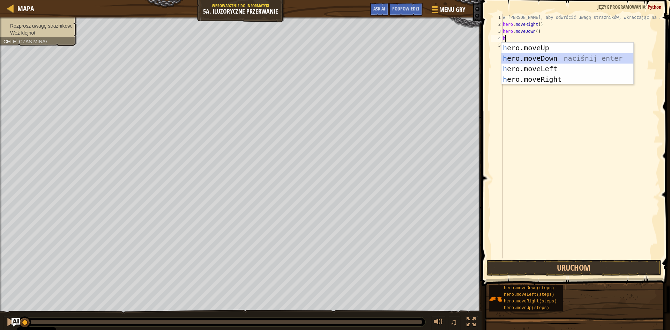
click at [527, 59] on div "h ero.moveUp naciśnij enter h ero.moveDown naciśnij enter h ero.moveLeft naciśn…" at bounding box center [567, 74] width 132 height 63
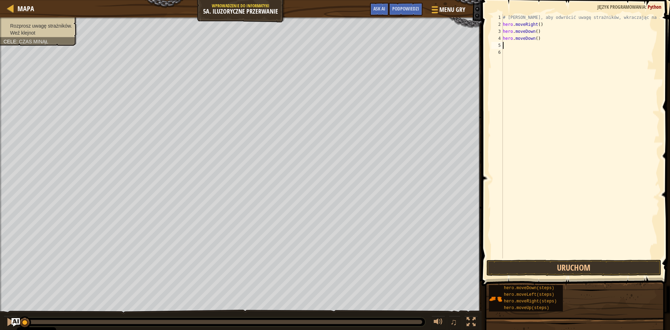
type textarea "h"
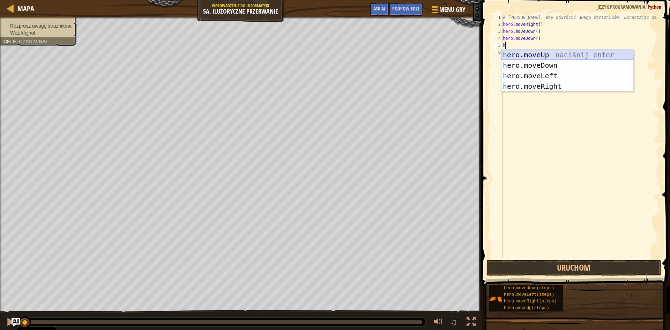
click at [555, 52] on div "h ero.moveUp naciśnij enter h ero.moveDown naciśnij enter h ero.moveLeft naciśn…" at bounding box center [567, 81] width 132 height 63
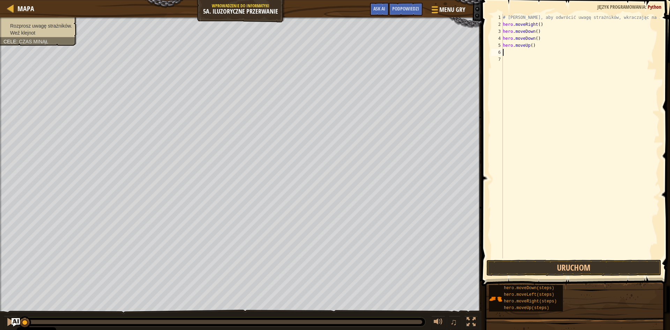
type textarea "h"
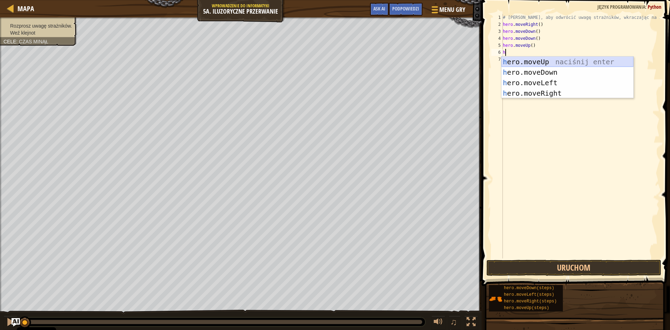
click at [538, 60] on div "h ero.moveUp naciśnij enter h ero.moveDown naciśnij enter h ero.moveLeft naciśn…" at bounding box center [567, 88] width 132 height 63
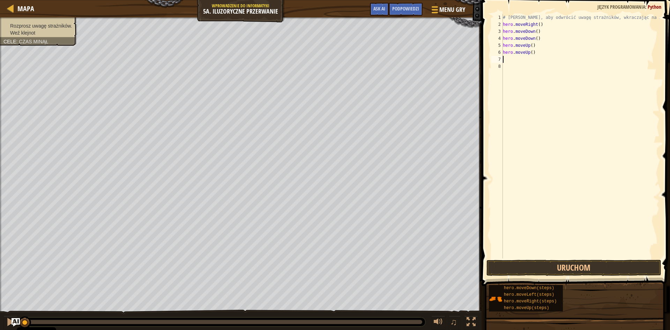
type textarea "h"
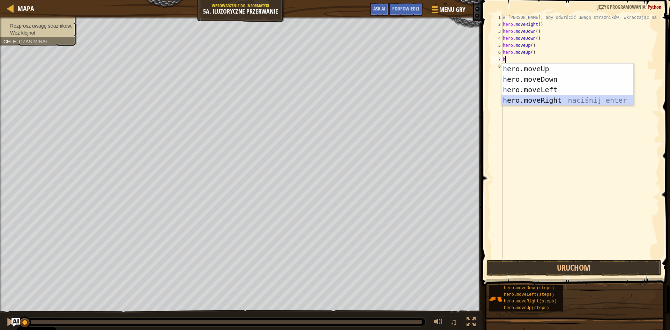
click at [545, 96] on div "h ero.moveUp naciśnij enter h ero.moveDown naciśnij enter h ero.moveLeft naciśn…" at bounding box center [567, 95] width 132 height 63
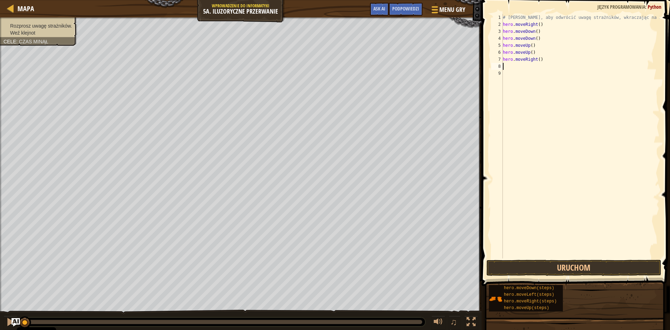
type textarea "h"
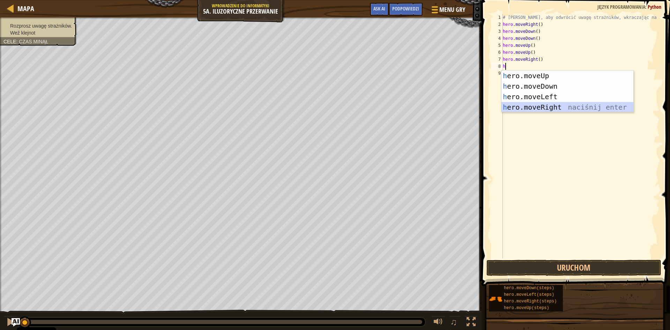
click at [543, 106] on div "h ero.moveUp naciśnij enter h ero.moveDown naciśnij enter h ero.moveLeft naciśn…" at bounding box center [567, 101] width 132 height 63
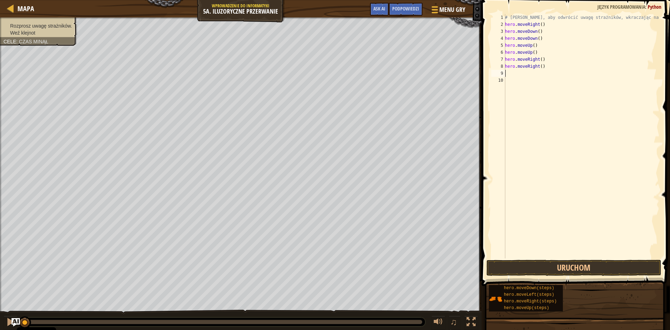
type textarea "h"
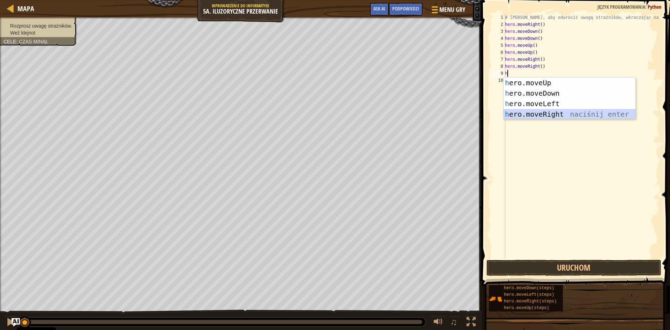
click at [543, 111] on div "h ero.moveUp naciśnij enter h ero.moveDown naciśnij enter h ero.moveLeft naciśn…" at bounding box center [569, 108] width 132 height 63
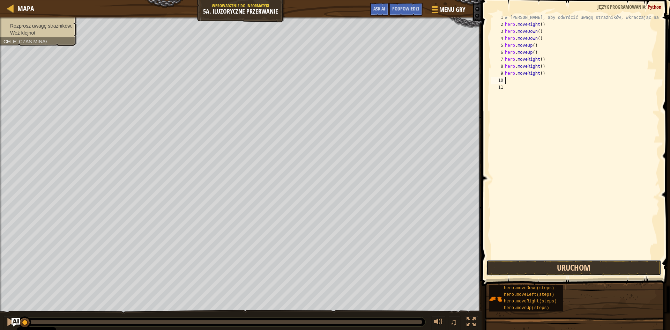
click at [517, 267] on button "Uruchom" at bounding box center [573, 268] width 175 height 16
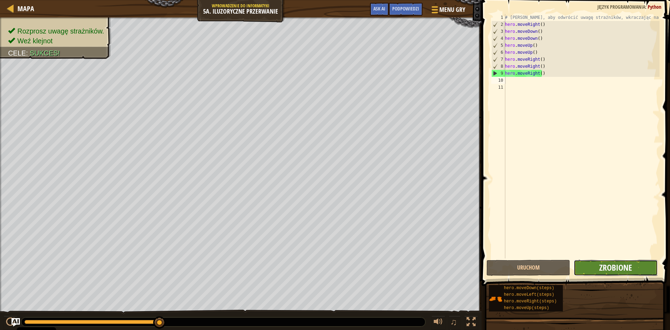
click at [615, 272] on span "Zrobione" at bounding box center [615, 267] width 33 height 11
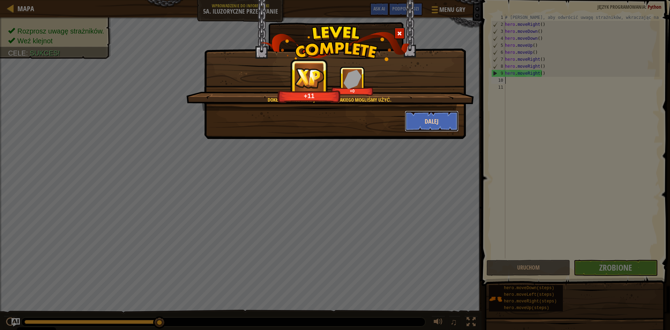
click at [443, 121] on button "Dalej" at bounding box center [432, 121] width 54 height 21
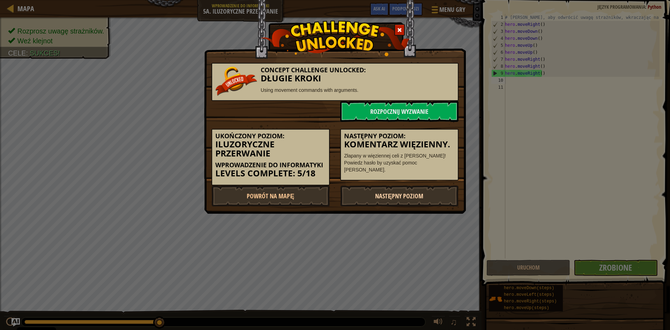
click at [410, 195] on link "Następny poziom" at bounding box center [399, 195] width 118 height 21
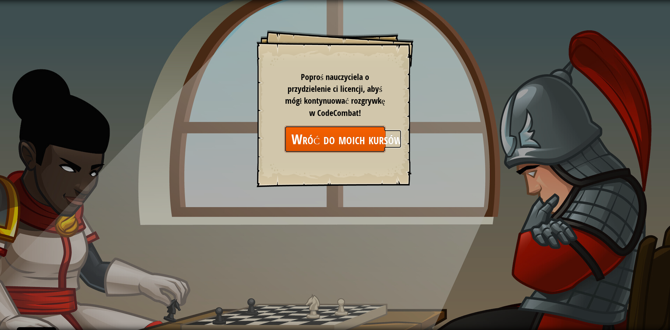
click at [343, 148] on link "Wróć do moich kursów" at bounding box center [334, 139] width 101 height 27
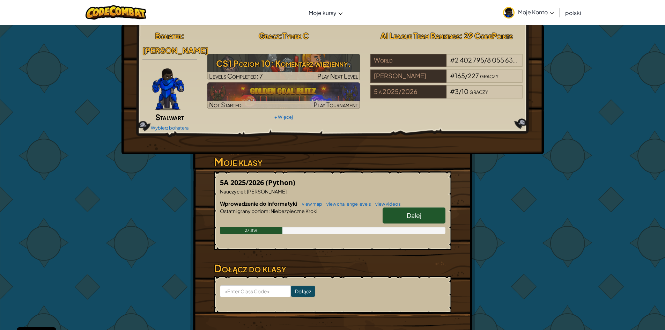
click at [402, 223] on div "Dalej" at bounding box center [410, 217] width 70 height 20
click at [401, 216] on link "Dalej" at bounding box center [413, 215] width 63 height 16
select select "pl"
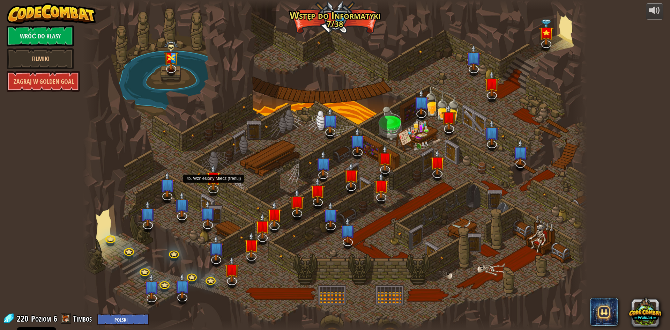
select select "pl"
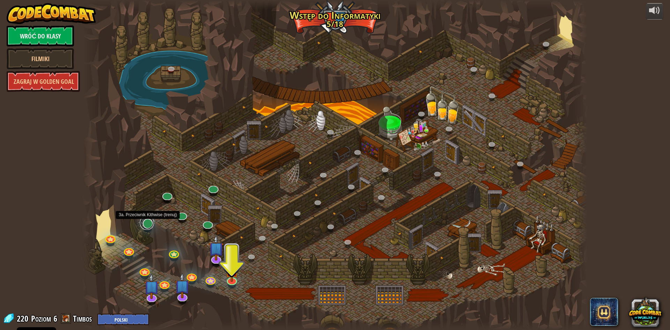
click at [147, 223] on link at bounding box center [147, 223] width 14 height 14
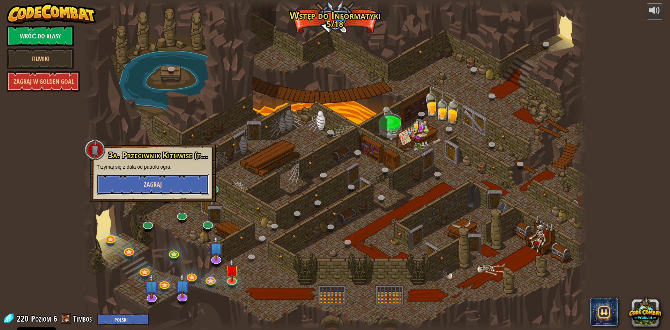
click at [159, 181] on span "Zagraj" at bounding box center [153, 184] width 18 height 9
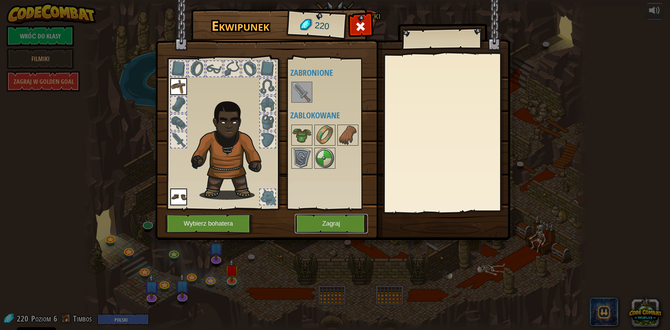
click at [328, 222] on button "Zagraj" at bounding box center [331, 223] width 73 height 19
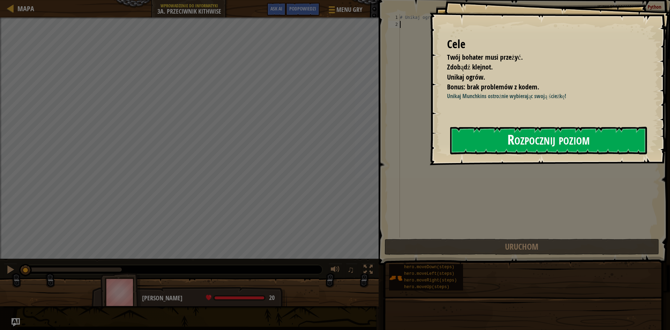
click at [576, 134] on button "Rozpocznij poziom" at bounding box center [548, 141] width 197 height 28
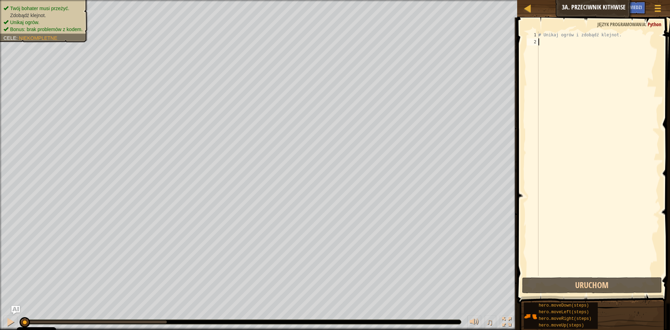
type textarea "h"
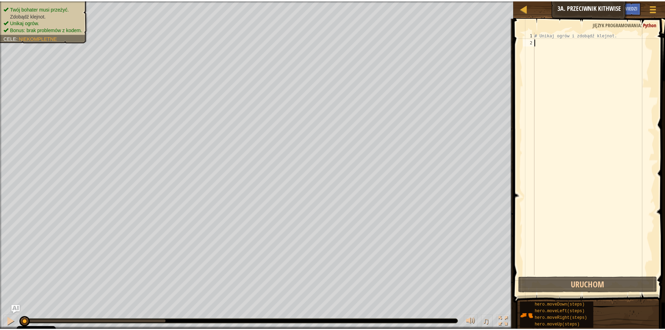
scroll to position [3, 0]
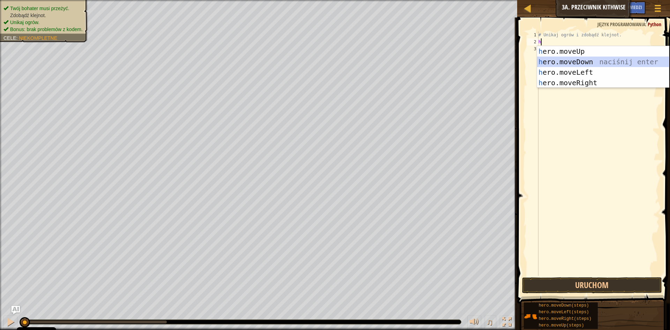
click at [588, 63] on div "h ero.moveUp naciśnij enter h ero.moveDown naciśnij enter h ero.moveLeft naciśn…" at bounding box center [603, 77] width 132 height 63
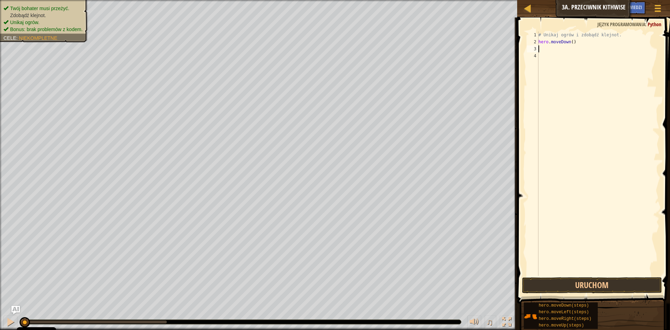
type textarea "h"
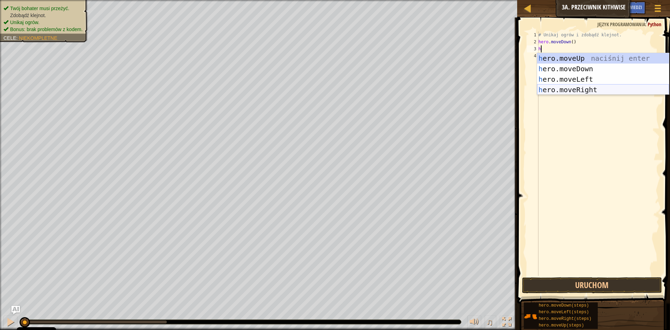
click at [602, 89] on div "h ero.moveUp naciśnij enter h ero.moveDown naciśnij enter h ero.moveLeft naciśn…" at bounding box center [603, 84] width 132 height 63
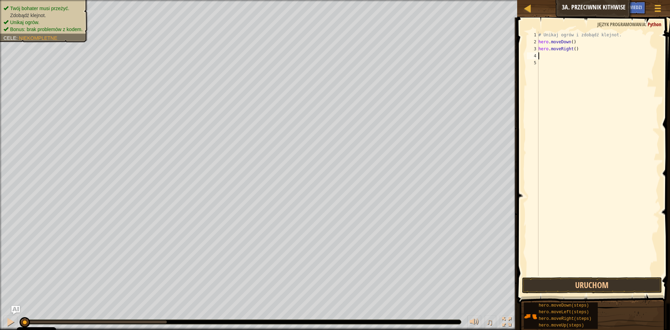
type textarea "h"
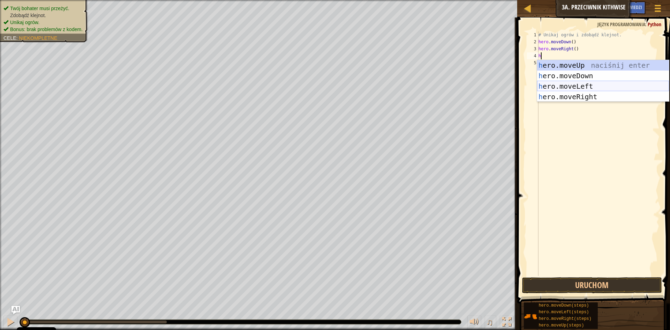
click at [561, 84] on div "h ero.moveUp naciśnij enter h ero.moveDown naciśnij enter h ero.moveLeft naciśn…" at bounding box center [603, 91] width 132 height 63
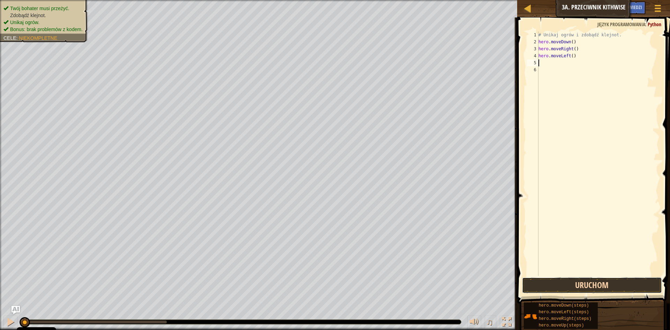
click at [579, 282] on button "Uruchom" at bounding box center [592, 285] width 140 height 16
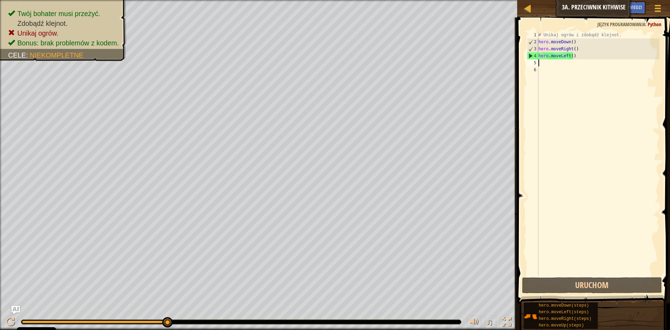
click at [572, 54] on div "# Unikaj ogrów i zdobądź klejnot. hero . moveDown ( ) hero . moveRight ( ) hero…" at bounding box center [598, 160] width 122 height 258
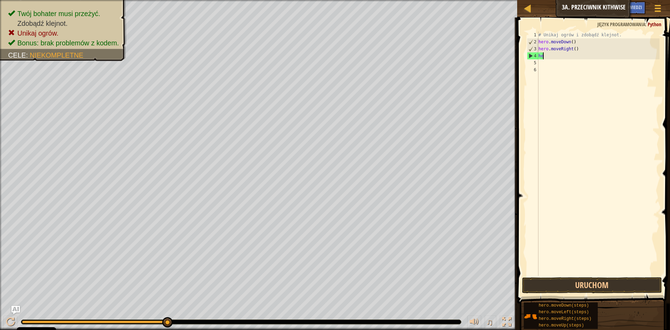
type textarea "h"
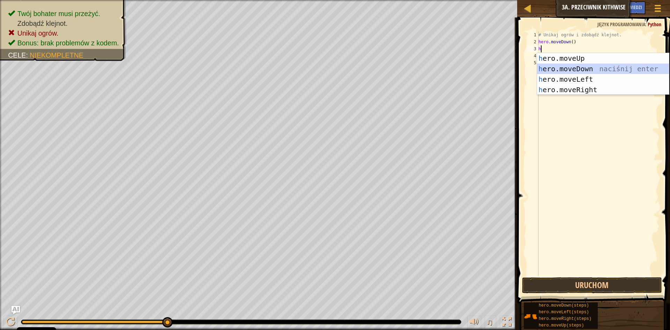
click at [580, 69] on div "h ero.moveUp naciśnij enter h ero.moveDown naciśnij enter h ero.moveLeft naciśn…" at bounding box center [603, 84] width 132 height 63
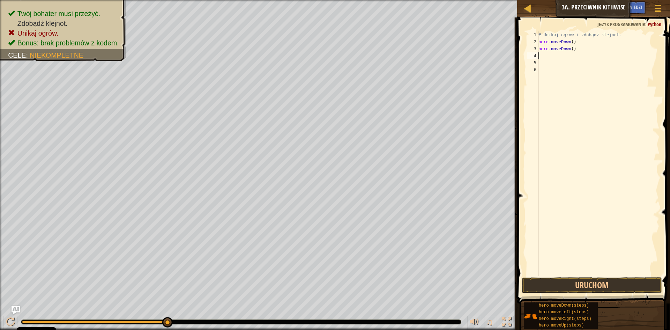
type textarea "h"
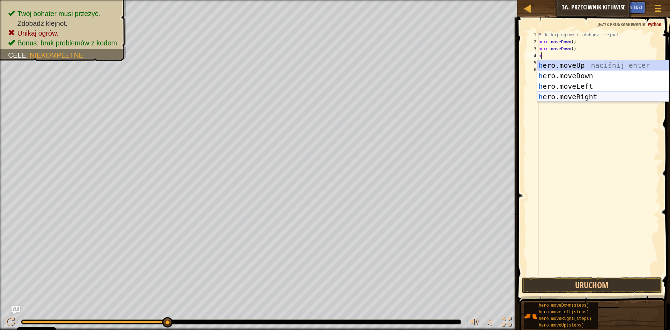
click at [576, 94] on div "h ero.moveUp naciśnij enter h ero.moveDown naciśnij enter h ero.moveLeft naciśn…" at bounding box center [603, 91] width 132 height 63
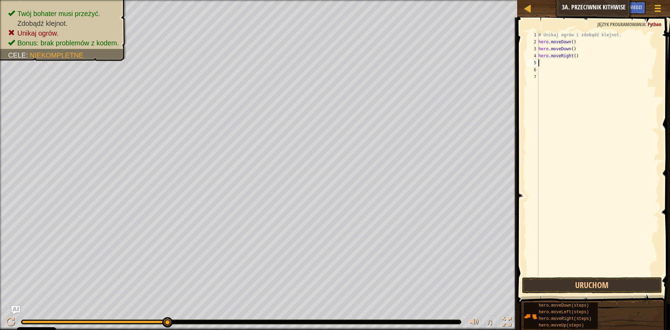
type textarea "h"
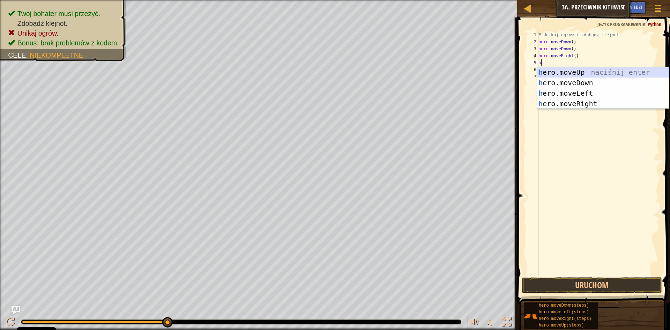
click at [570, 72] on div "h ero.moveUp naciśnij enter h ero.moveDown naciśnij enter h ero.moveLeft naciśn…" at bounding box center [603, 98] width 132 height 63
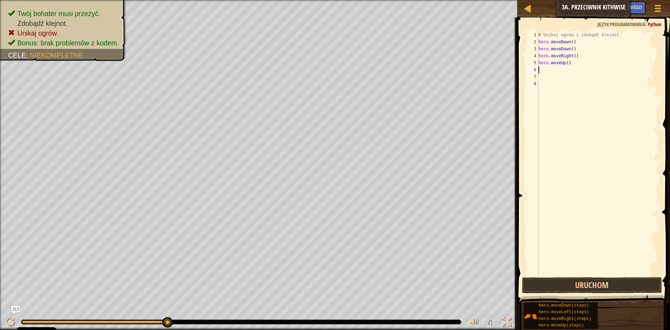
type textarea "h"
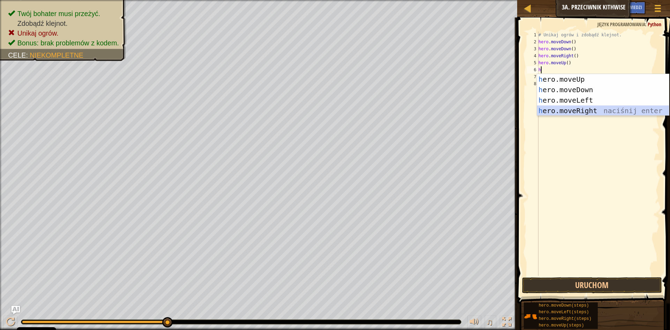
click at [584, 114] on div "h ero.moveUp naciśnij enter h ero.moveDown naciśnij enter h ero.moveLeft naciśn…" at bounding box center [603, 105] width 132 height 63
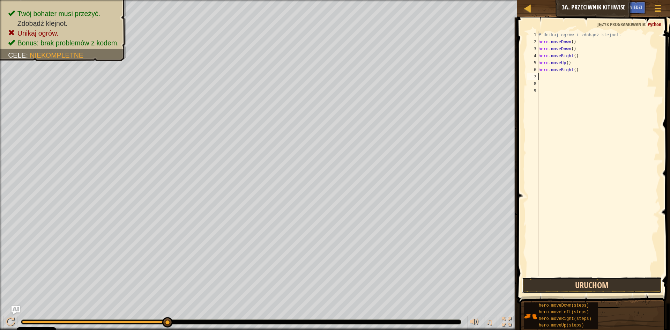
click at [563, 282] on button "Uruchom" at bounding box center [592, 285] width 140 height 16
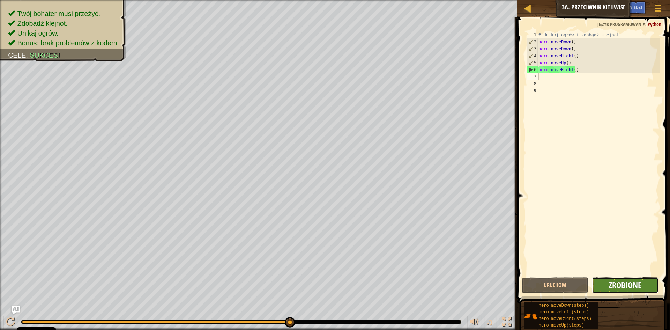
click at [614, 290] on span "Zrobione" at bounding box center [625, 284] width 33 height 11
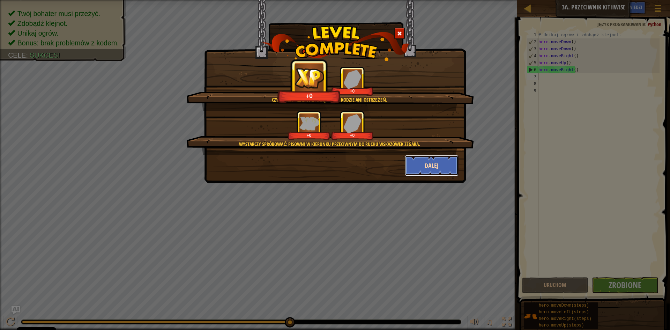
click at [445, 165] on button "Dalej" at bounding box center [432, 165] width 54 height 21
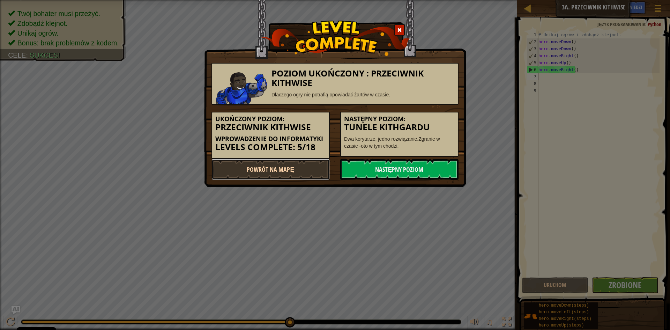
click at [270, 162] on link "Powrót na Mapę" at bounding box center [270, 169] width 118 height 21
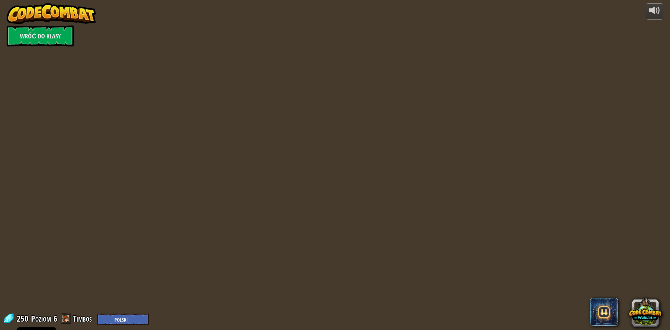
select select "pl"
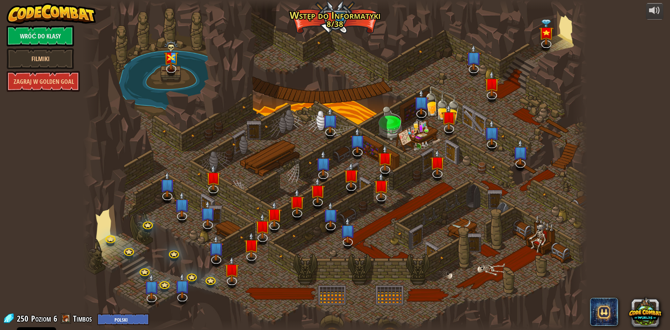
select select "pl"
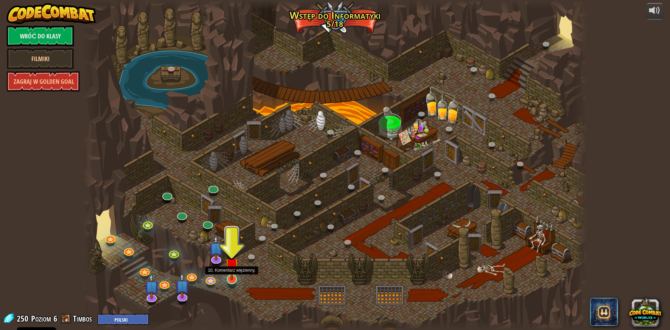
click at [233, 278] on img at bounding box center [232, 264] width 14 height 31
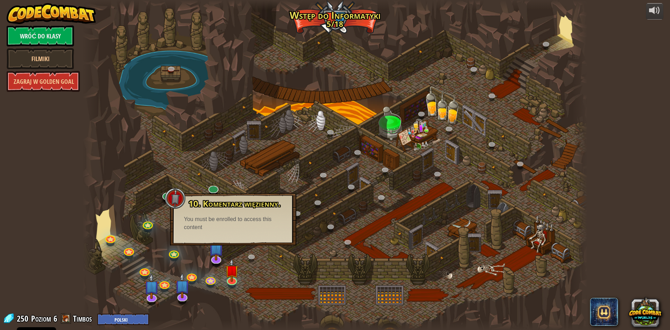
click at [263, 145] on div at bounding box center [335, 165] width 505 height 330
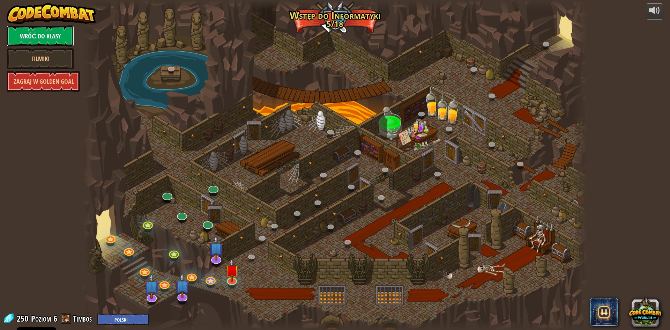
click at [35, 35] on link "Wróć do klasy" at bounding box center [40, 35] width 67 height 21
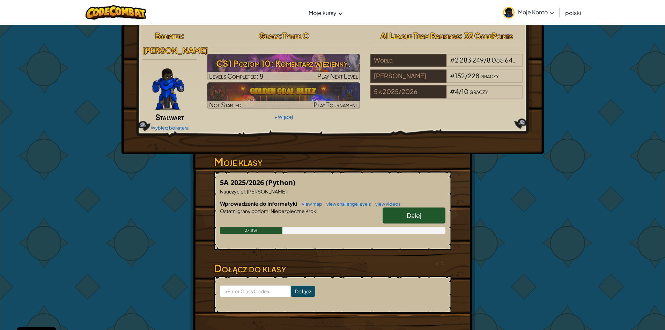
click at [519, 7] on link "Moje Konto" at bounding box center [528, 12] width 58 height 22
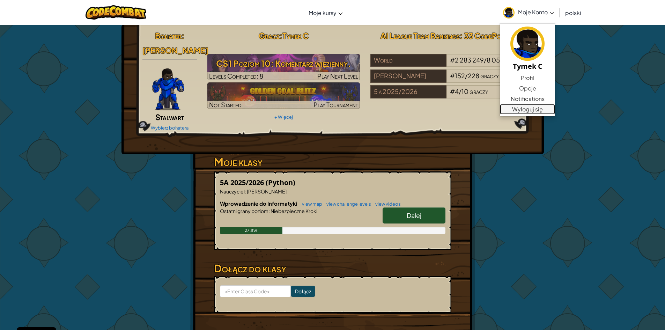
click at [522, 110] on link "Wyloguj się" at bounding box center [527, 109] width 55 height 10
